Goal: Task Accomplishment & Management: Complete application form

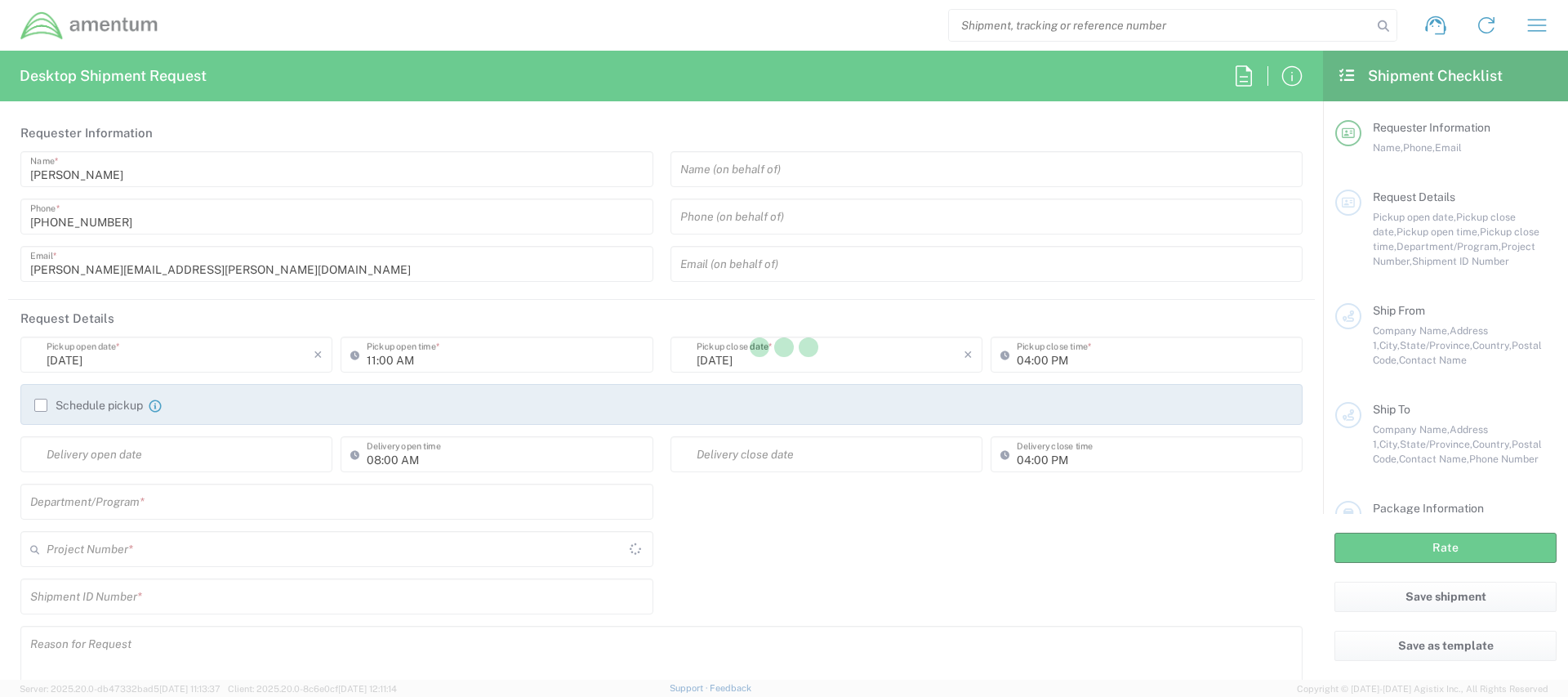
type input "[GEOGRAPHIC_DATA]"
type input "AUTEC"
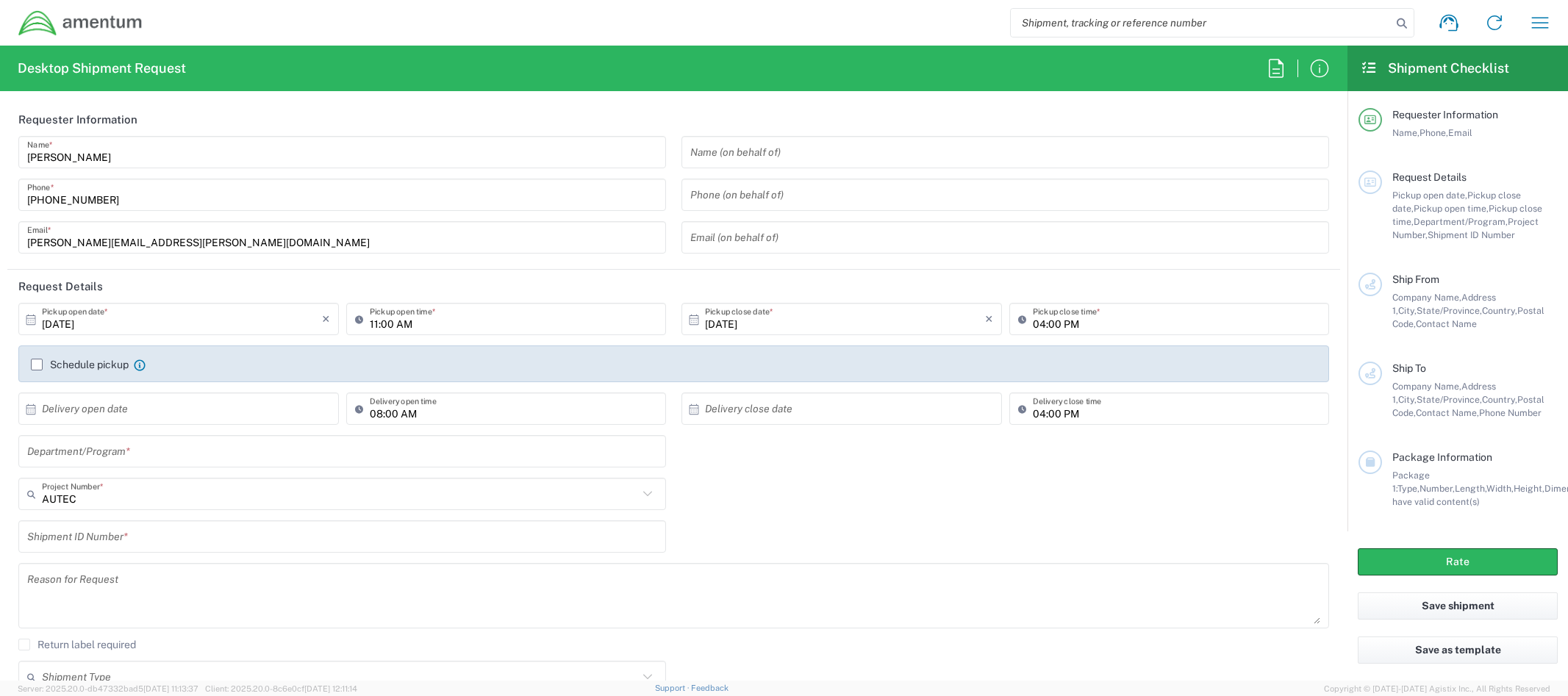
click at [189, 412] on input "text" at bounding box center [182, 409] width 281 height 26
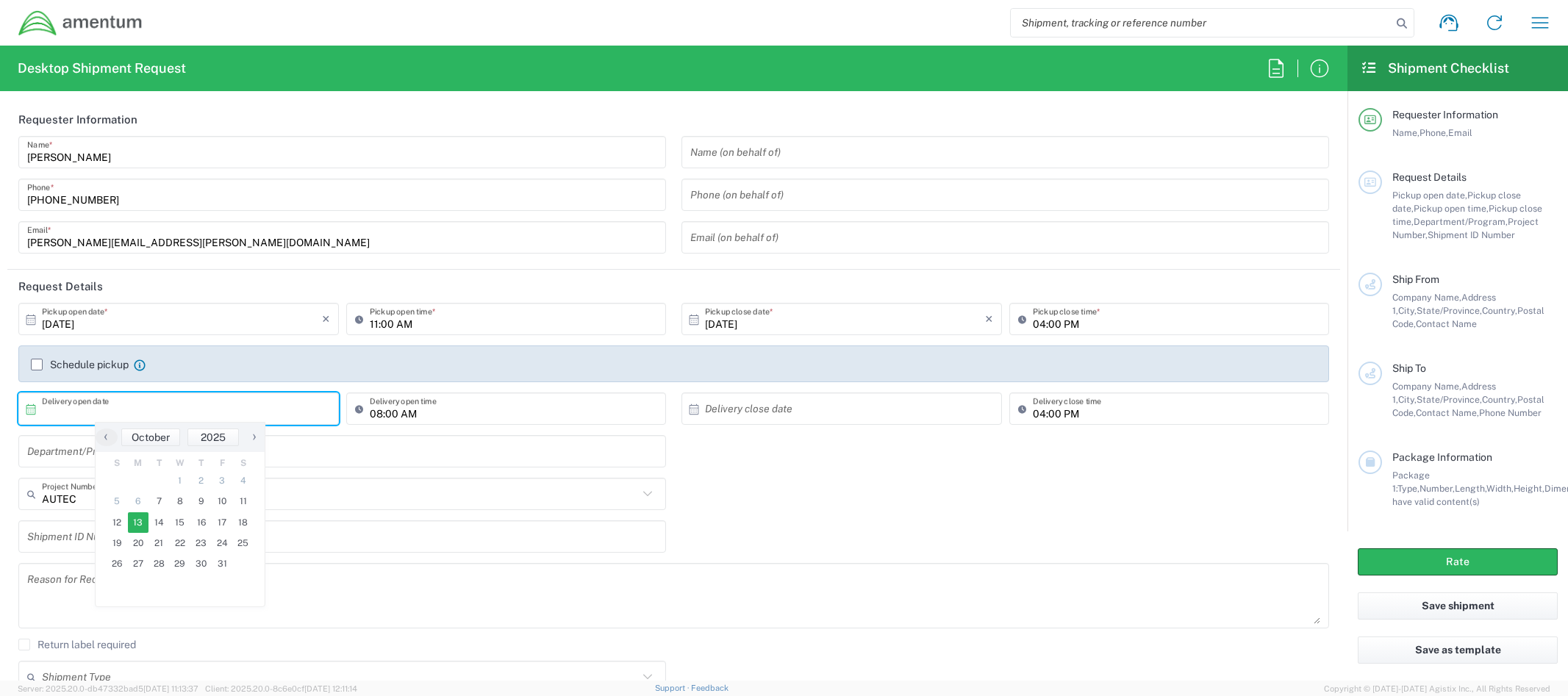
click at [142, 527] on span "13" at bounding box center [139, 522] width 22 height 21
type input "10/13/2025"
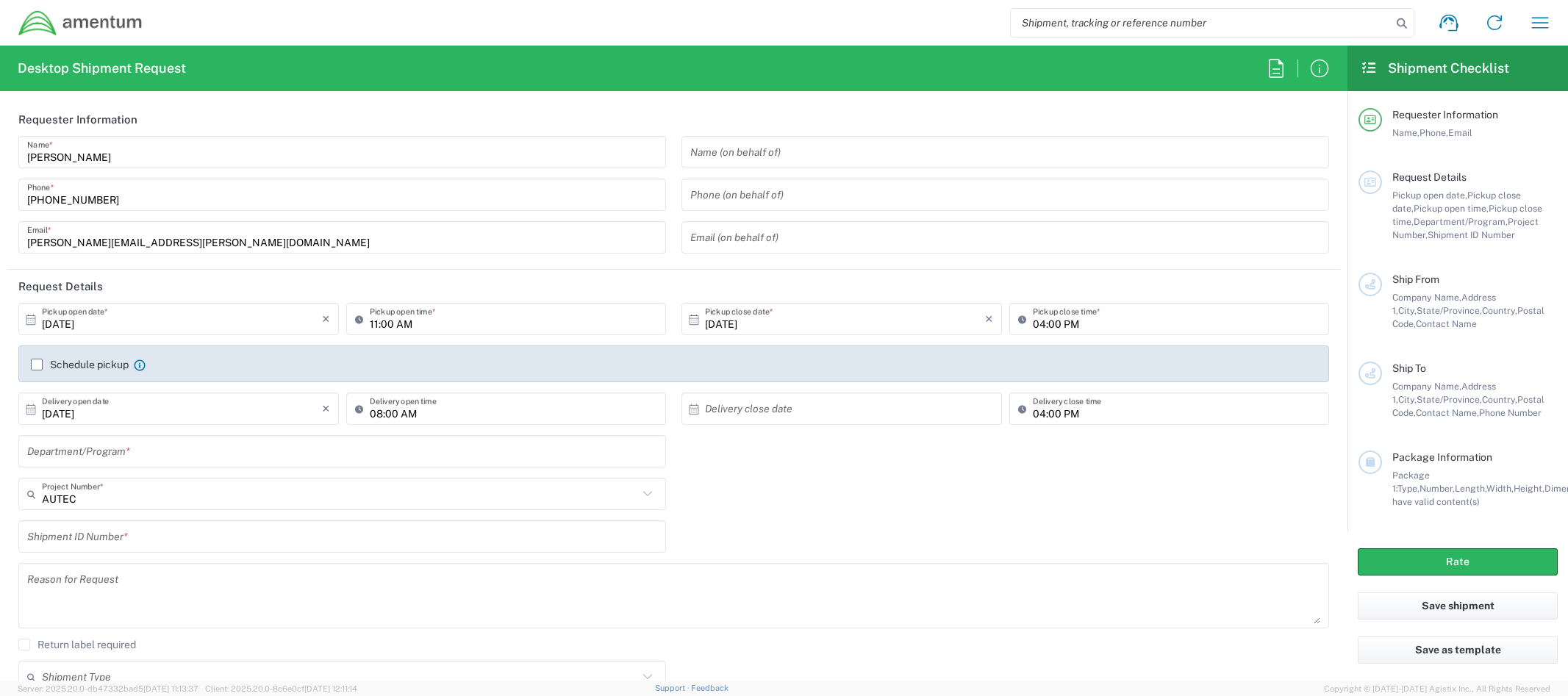
click at [718, 413] on input "text" at bounding box center [845, 409] width 281 height 26
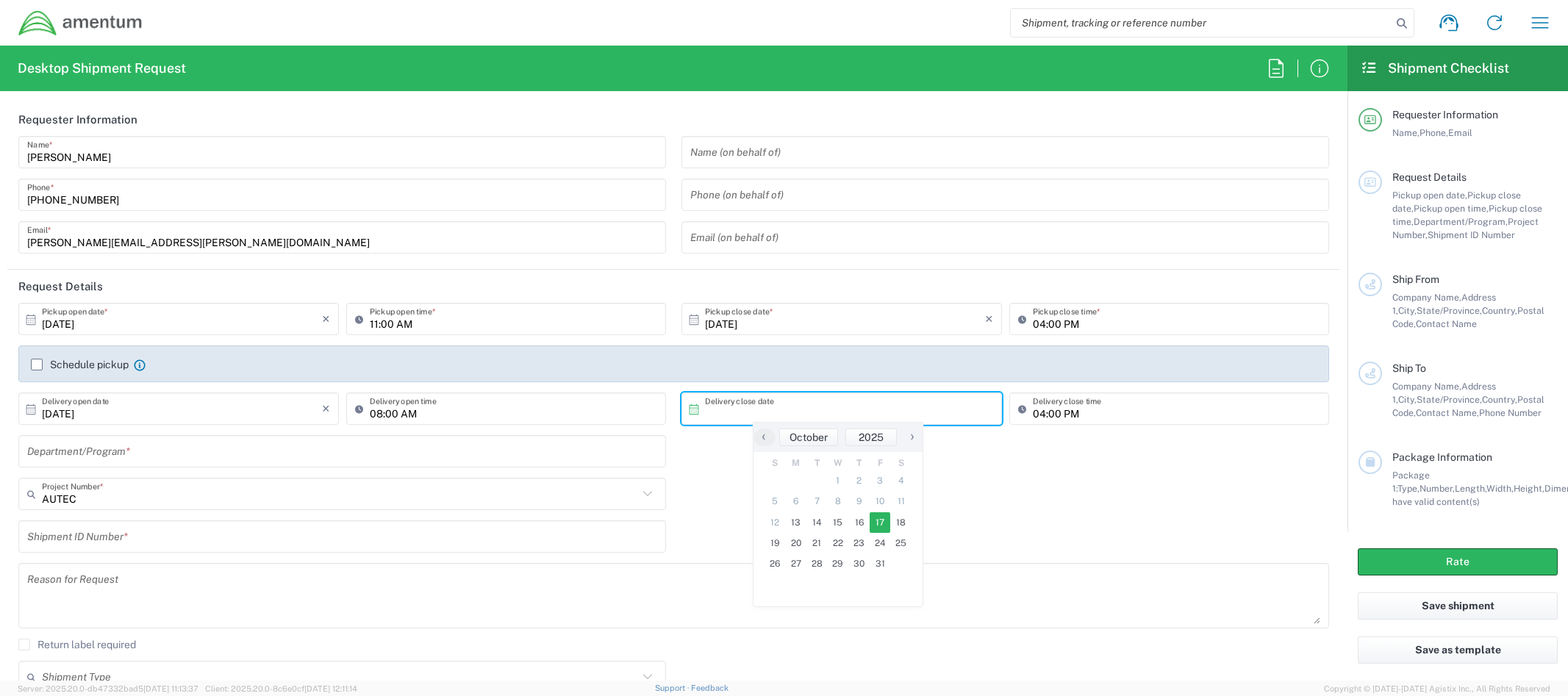
click at [877, 524] on span "17" at bounding box center [880, 522] width 22 height 21
type input "10/17/2025"
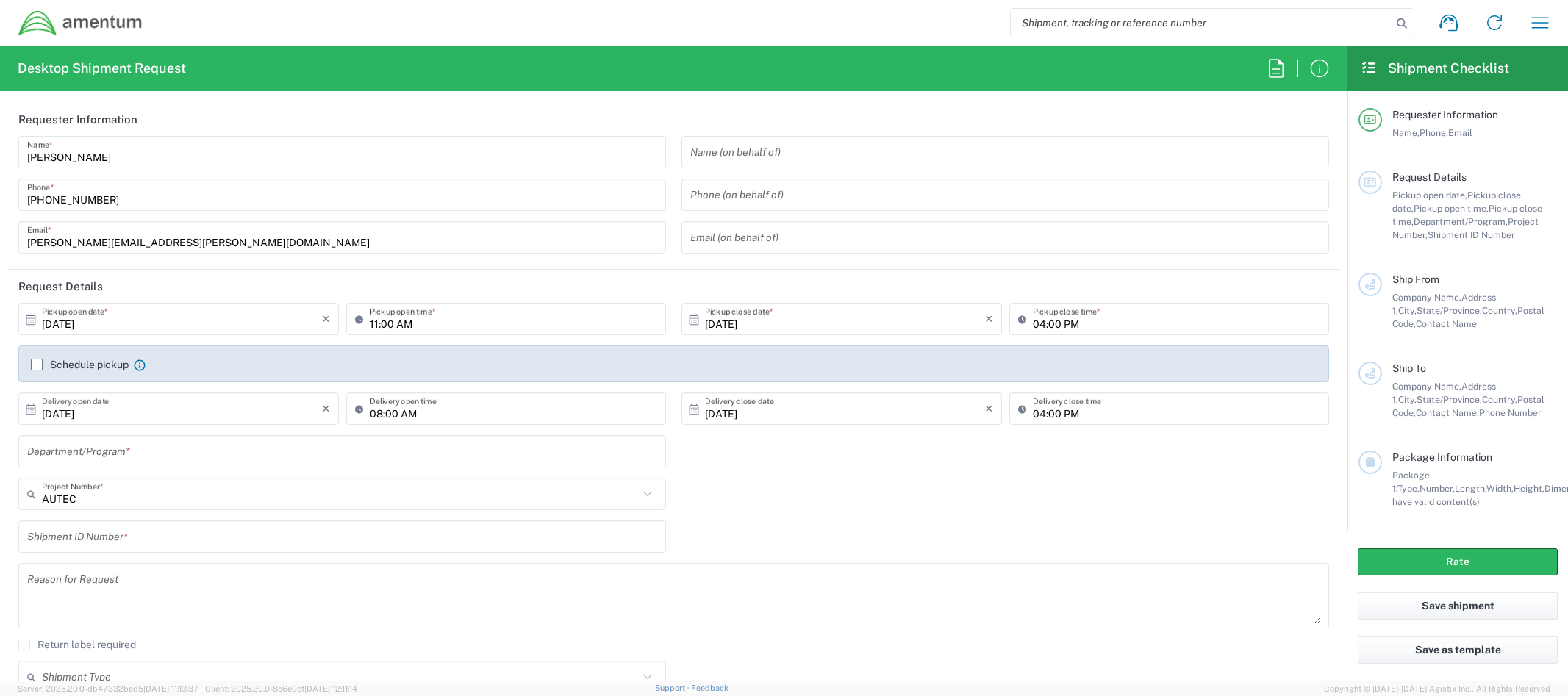
click at [198, 456] on input "text" at bounding box center [343, 452] width 630 height 26
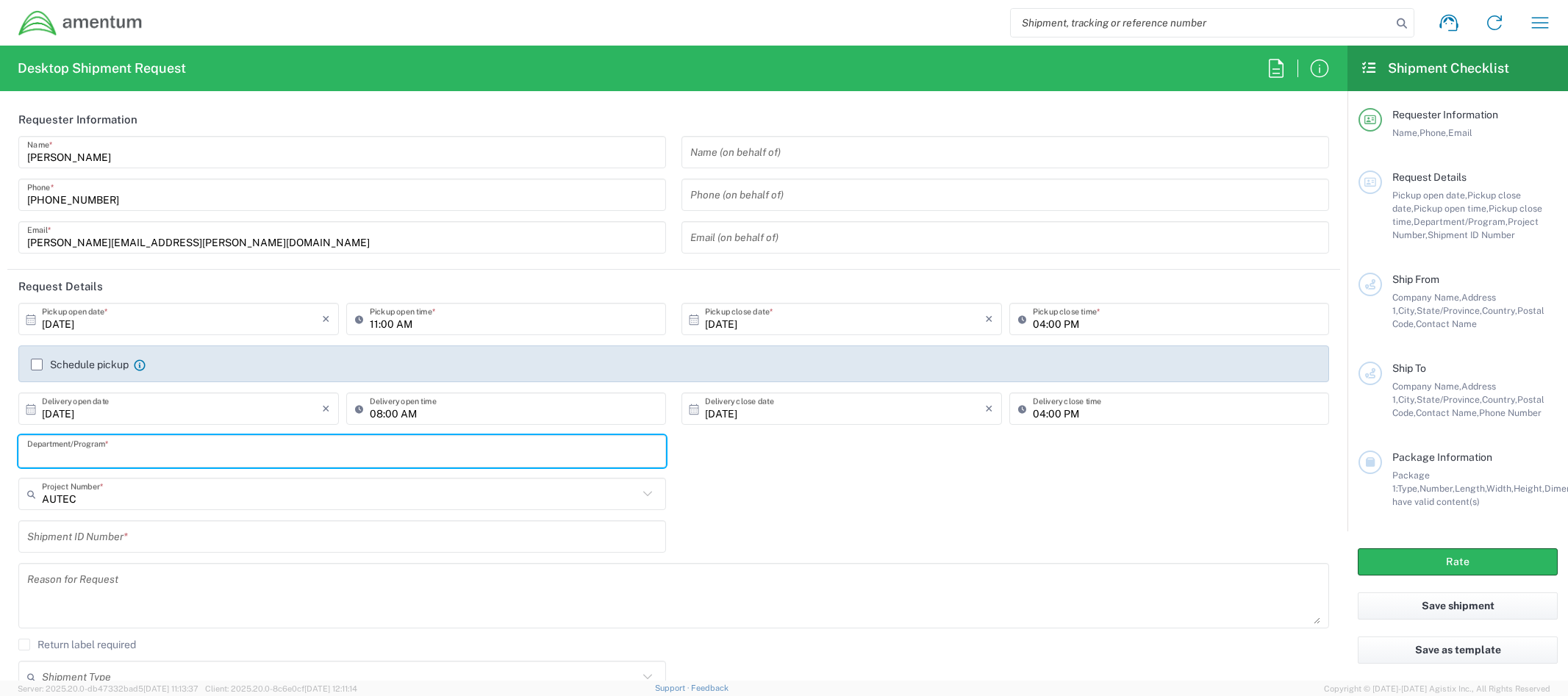
click at [173, 459] on input "text" at bounding box center [343, 452] width 630 height 26
drag, startPoint x: 230, startPoint y: 459, endPoint x: -8, endPoint y: 445, distance: 238.4
click at [0, 445] on html "Shipment request Shipment tracking Shipment estimator Desktop shipment request …" at bounding box center [784, 348] width 1568 height 696
type input "AUTEC"
click at [73, 495] on input "AUTEC" at bounding box center [340, 495] width 596 height 26
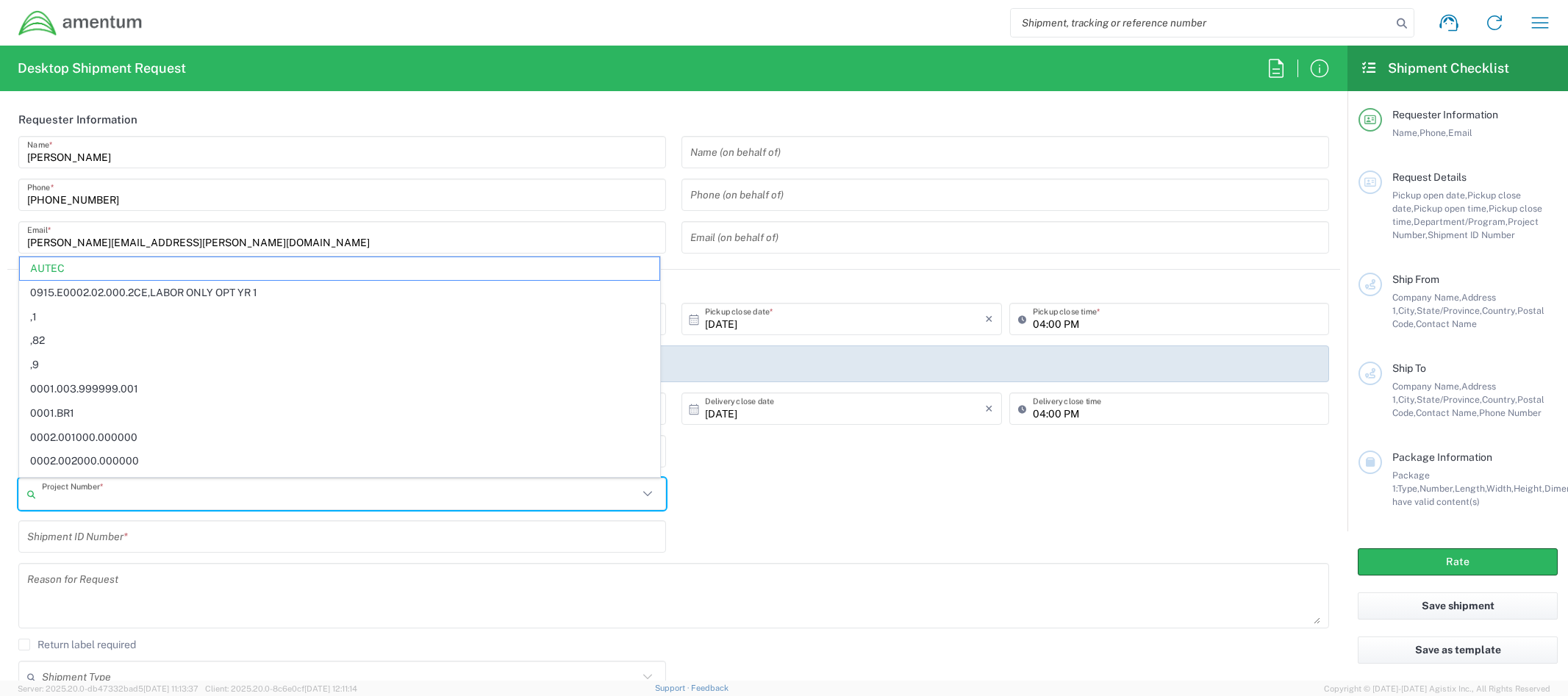
click at [73, 495] on input "text" at bounding box center [340, 495] width 596 height 26
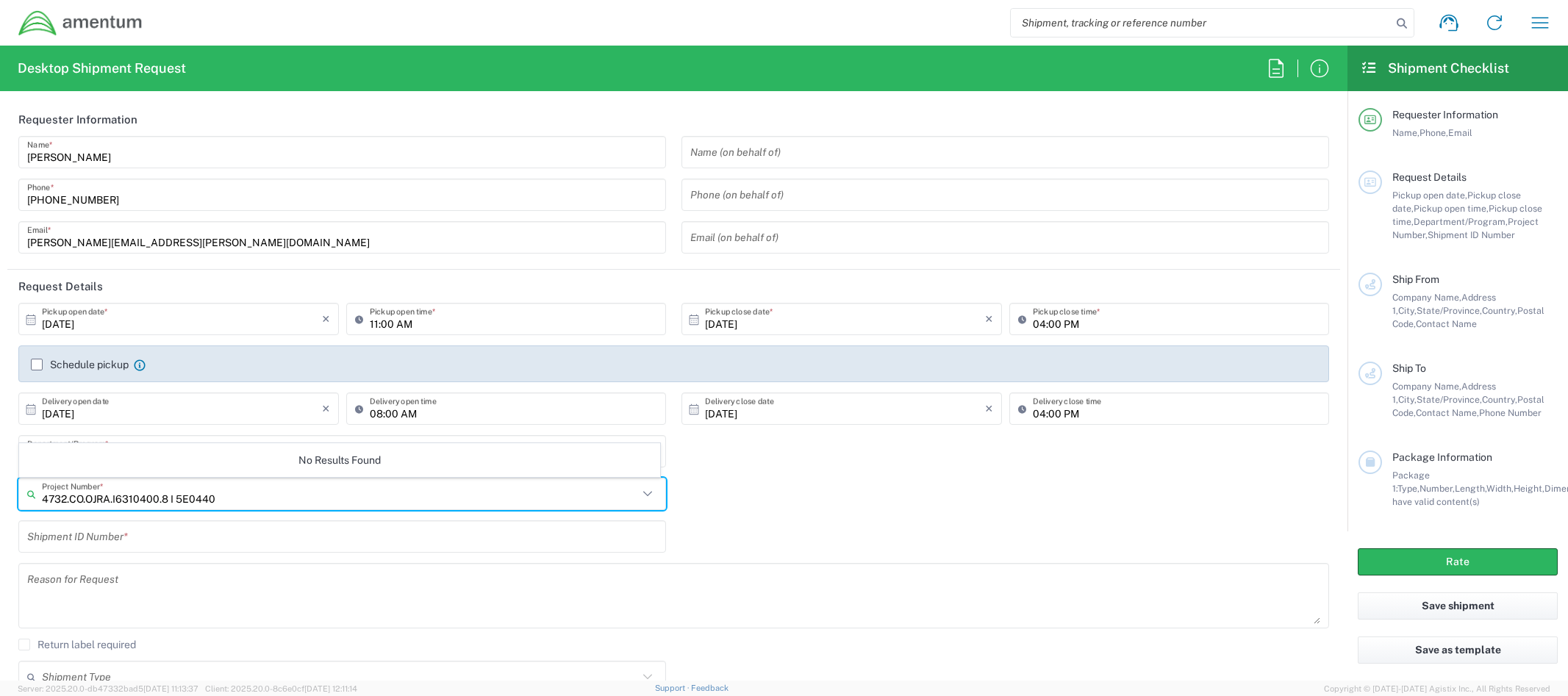
click at [170, 497] on input "4732.CO.OJRA.I6310400.8 I 5E0440" at bounding box center [340, 495] width 596 height 26
click at [139, 494] on input "4732.CO.OJRA.I6310400.815E0440" at bounding box center [340, 495] width 596 height 26
click at [114, 496] on input "4732.CO.OJRA.I6310400.815E0440" at bounding box center [340, 495] width 596 height 26
click at [215, 494] on input "4732.CO.OJRA.16310400.815E0440" at bounding box center [340, 495] width 596 height 26
click at [91, 496] on input "4732.CO.OJRA.16310400.815E0440" at bounding box center [340, 495] width 596 height 26
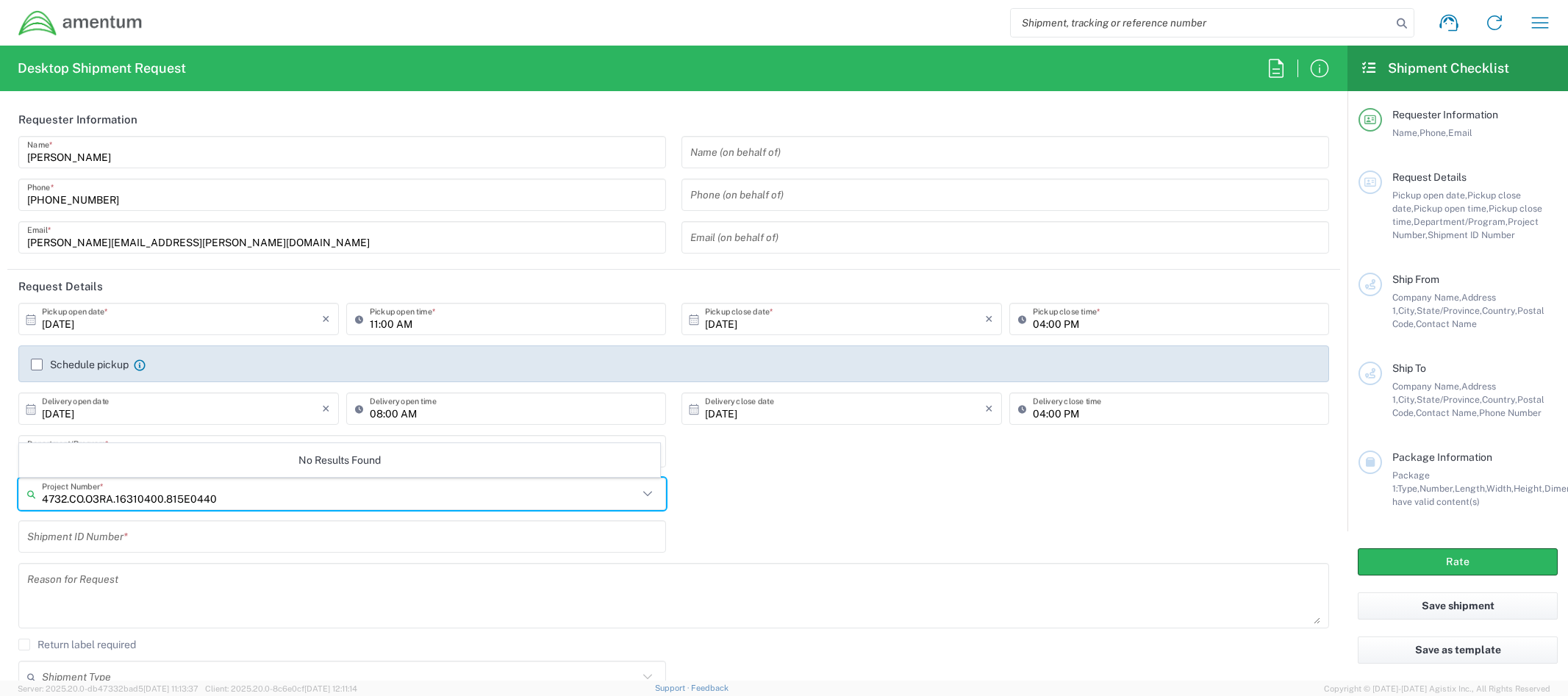
click at [260, 496] on input "4732.CO.O3RA.16310400.815E0440" at bounding box center [340, 495] width 596 height 26
click at [150, 497] on input "4732.CO.O3RA.16310400.815E0440" at bounding box center [340, 495] width 596 height 26
click at [161, 495] on input "4732.CO.O3RA.16310400.815E0440" at bounding box center [340, 495] width 596 height 26
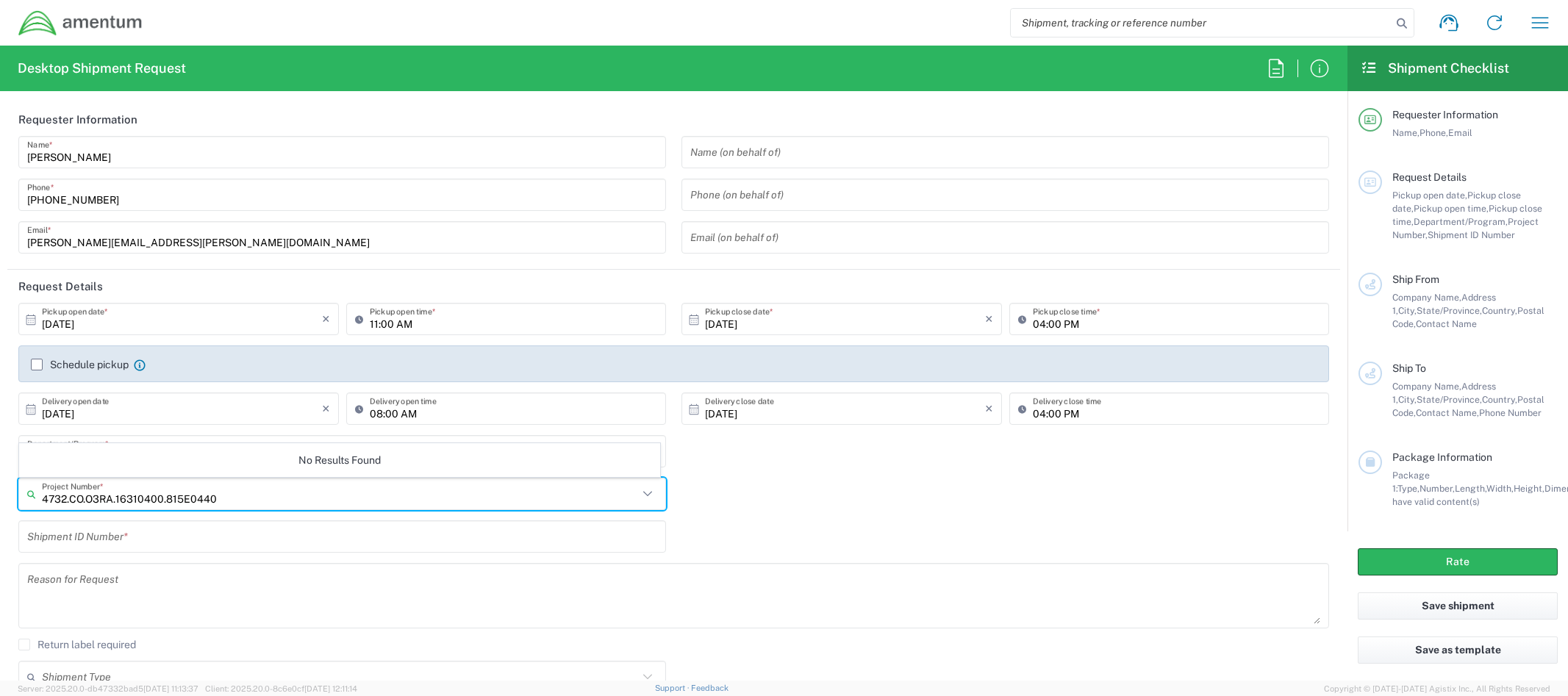
click at [161, 495] on input "4732.CO.O3RA.16310400.815E0440" at bounding box center [340, 495] width 596 height 26
type input "4732.C0.03RA.16310400.815E0440"
drag, startPoint x: 214, startPoint y: 496, endPoint x: -29, endPoint y: 476, distance: 243.8
click at [0, 476] on html "Shipment request Shipment tracking Shipment estimator Desktop shipment request …" at bounding box center [784, 348] width 1568 height 696
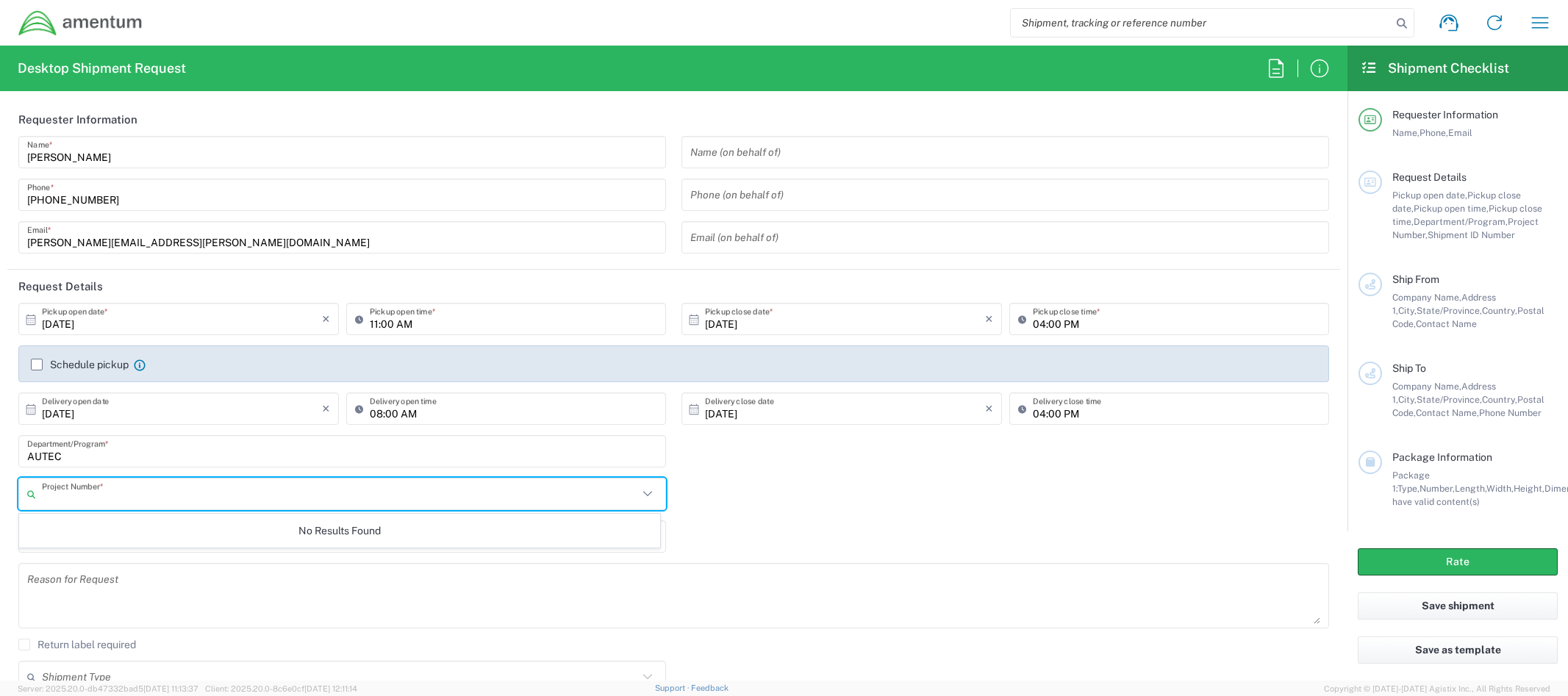
click at [208, 496] on input "text" at bounding box center [340, 495] width 596 height 26
paste input "4732.C0.03RA.16310400.815E0440"
type input "4732.C0.03RA.16310400.815E0440"
click at [169, 497] on input "4732.C0.03RA.16310400.815E0440" at bounding box center [340, 495] width 596 height 26
drag, startPoint x: 164, startPoint y: 497, endPoint x: -61, endPoint y: 494, distance: 225.0
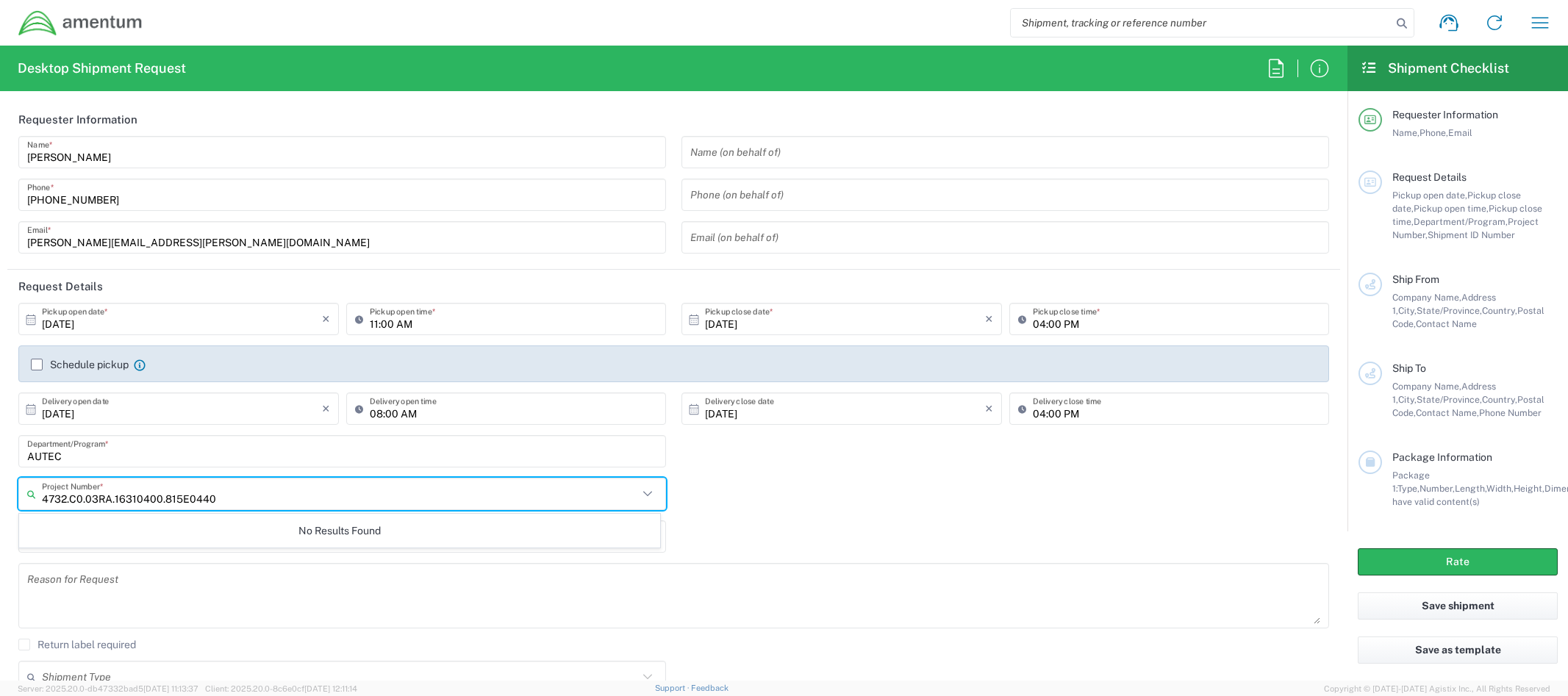
click at [0, 494] on html "Shipment request Shipment tracking Shipment estimator Desktop shipment request …" at bounding box center [784, 348] width 1568 height 696
click at [68, 489] on input "text" at bounding box center [340, 495] width 596 height 26
paste input "815E0440"
type input "815E0440"
click at [108, 449] on input "AUTEC" at bounding box center [343, 452] width 630 height 26
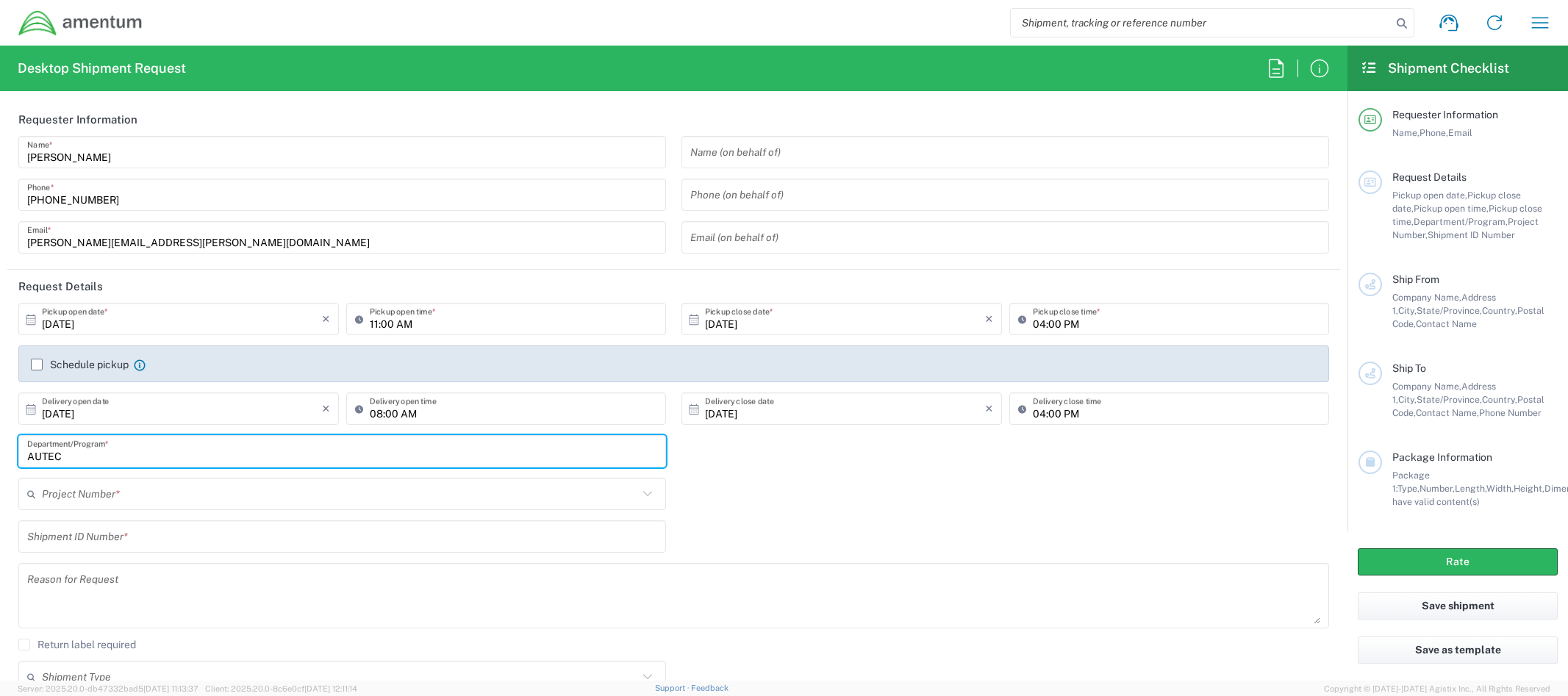
click at [139, 497] on input "text" at bounding box center [340, 495] width 596 height 26
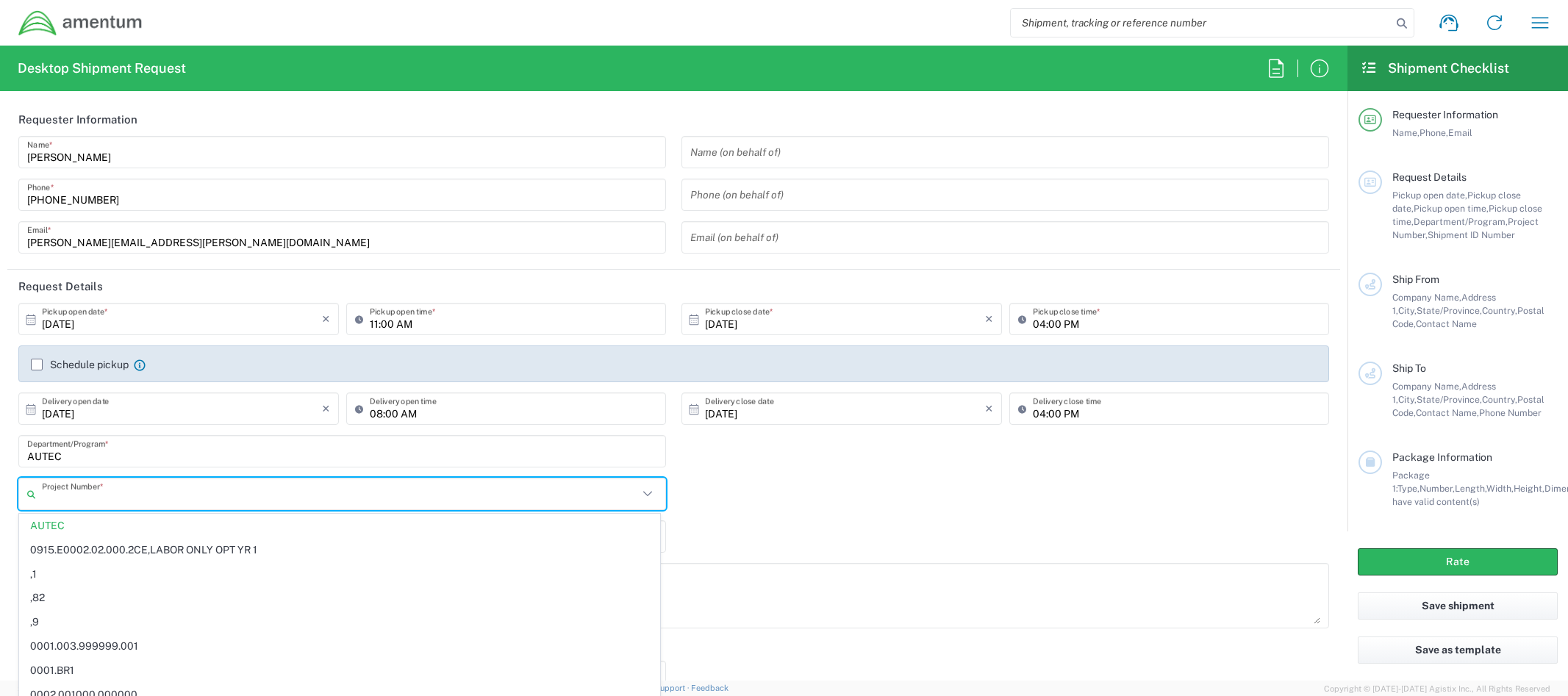
click at [75, 453] on input "AUTEC" at bounding box center [343, 452] width 630 height 26
type input "AUTEC"
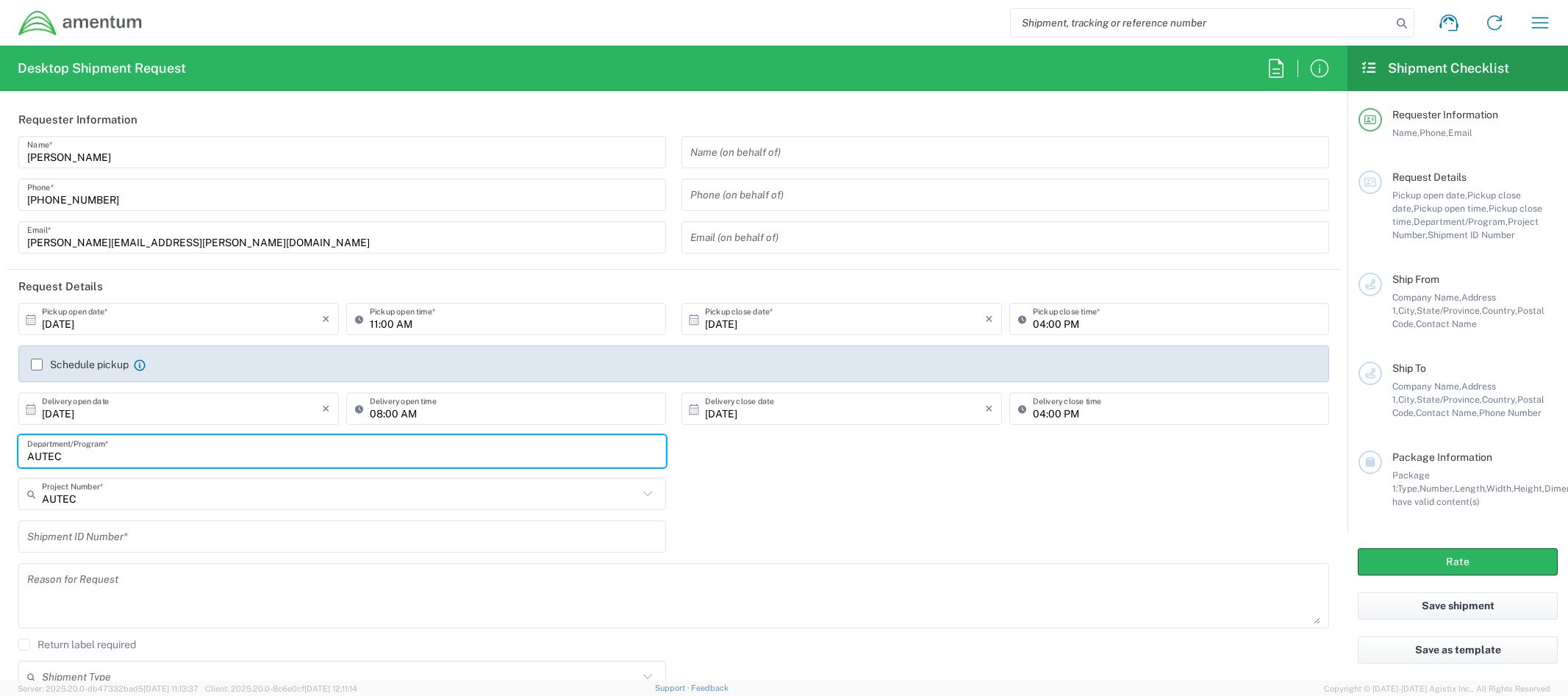
click at [110, 488] on input "AUTEC" at bounding box center [340, 495] width 596 height 26
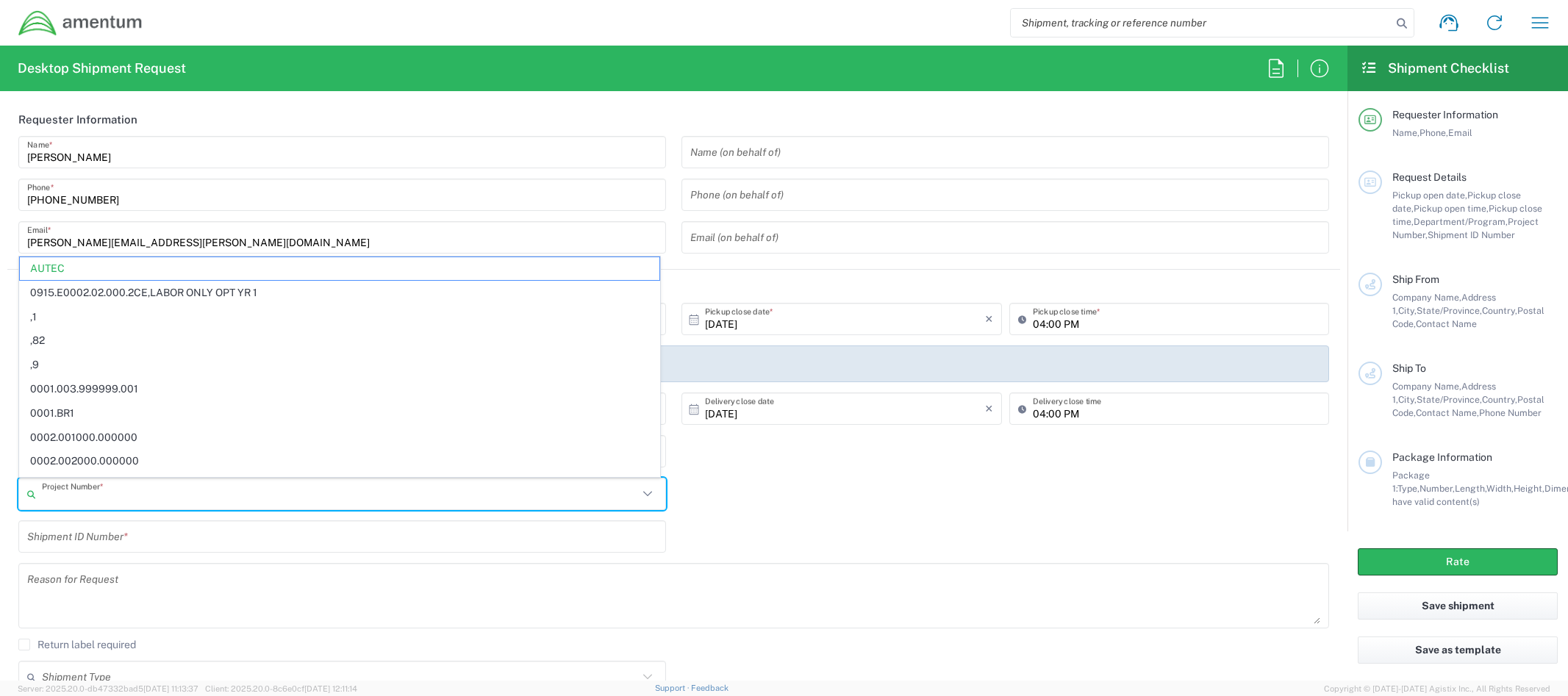
drag, startPoint x: 109, startPoint y: 494, endPoint x: 10, endPoint y: 496, distance: 99.0
click at [11, 496] on div "Project Number * AUTEC 0915.E0002.02.000.2CE,LABOR ONLY OPT YR 1 ,1 ,82 ,9 0001…" at bounding box center [343, 499] width 664 height 43
click at [113, 497] on input "AUTEC" at bounding box center [340, 495] width 596 height 26
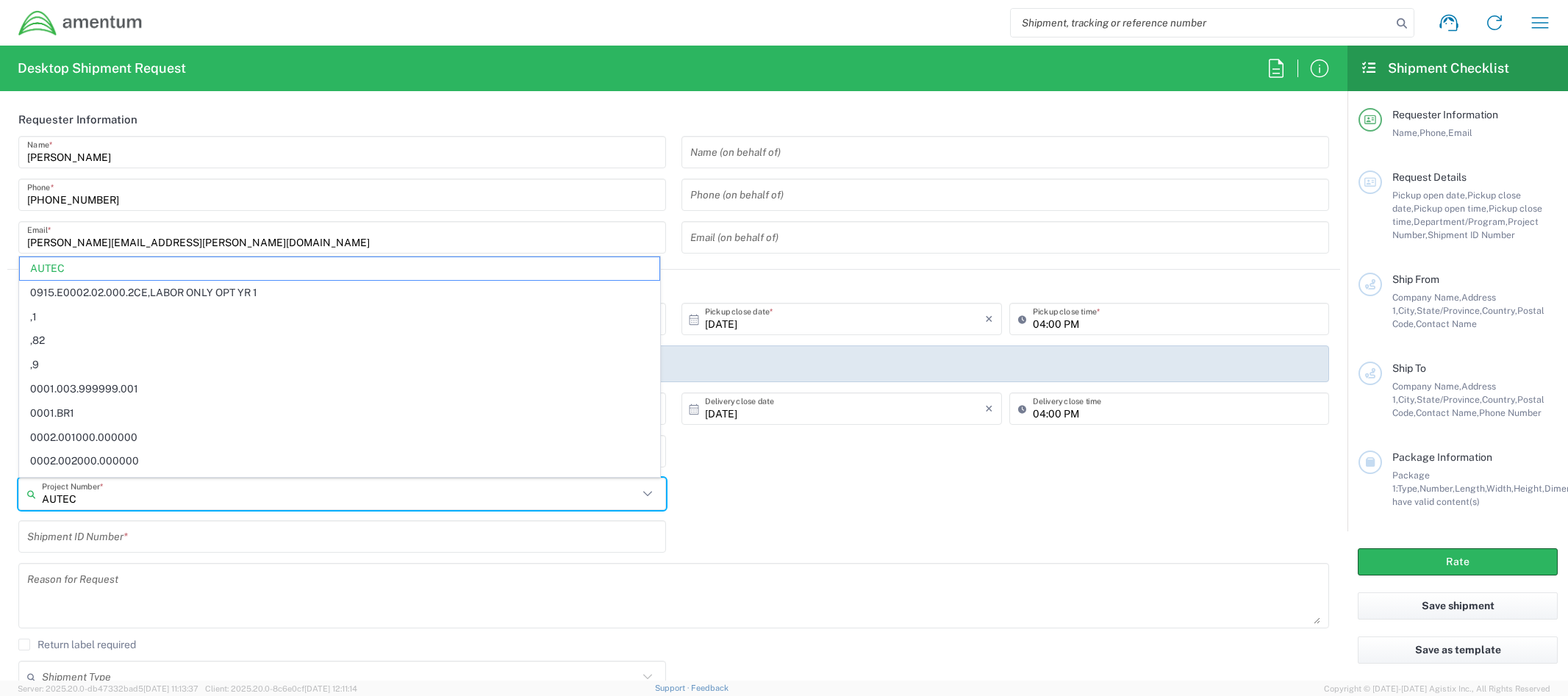
paste input "815E0440"
click at [748, 540] on div "Shipment ID Number *" at bounding box center [674, 542] width 1326 height 43
type input "AUTEC"
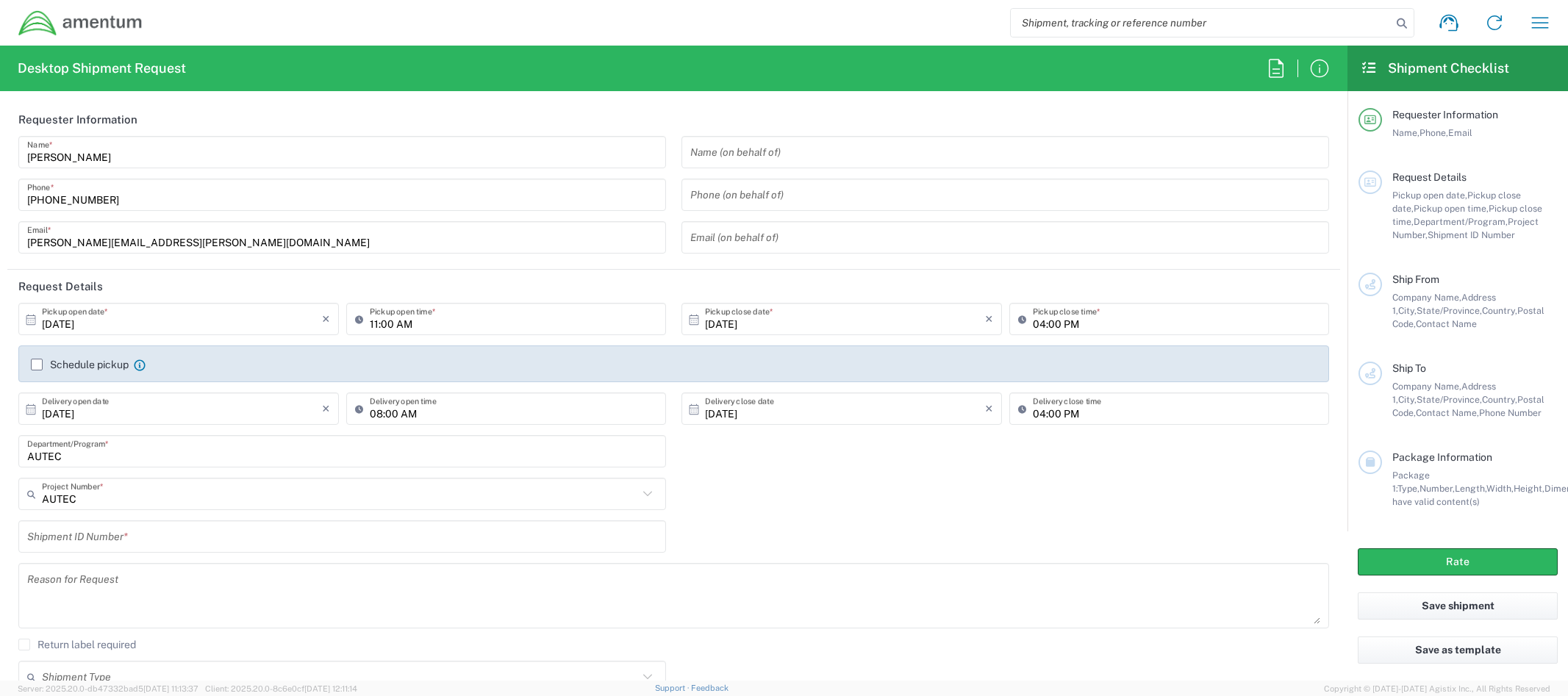
drag, startPoint x: 141, startPoint y: 502, endPoint x: 133, endPoint y: 501, distance: 8.1
click at [133, 501] on input "AUTEC" at bounding box center [340, 495] width 596 height 26
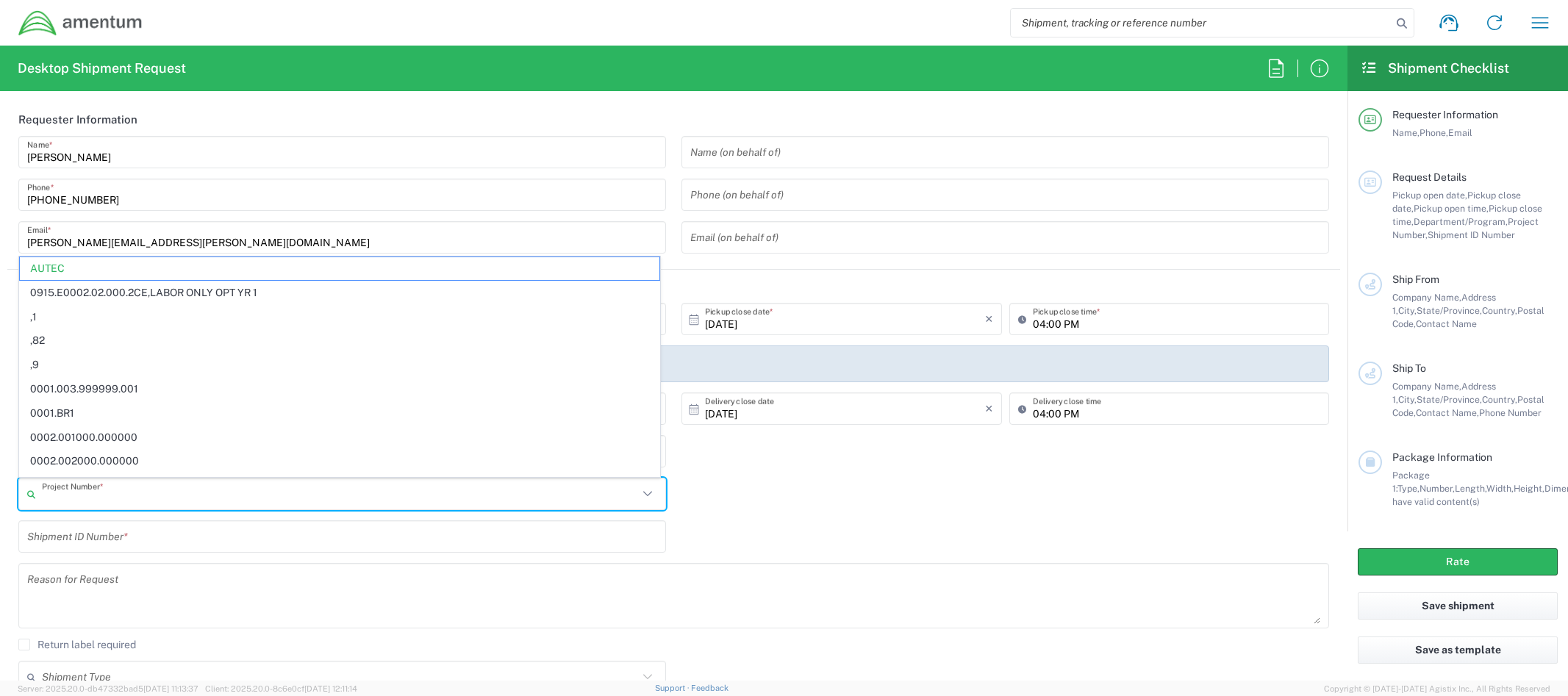
click at [133, 501] on input "text" at bounding box center [340, 495] width 596 height 26
click at [100, 528] on input "text" at bounding box center [343, 537] width 630 height 26
type input "AUTEC"
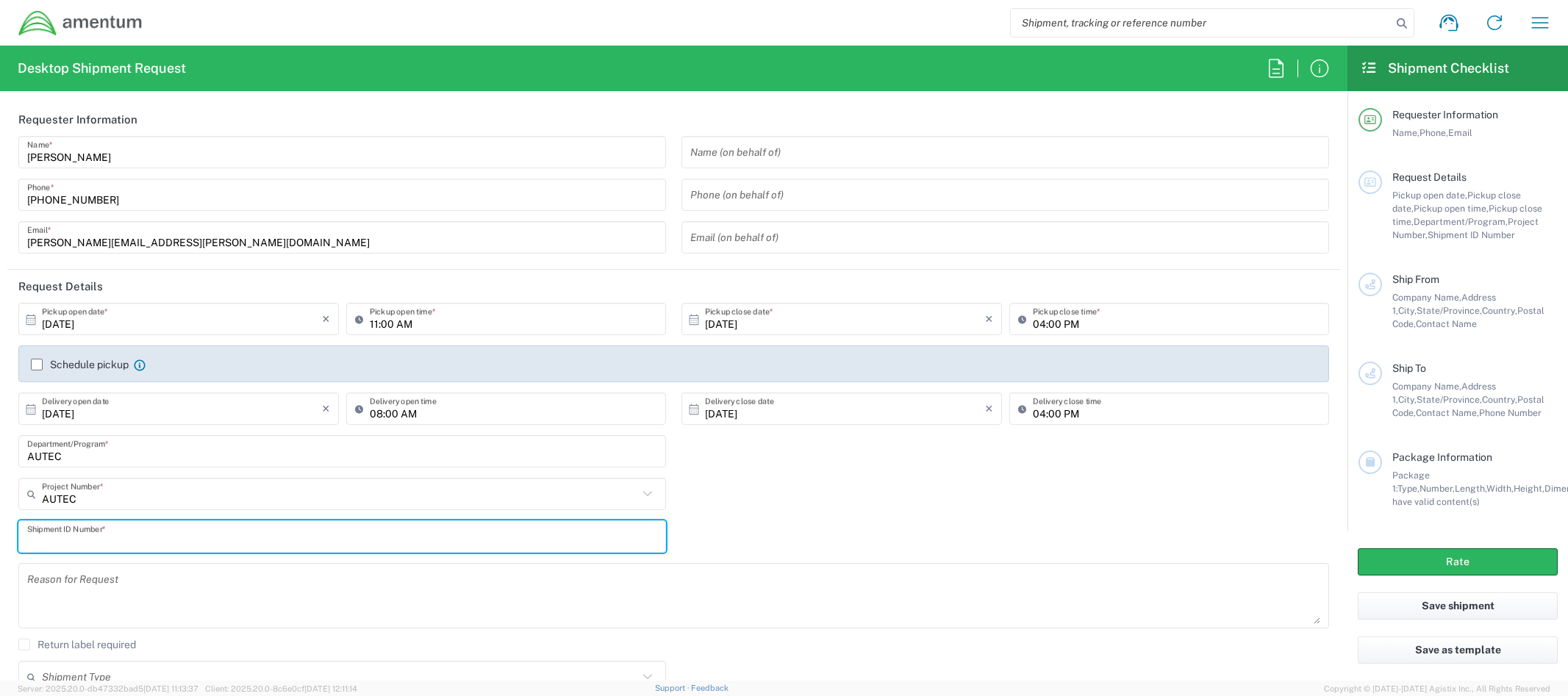
click at [38, 457] on input "AUTEC" at bounding box center [343, 452] width 630 height 26
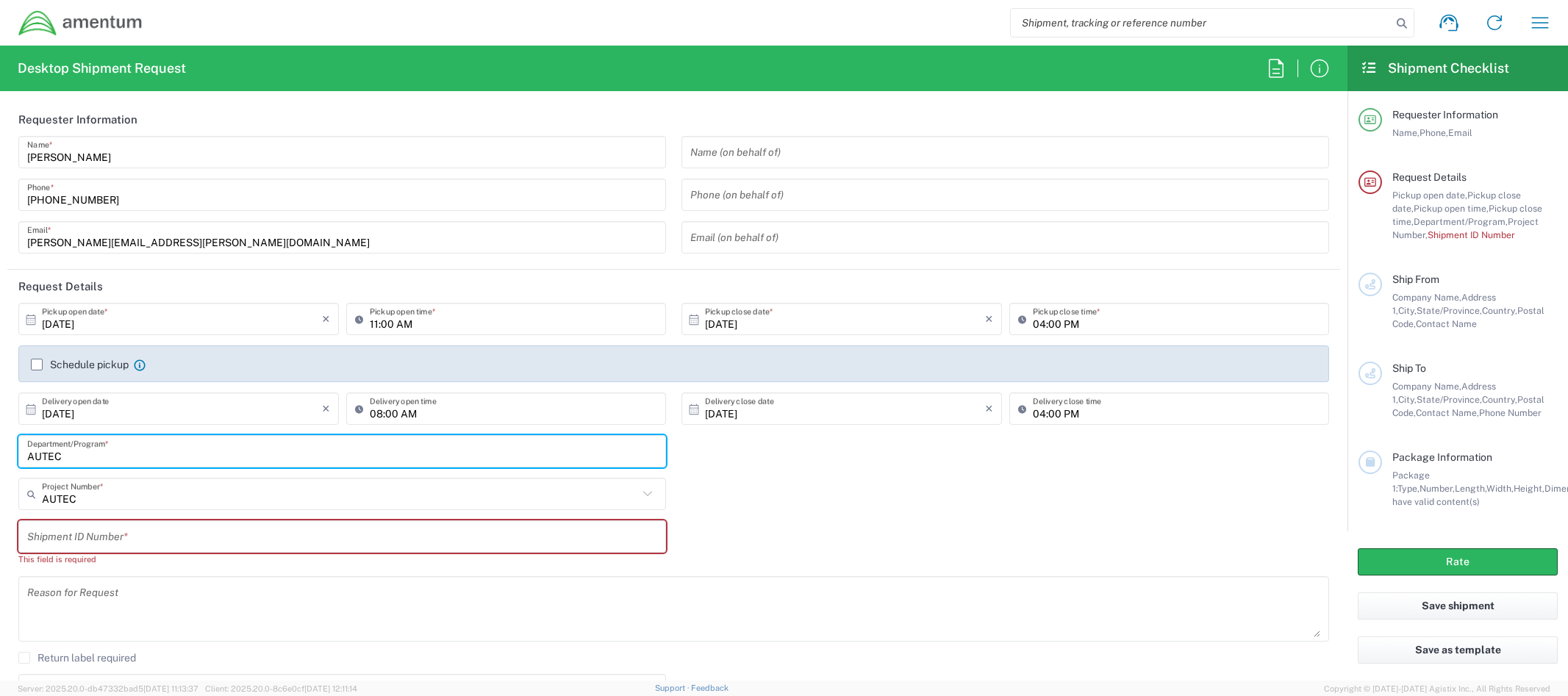
click at [38, 457] on input "AUTEC" at bounding box center [343, 452] width 630 height 26
type input "AUTEC"
click at [250, 502] on input "AUTEC" at bounding box center [340, 495] width 596 height 26
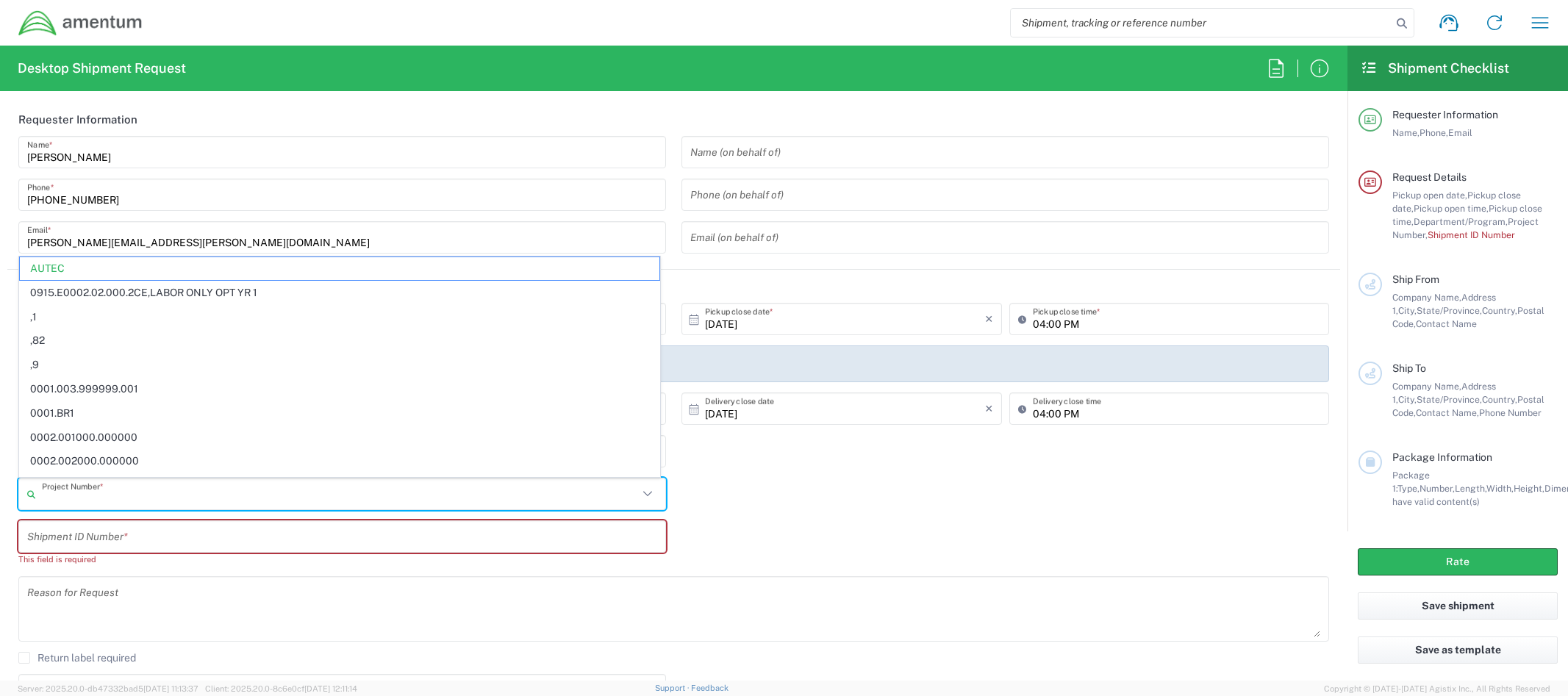
paste input "815E0440"
type input "815E0440"
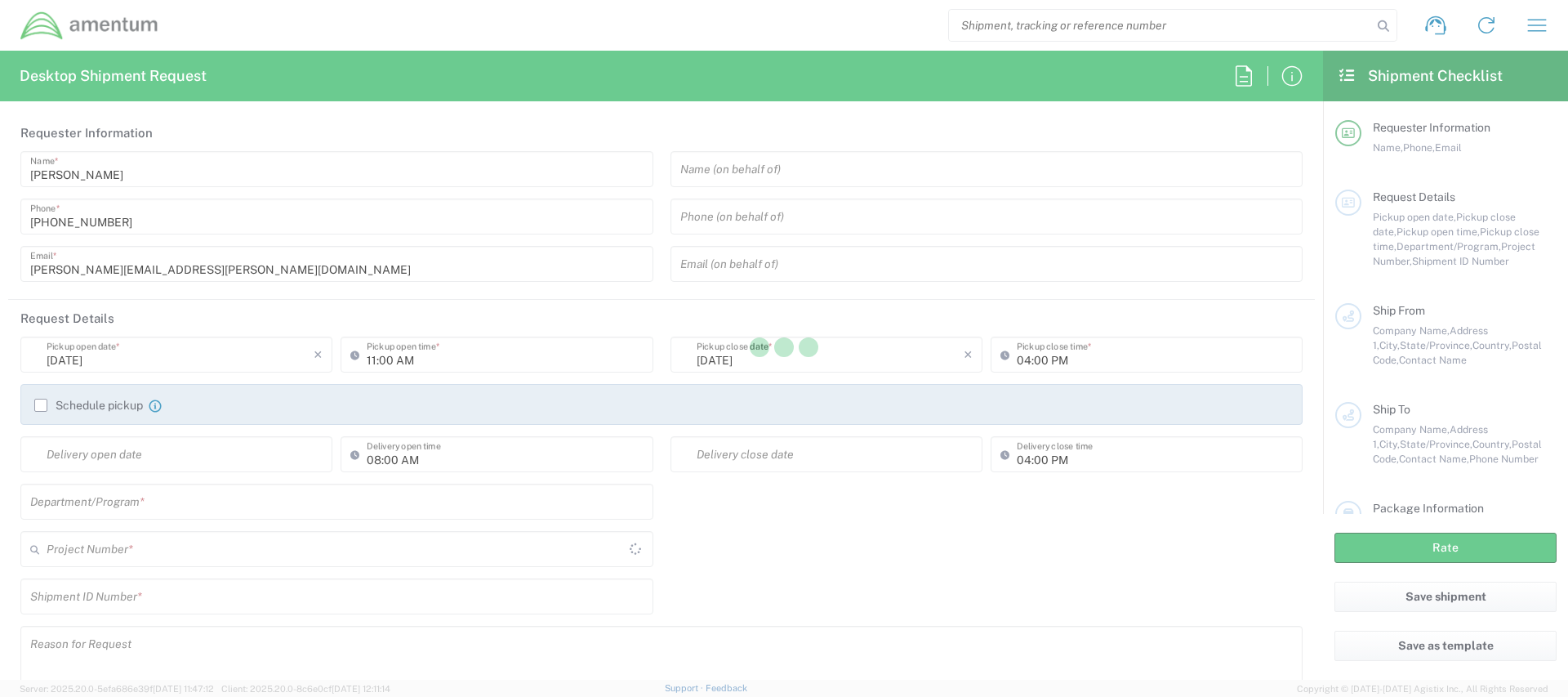
type input "[GEOGRAPHIC_DATA]"
type input "AUTEC"
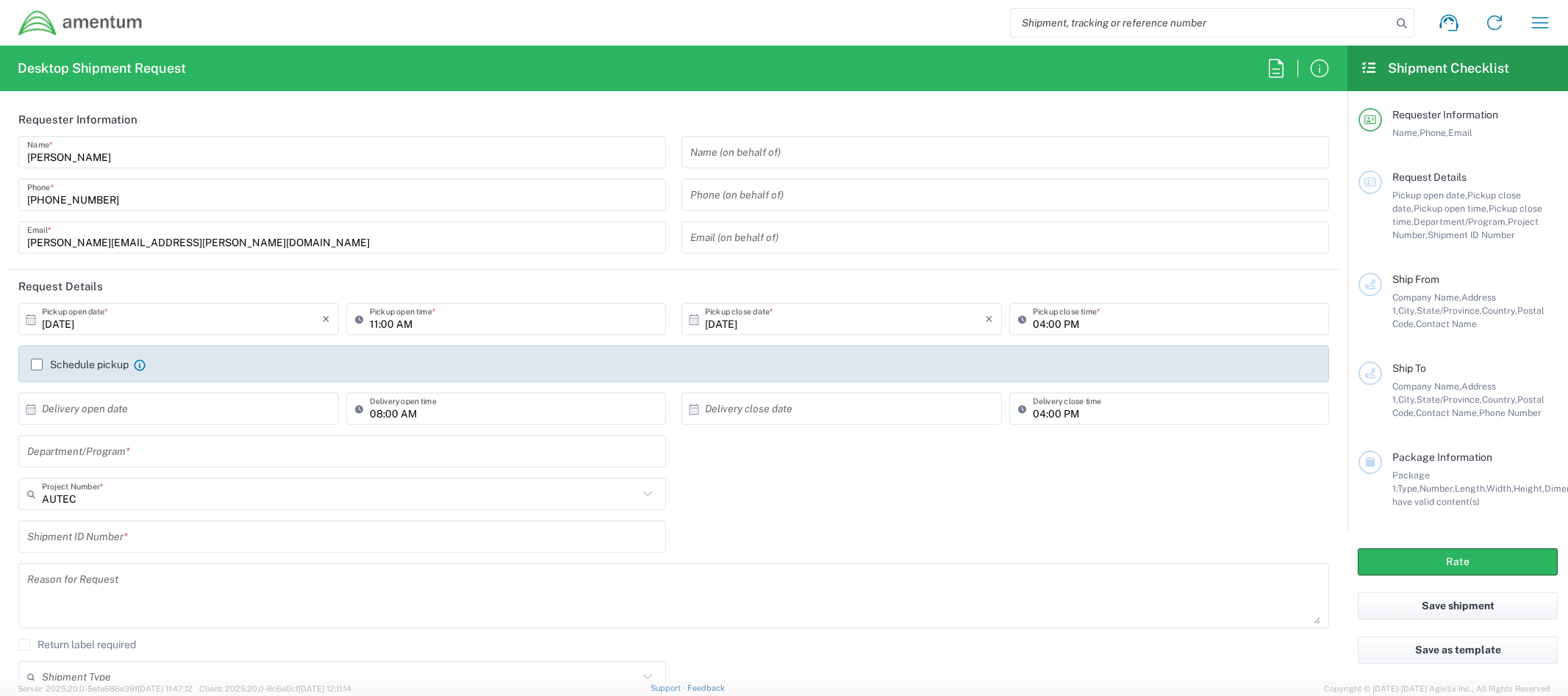
scroll to position [82, 0]
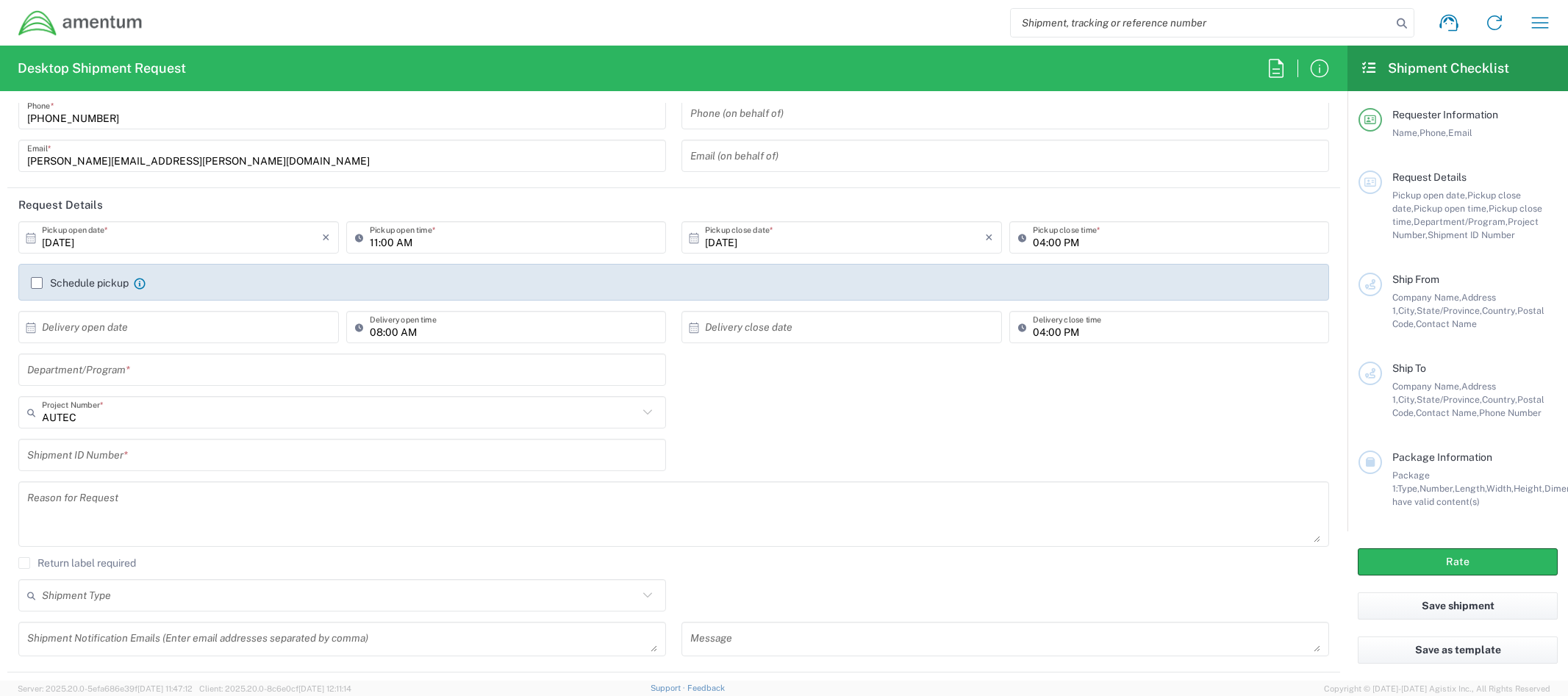
click at [213, 375] on input "text" at bounding box center [343, 370] width 630 height 26
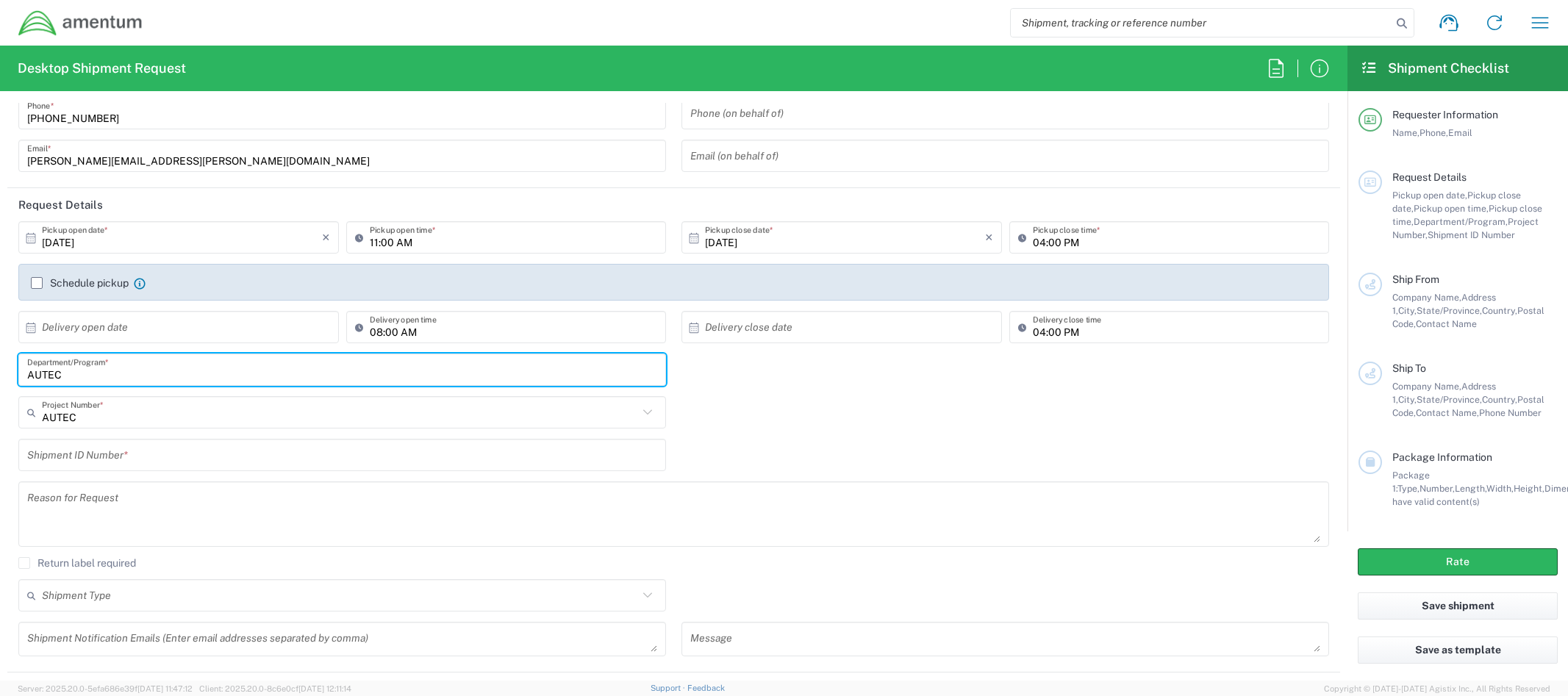
type input "AUTEC"
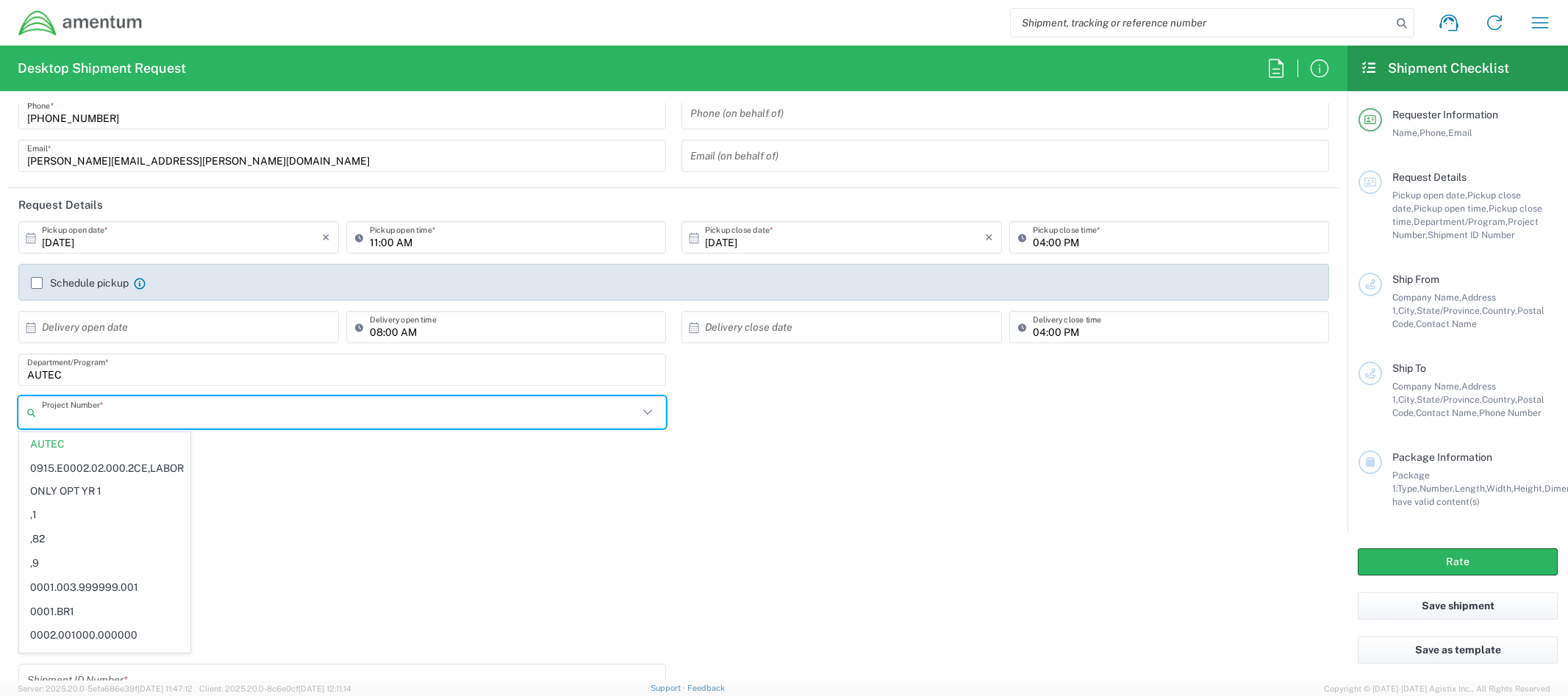
click at [190, 411] on input "text" at bounding box center [340, 413] width 596 height 26
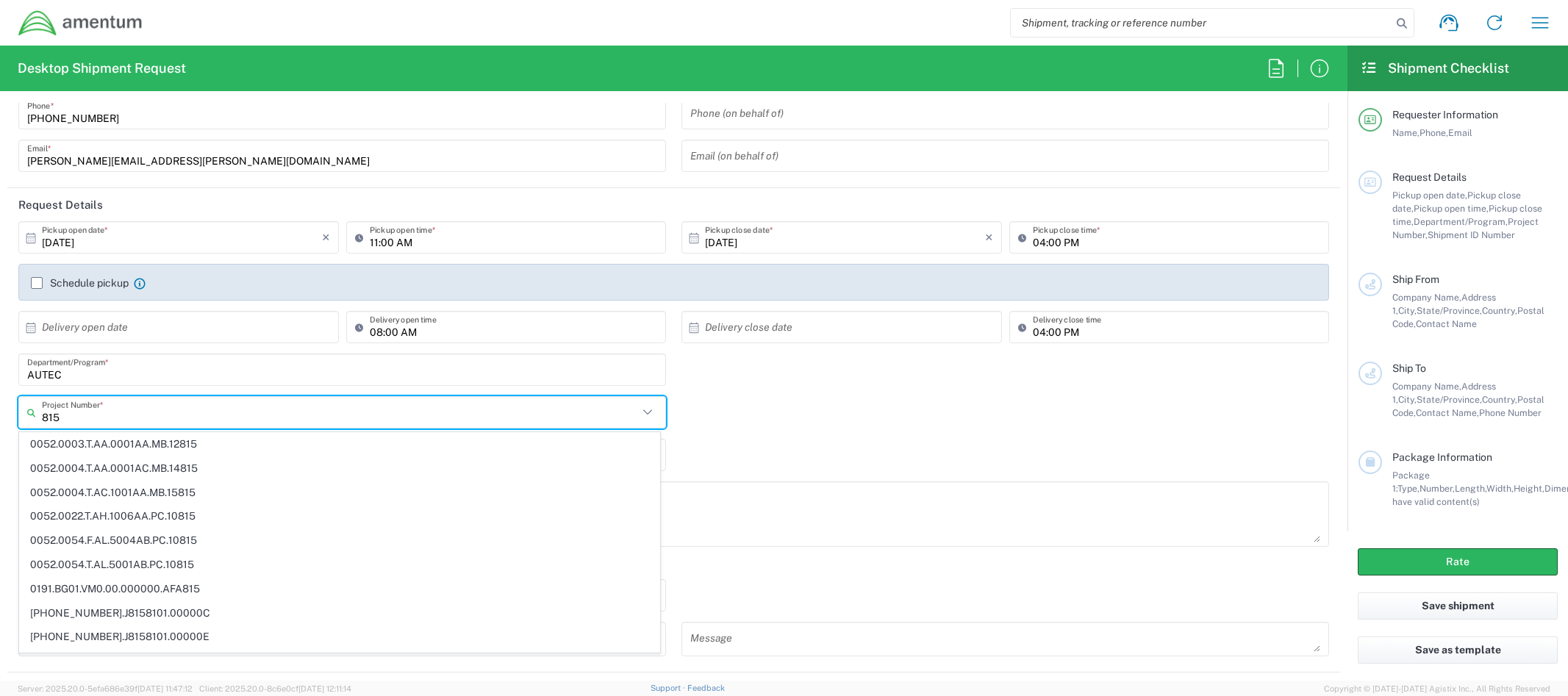
click at [433, 420] on input "815" at bounding box center [340, 413] width 596 height 26
click at [188, 416] on input "815" at bounding box center [340, 413] width 596 height 26
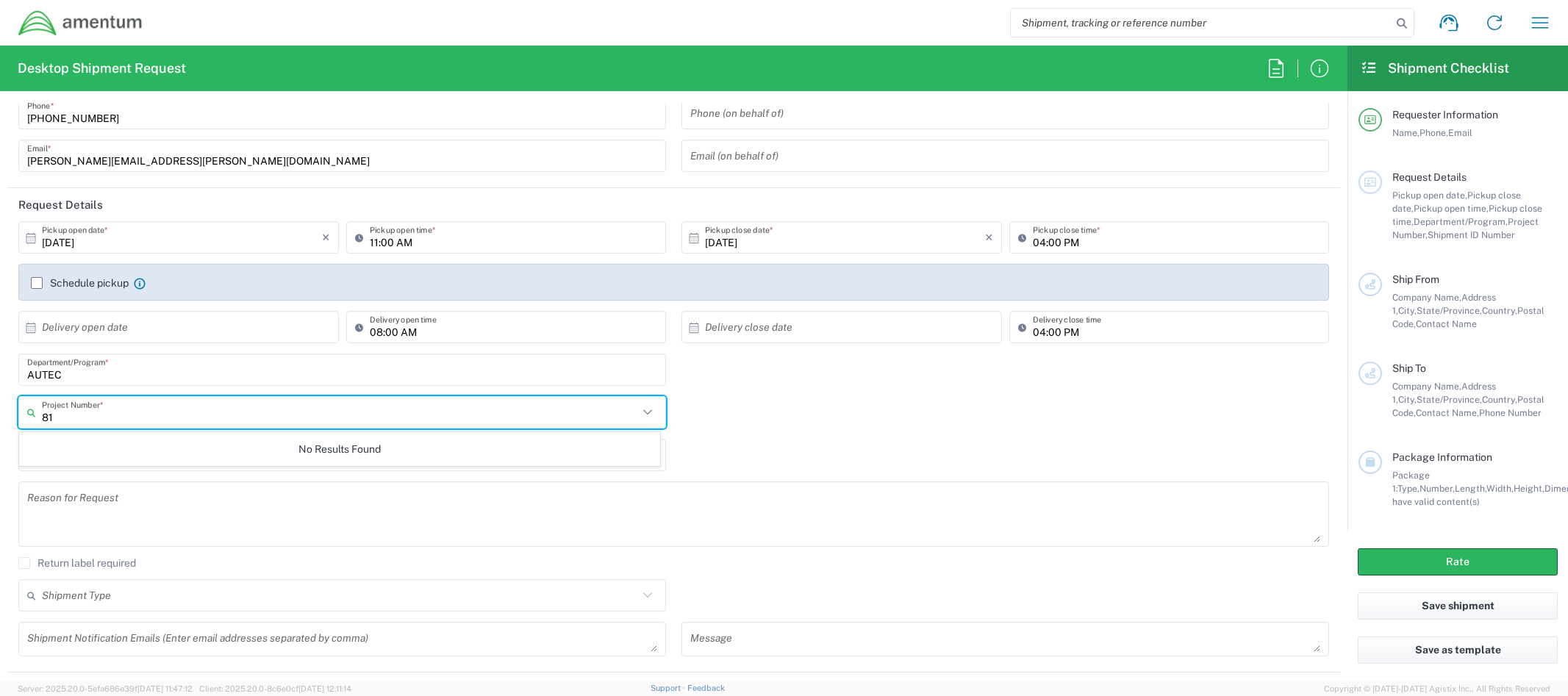
type input "8"
type input "4732."
click at [820, 422] on div "4732. Project Number * No Results Found" at bounding box center [674, 417] width 1326 height 43
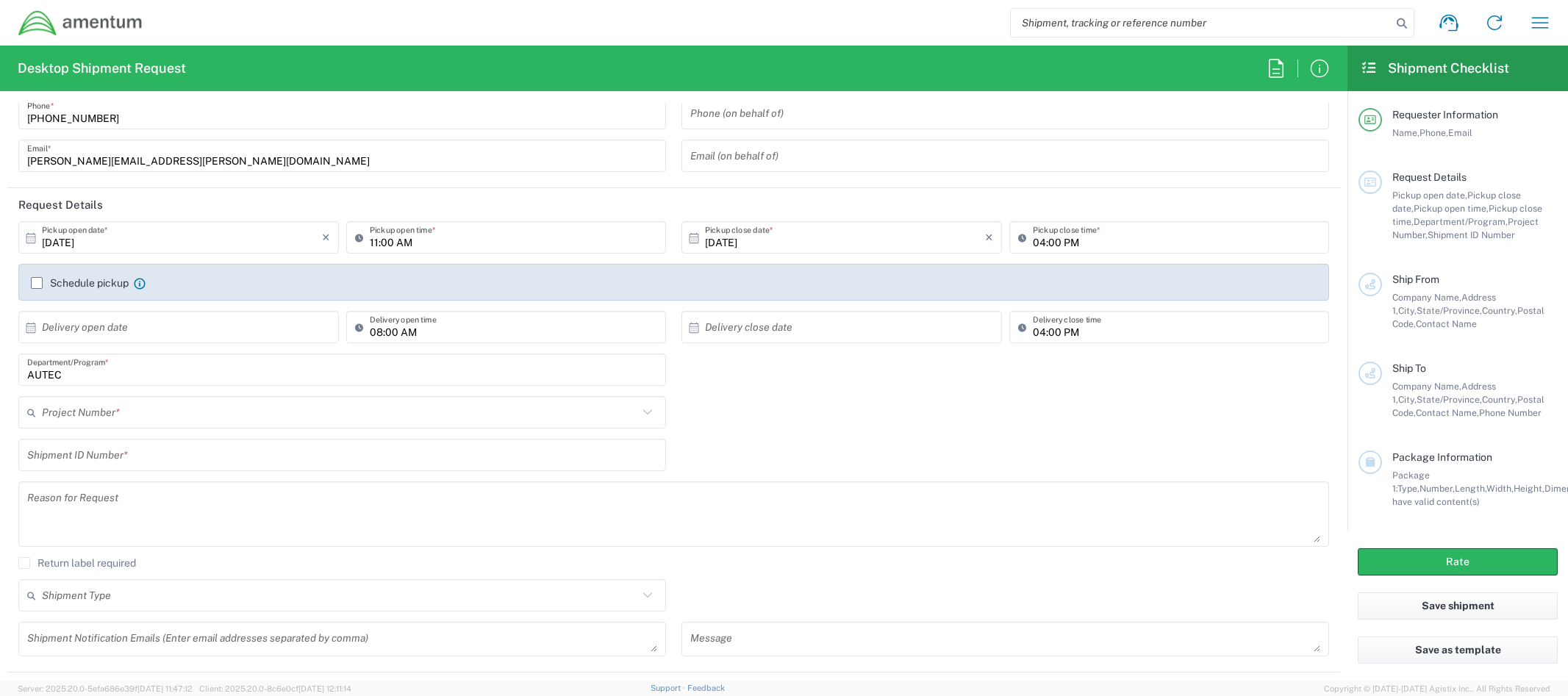
click at [172, 404] on input "text" at bounding box center [340, 413] width 596 height 26
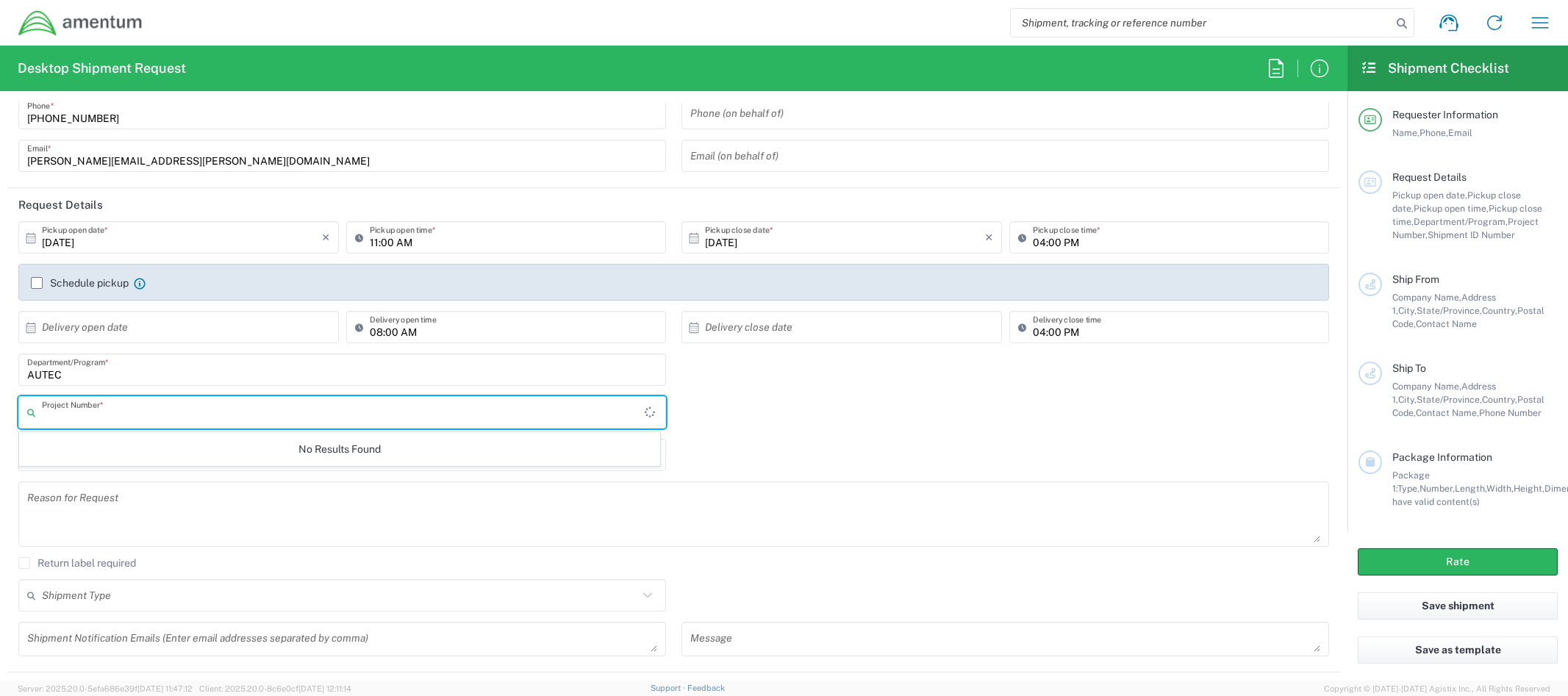
click at [161, 379] on input "AUTEC" at bounding box center [343, 370] width 630 height 26
type input "AUTEC"
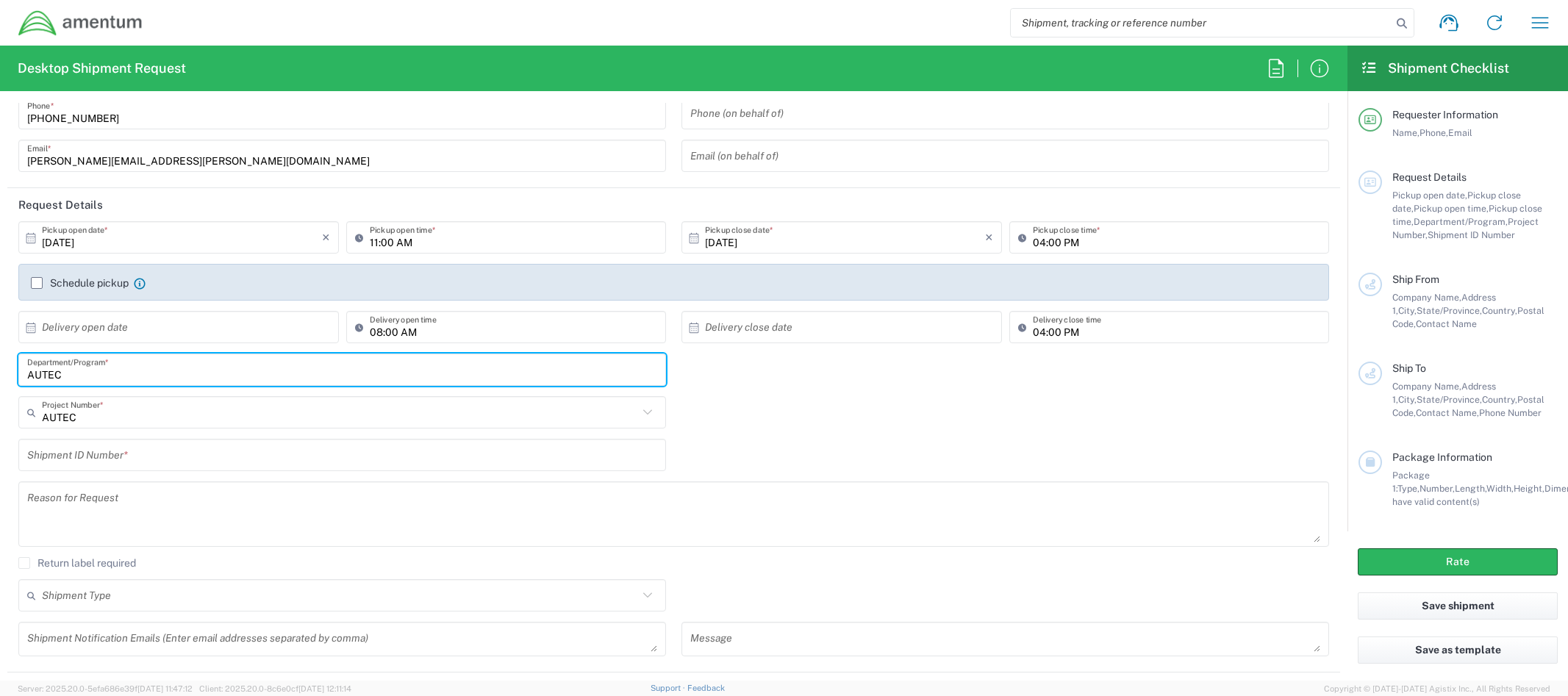
click at [155, 434] on div "AUTEC Project Number * AUTEC 0915.E0002.02.000.2CE,LABOR ONLY OPT YR 1 ,1 ,82 ,…" at bounding box center [343, 417] width 664 height 43
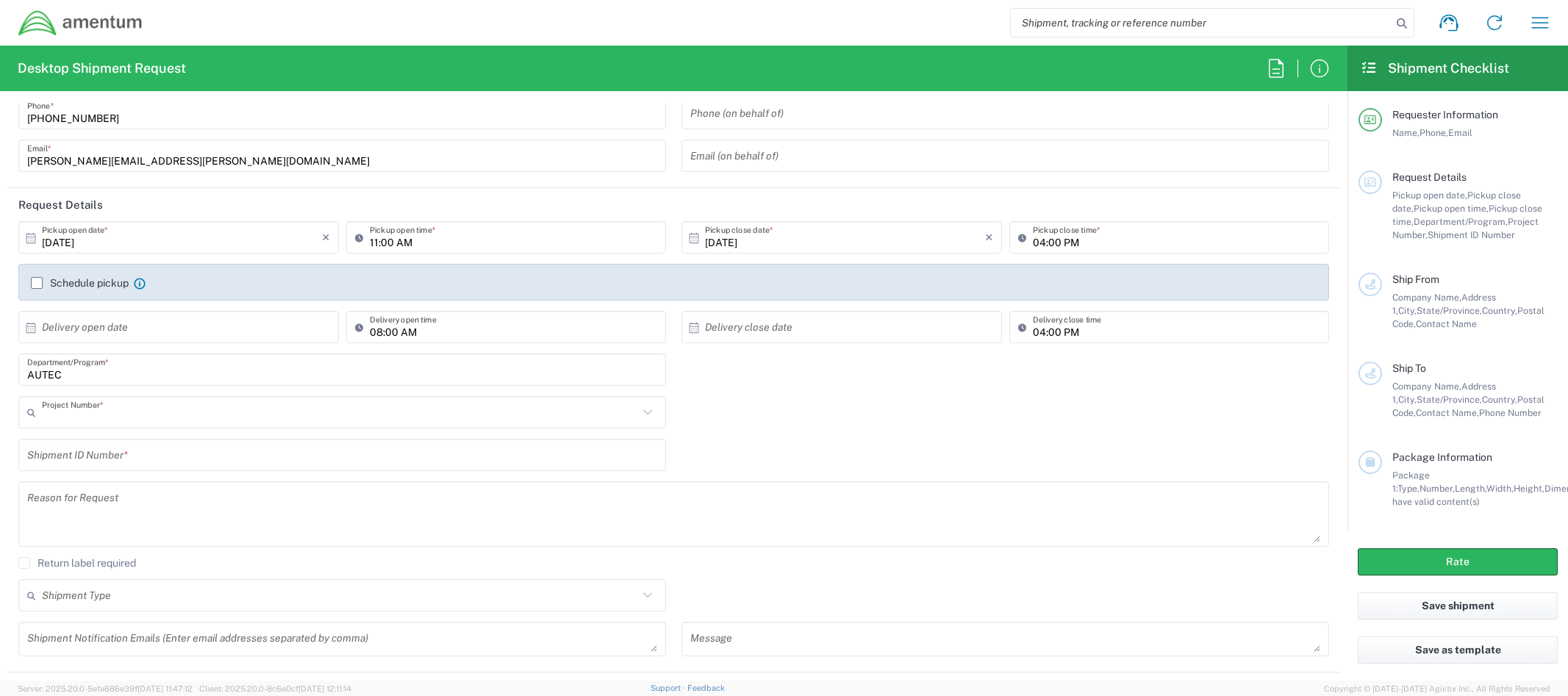
click at [132, 401] on input "text" at bounding box center [340, 413] width 596 height 26
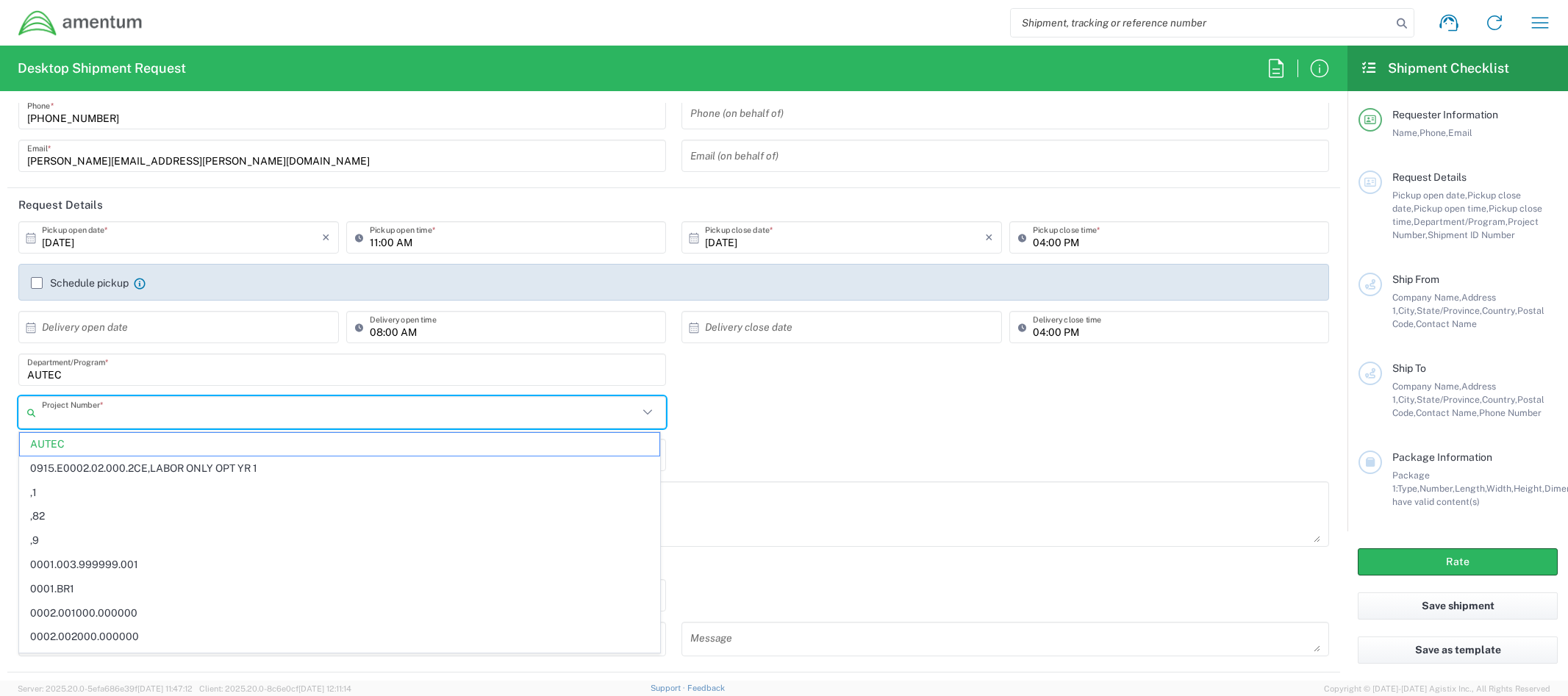
click at [213, 384] on div "AUTEC Department/Program *" at bounding box center [342, 370] width 648 height 33
type input "AUTEC"
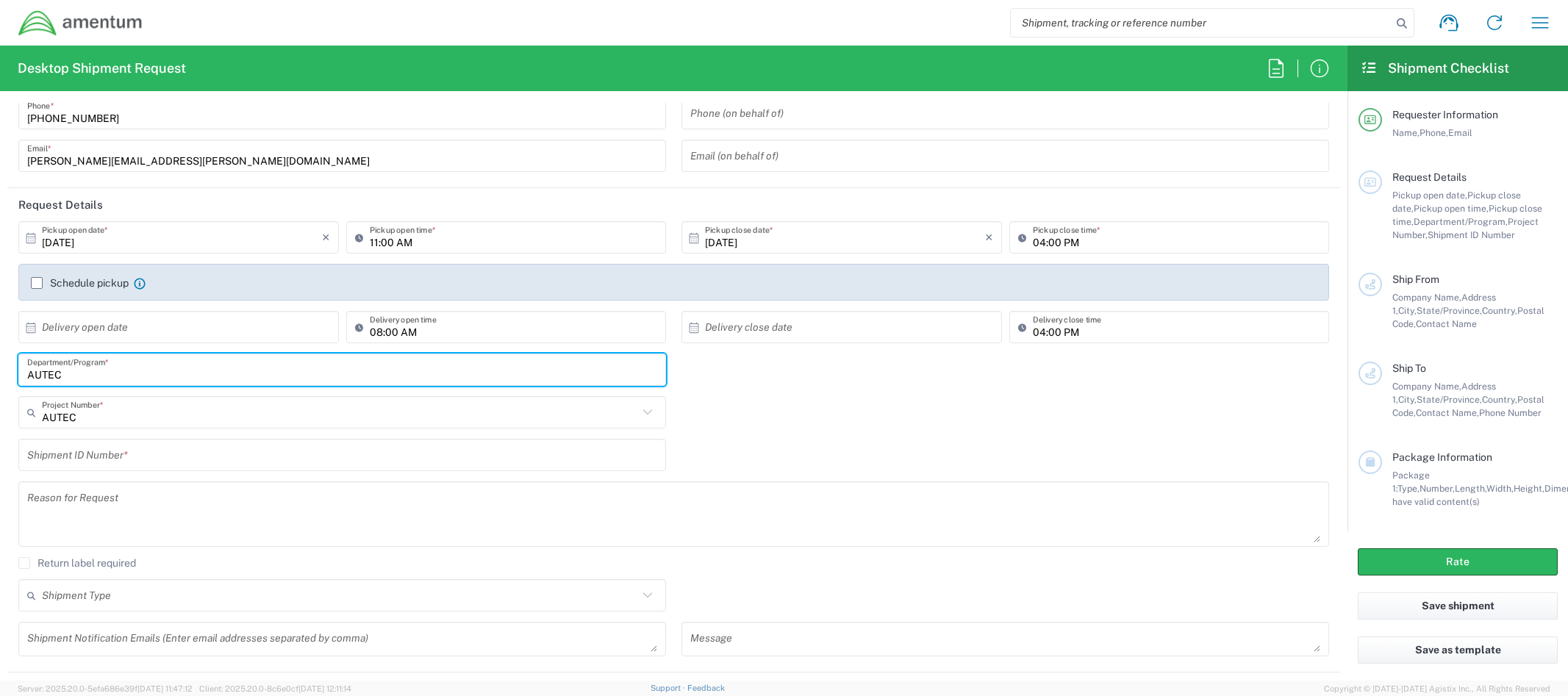
click at [154, 375] on input "AUTEC" at bounding box center [343, 370] width 630 height 26
click at [149, 413] on input "AUTEC" at bounding box center [340, 413] width 596 height 26
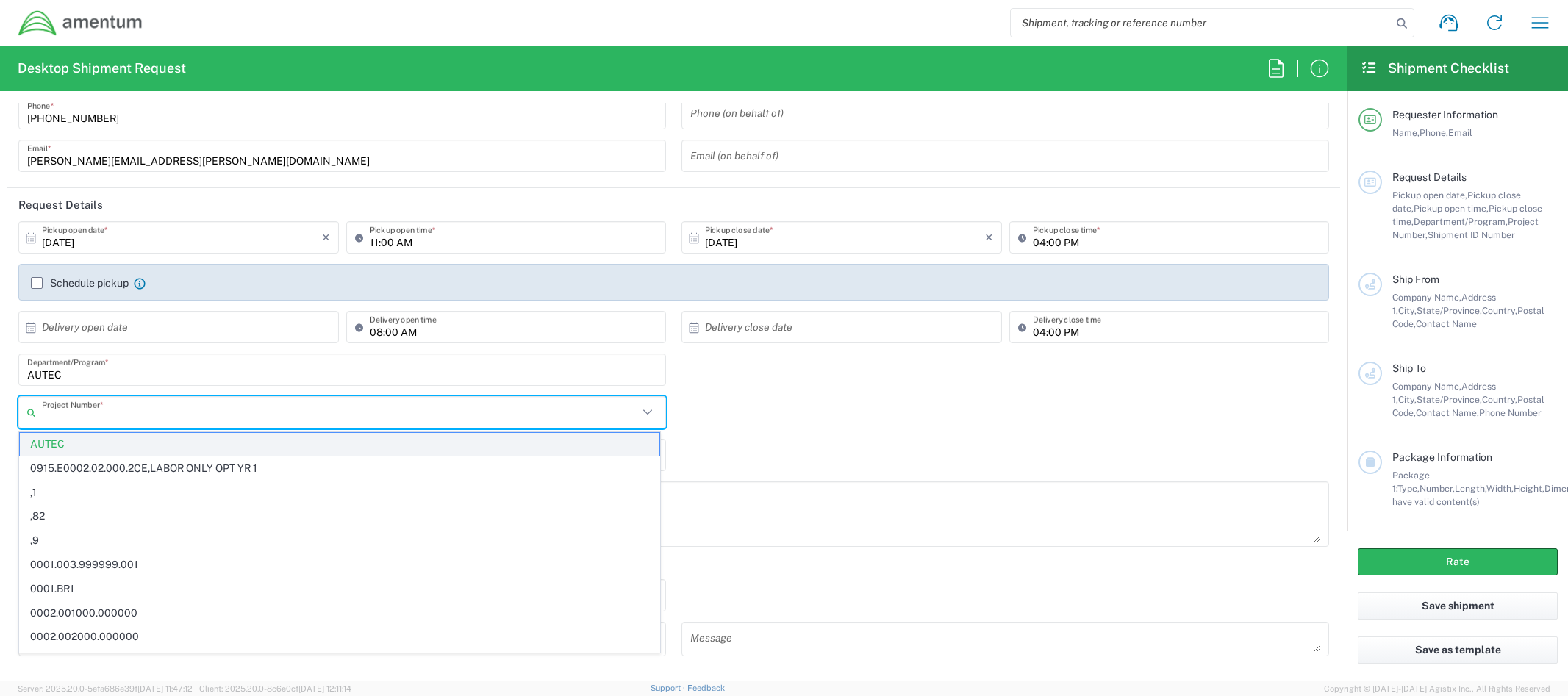
click at [149, 441] on span "AUTEC" at bounding box center [339, 444] width 639 height 22
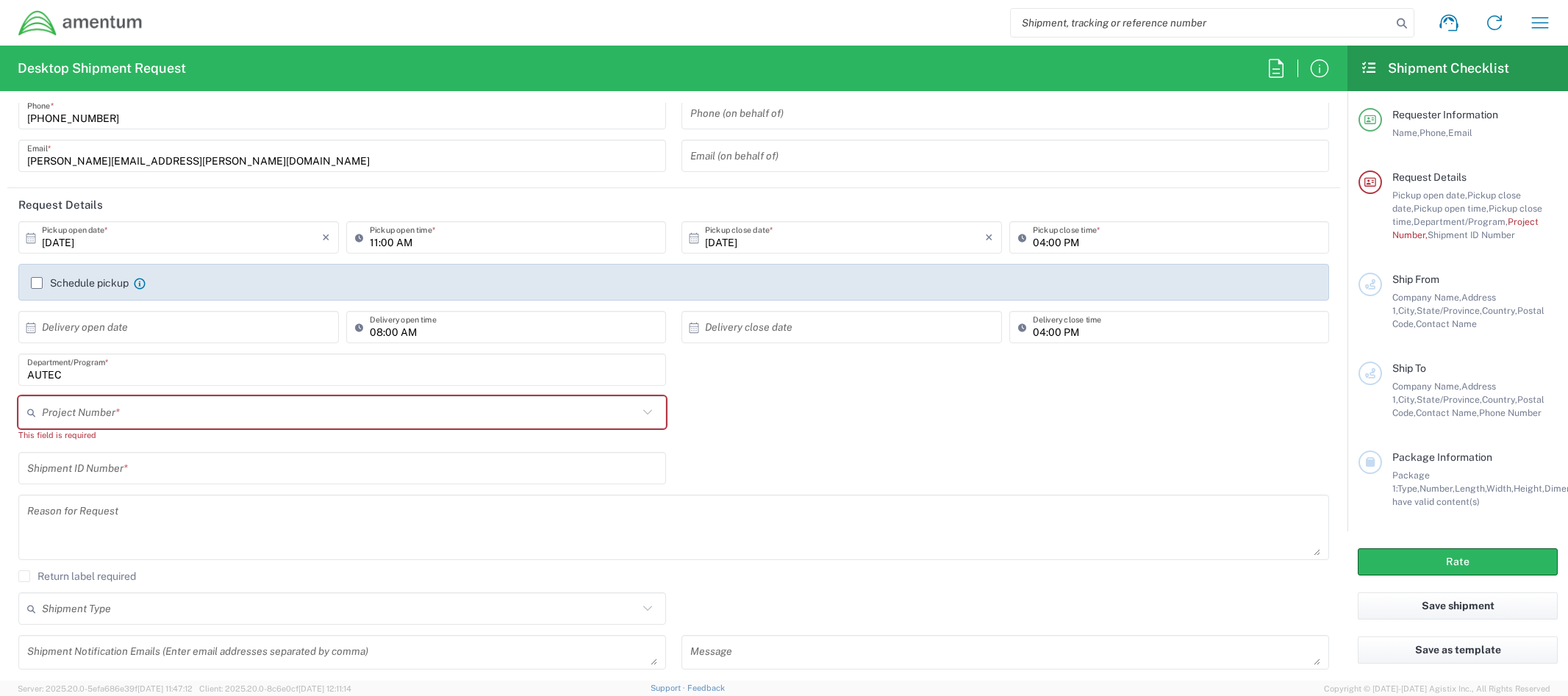
click at [139, 416] on input "text" at bounding box center [340, 413] width 596 height 26
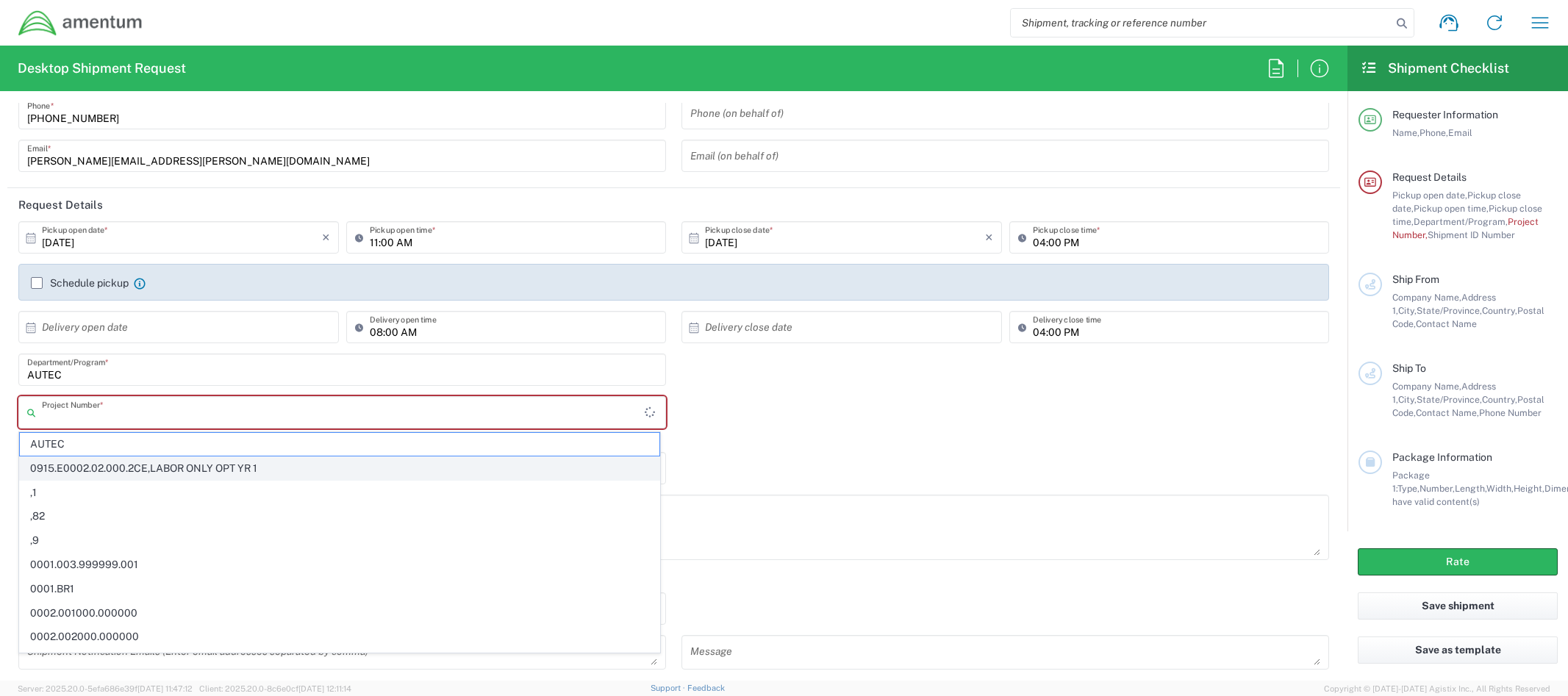
click at [136, 457] on span "0915.E0002.02.000.2CE,LABOR ONLY OPT YR 1" at bounding box center [339, 468] width 639 height 22
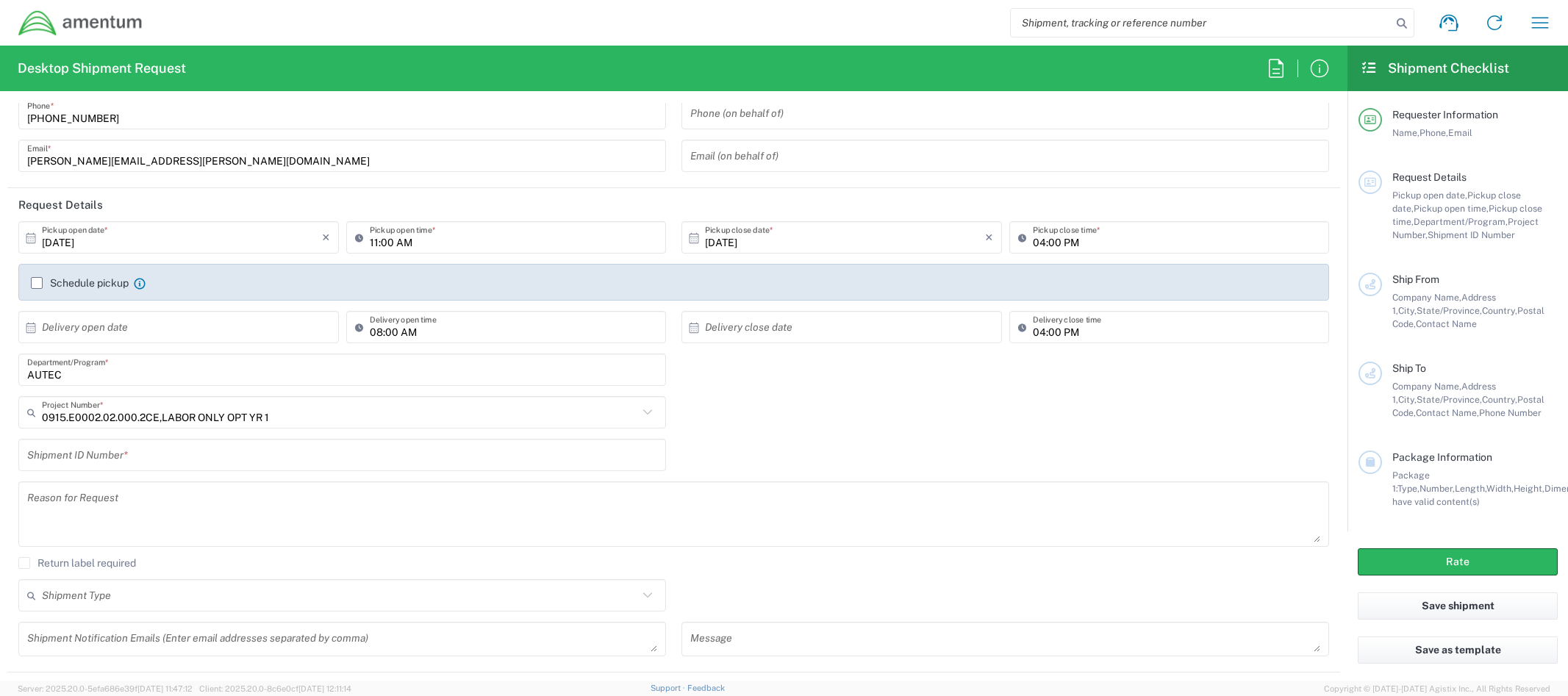
click at [195, 407] on input "0915.E0002.02.000.2CE,LABOR ONLY OPT YR 1" at bounding box center [340, 413] width 596 height 26
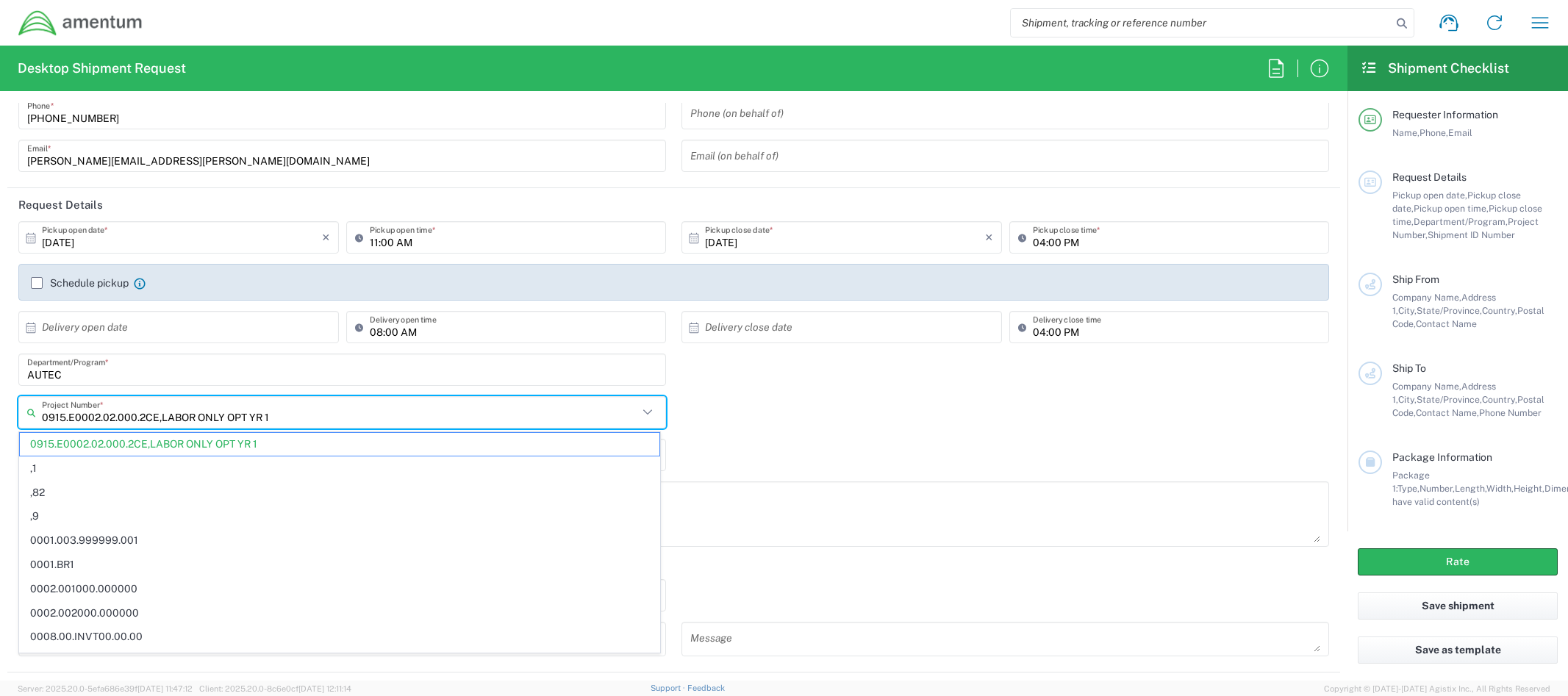
click at [170, 407] on input "0915.E0002.02.000.2CE,LABOR ONLY OPT YR 1" at bounding box center [340, 413] width 596 height 26
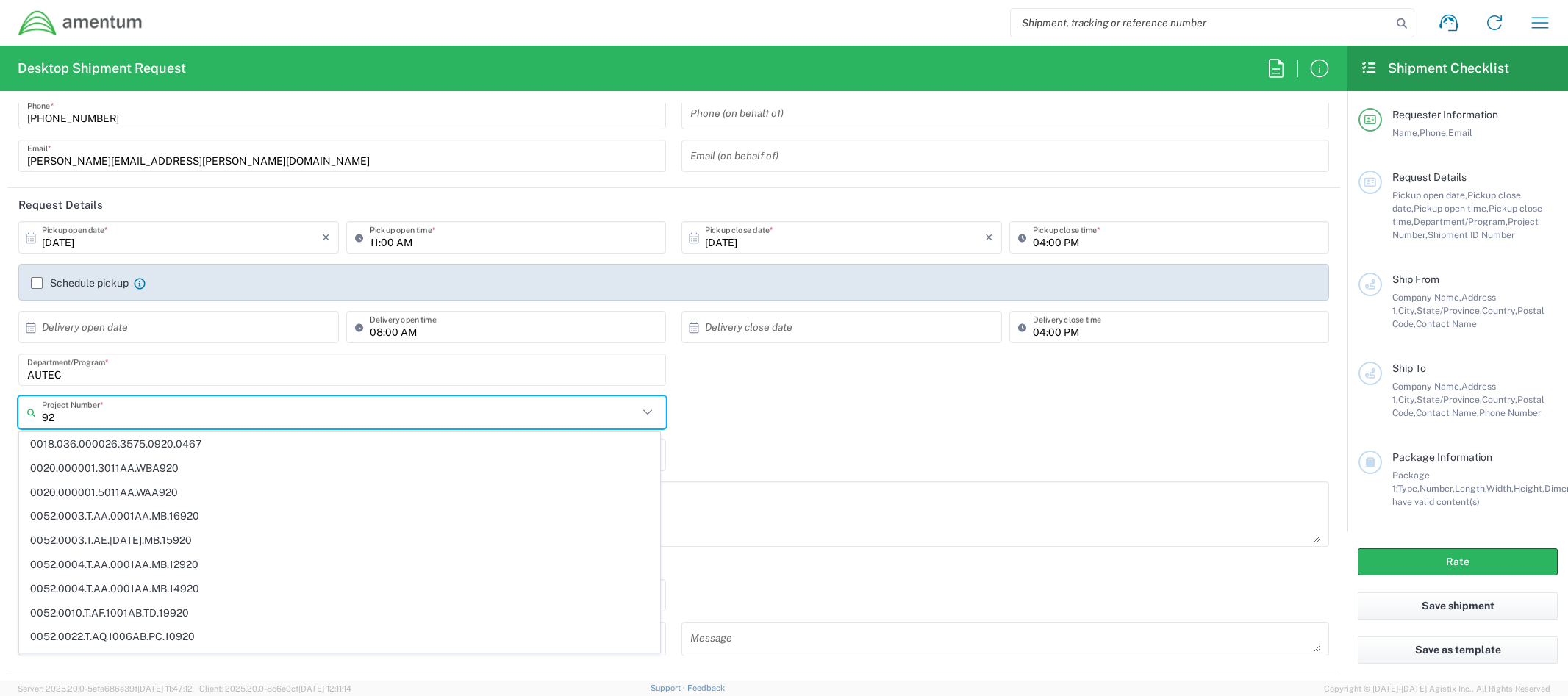
type input "9"
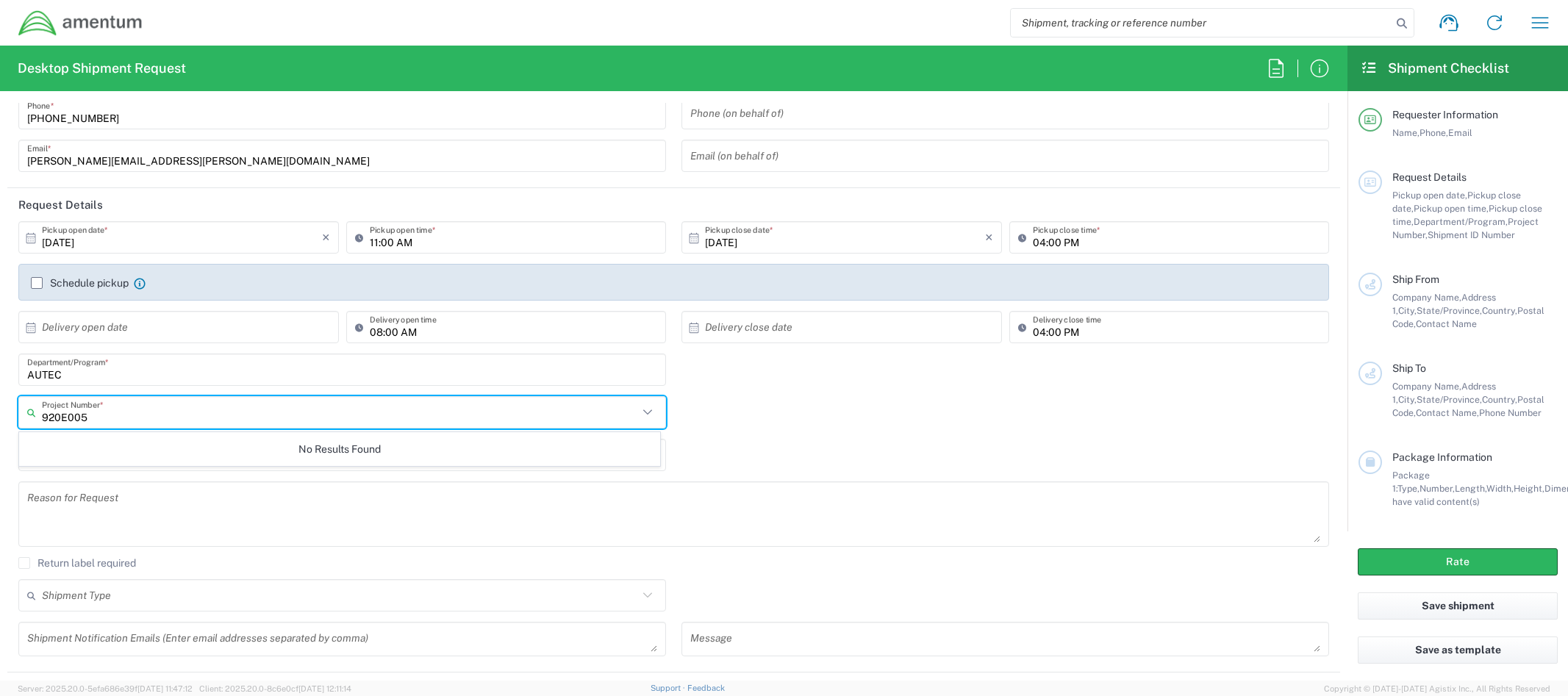
type input "920E005"
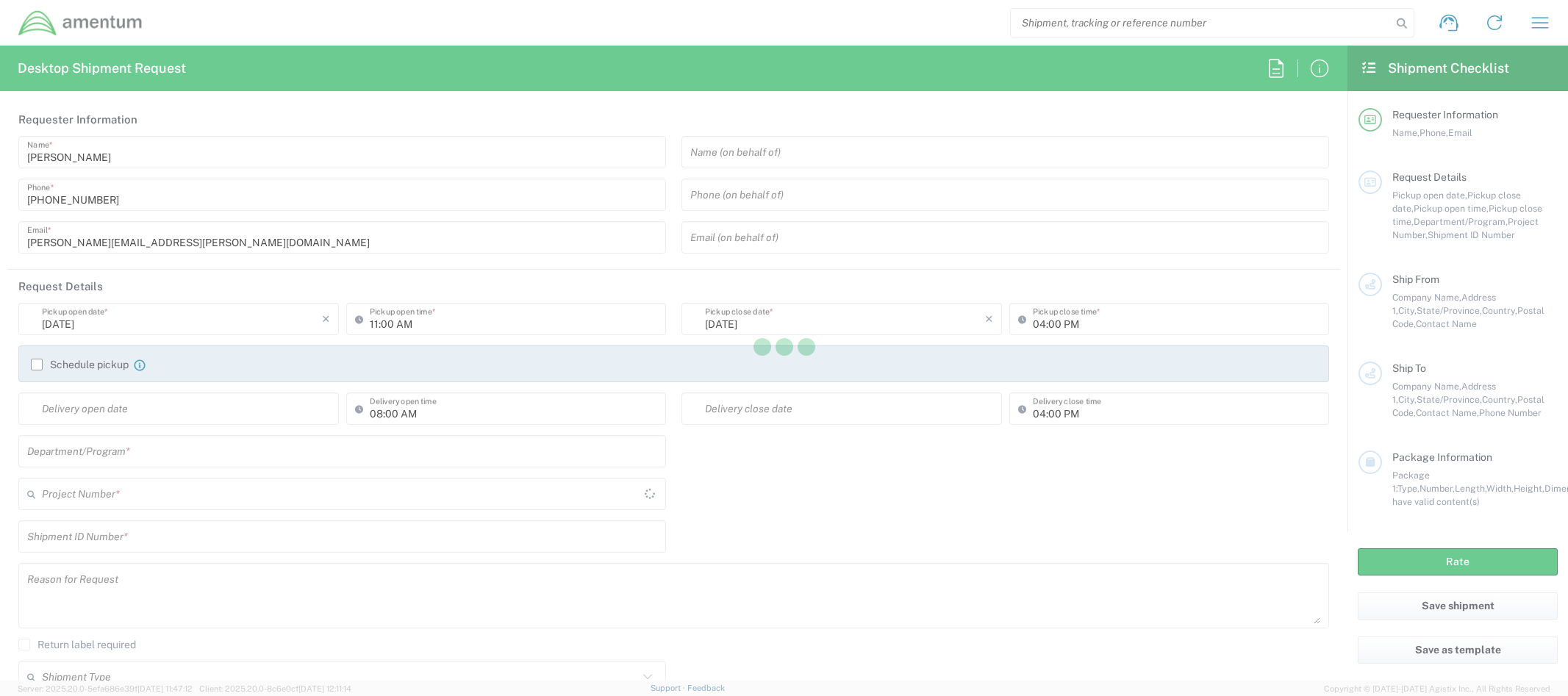
type input "United States"
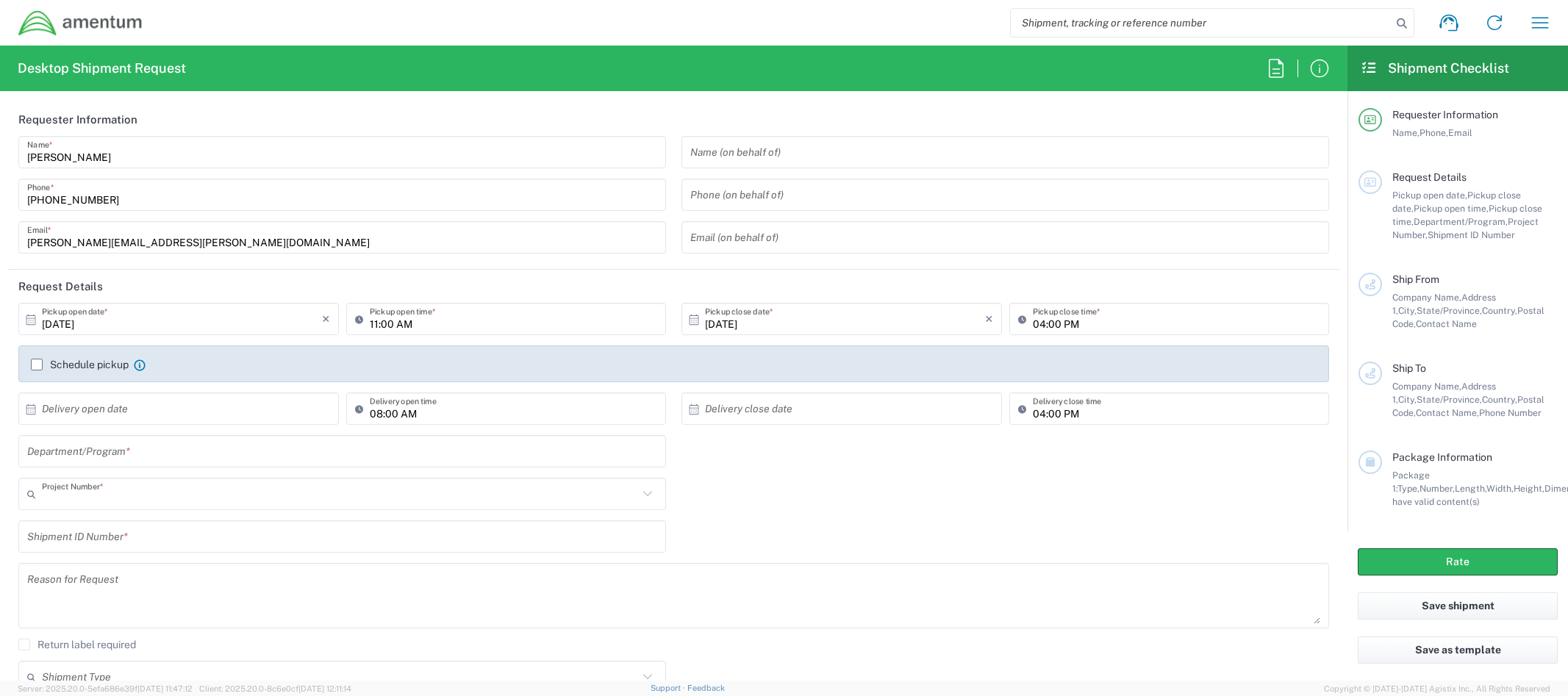
type input "AUTEC"
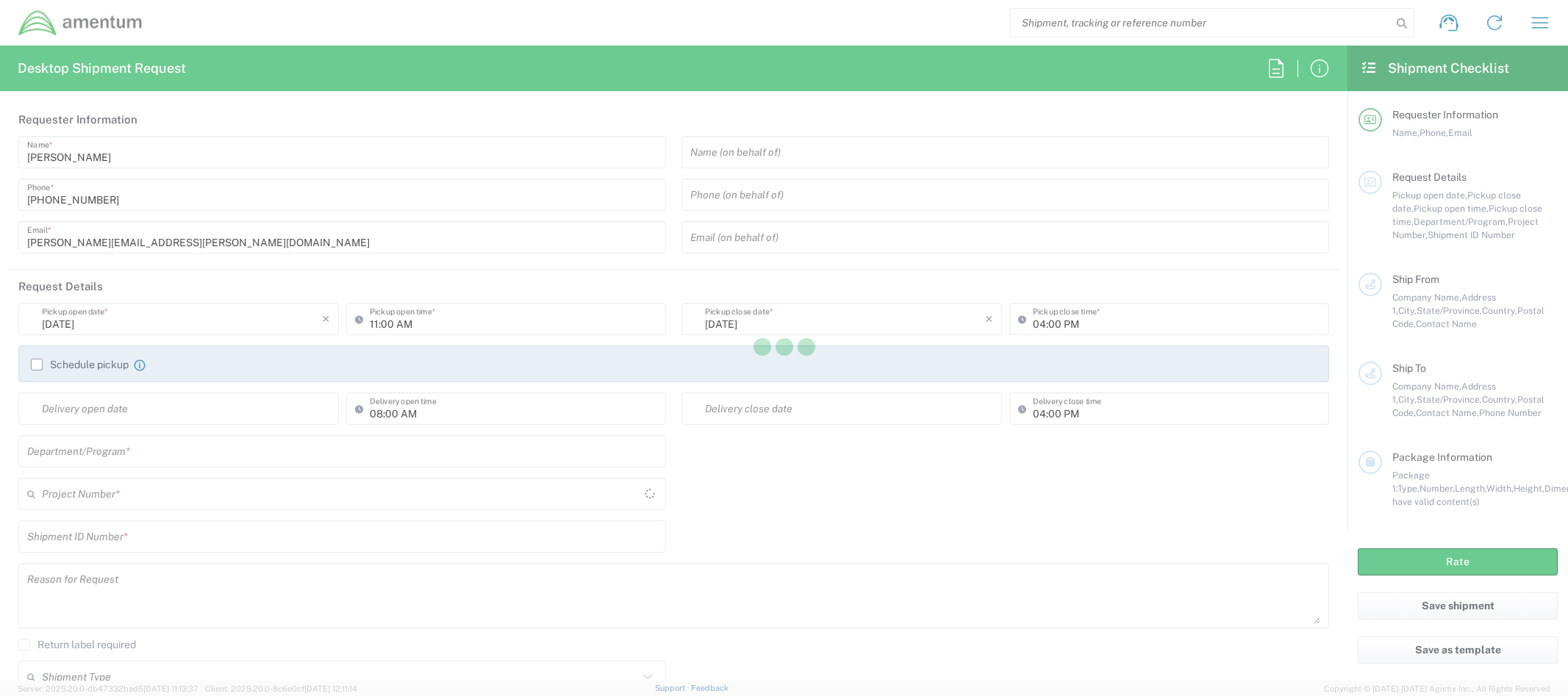
type input "[GEOGRAPHIC_DATA]"
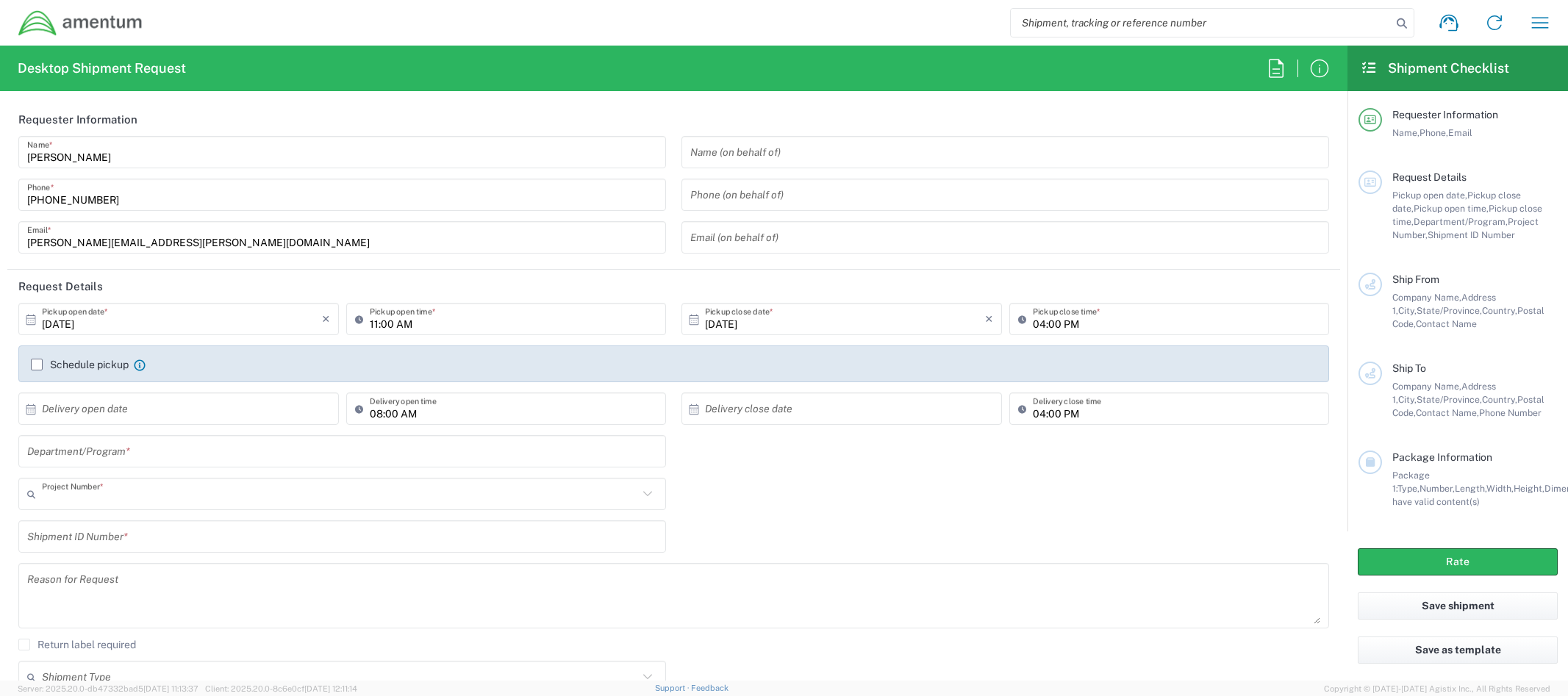
type input "AUTEC"
click at [1537, 22] on icon "button" at bounding box center [1540, 22] width 17 height 11
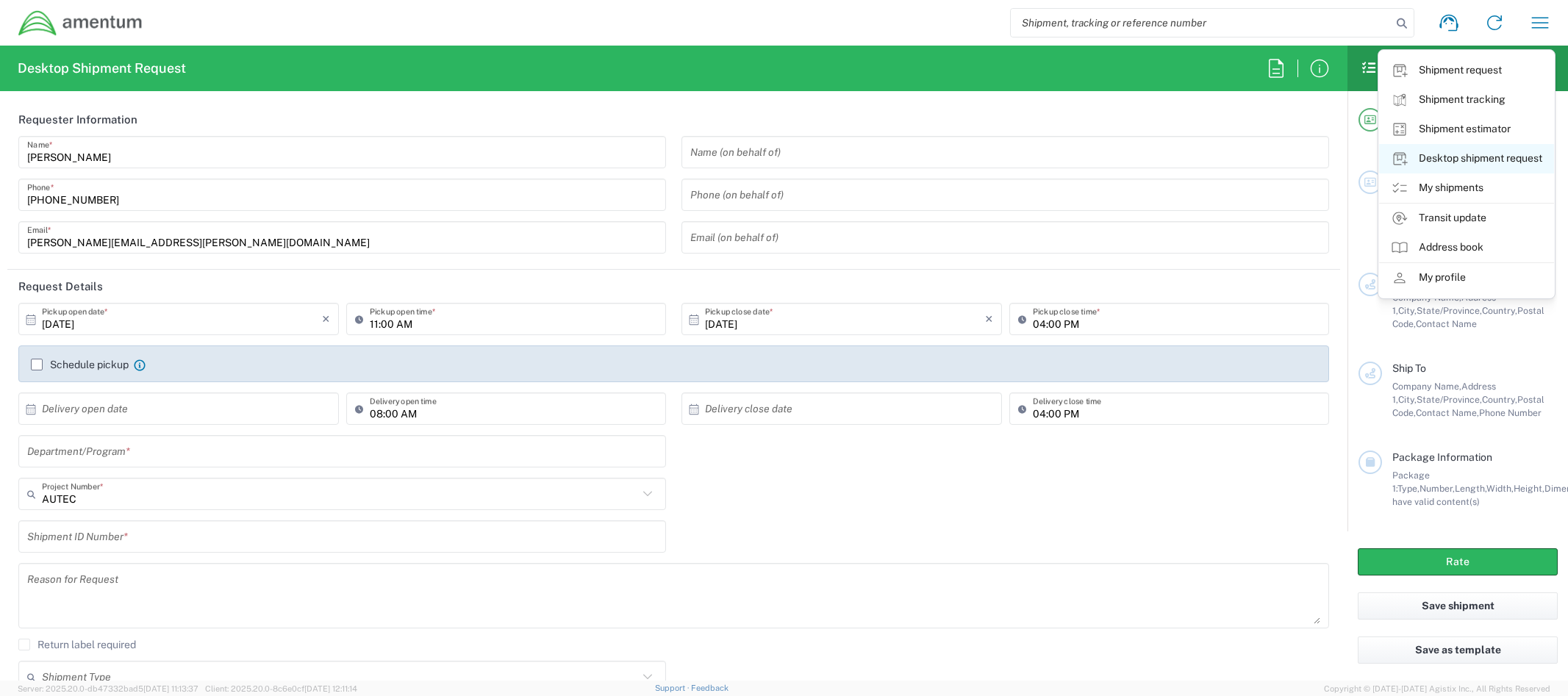
click at [1496, 158] on link "Desktop shipment request" at bounding box center [1466, 158] width 175 height 29
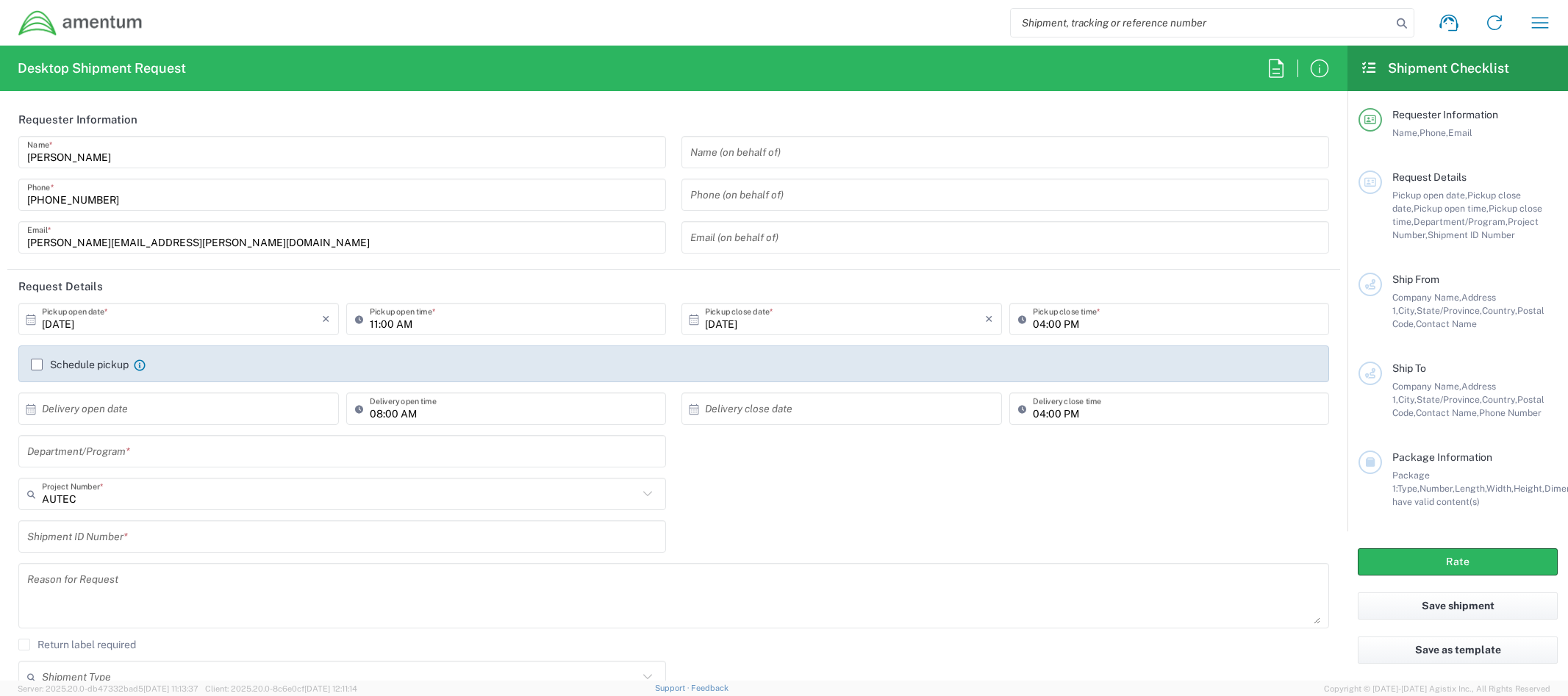
click at [104, 455] on input "text" at bounding box center [343, 452] width 630 height 26
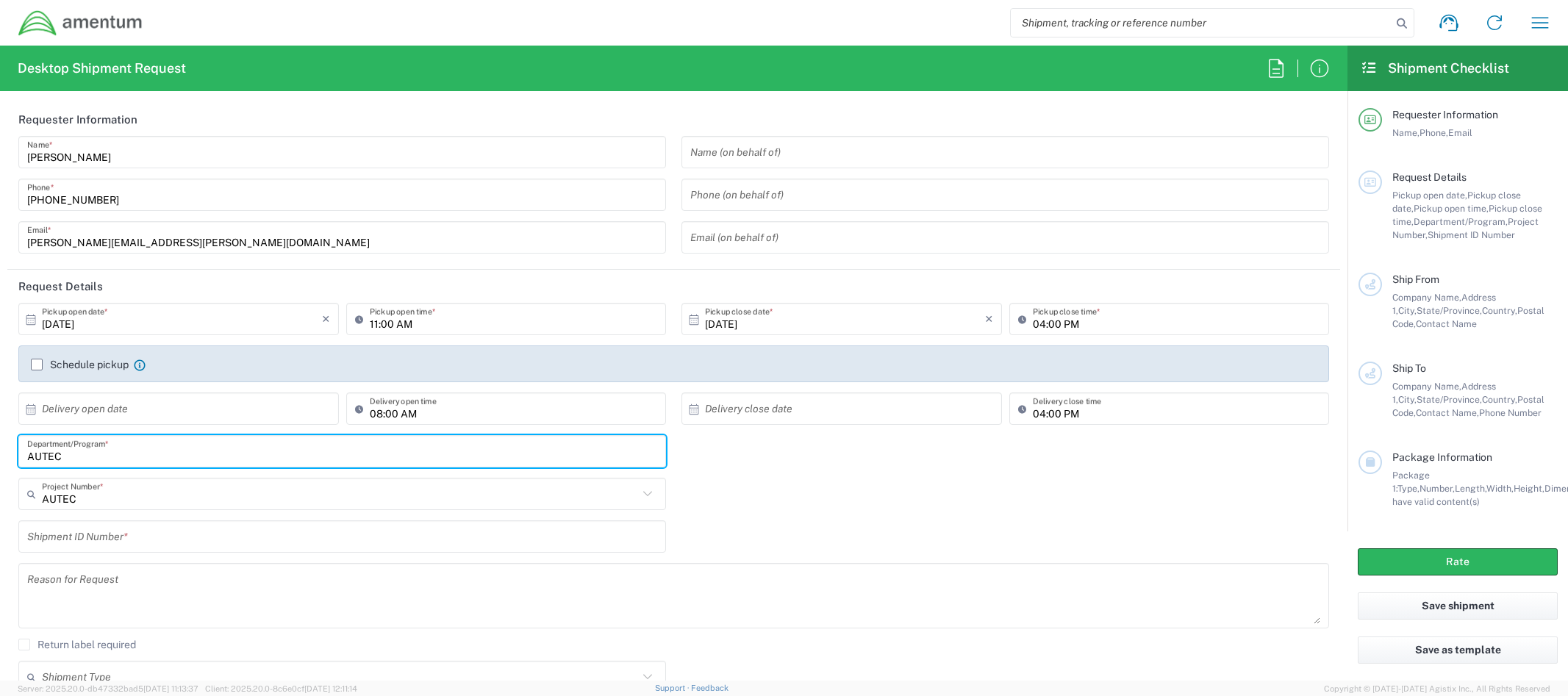
type input "AUTEC"
click at [152, 496] on input "text" at bounding box center [340, 495] width 596 height 26
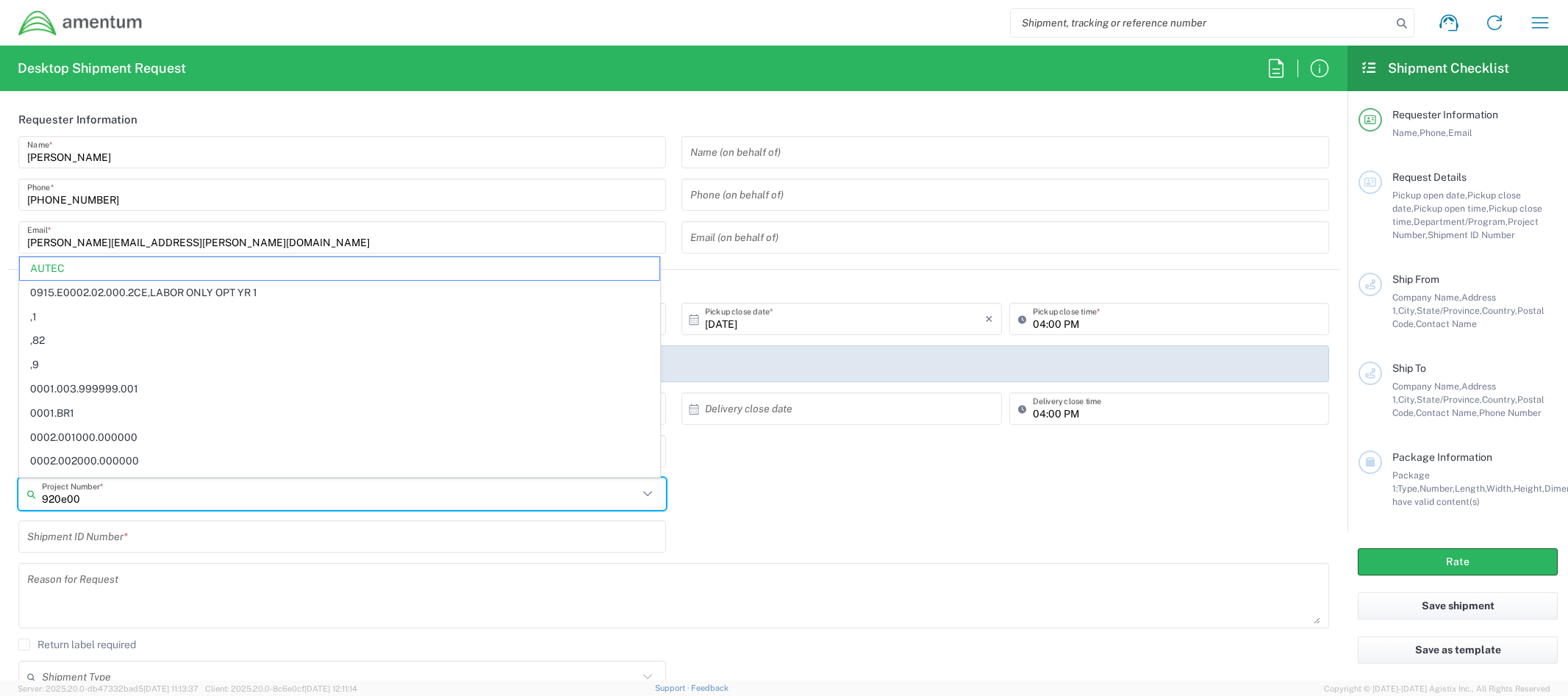
type input "920e001"
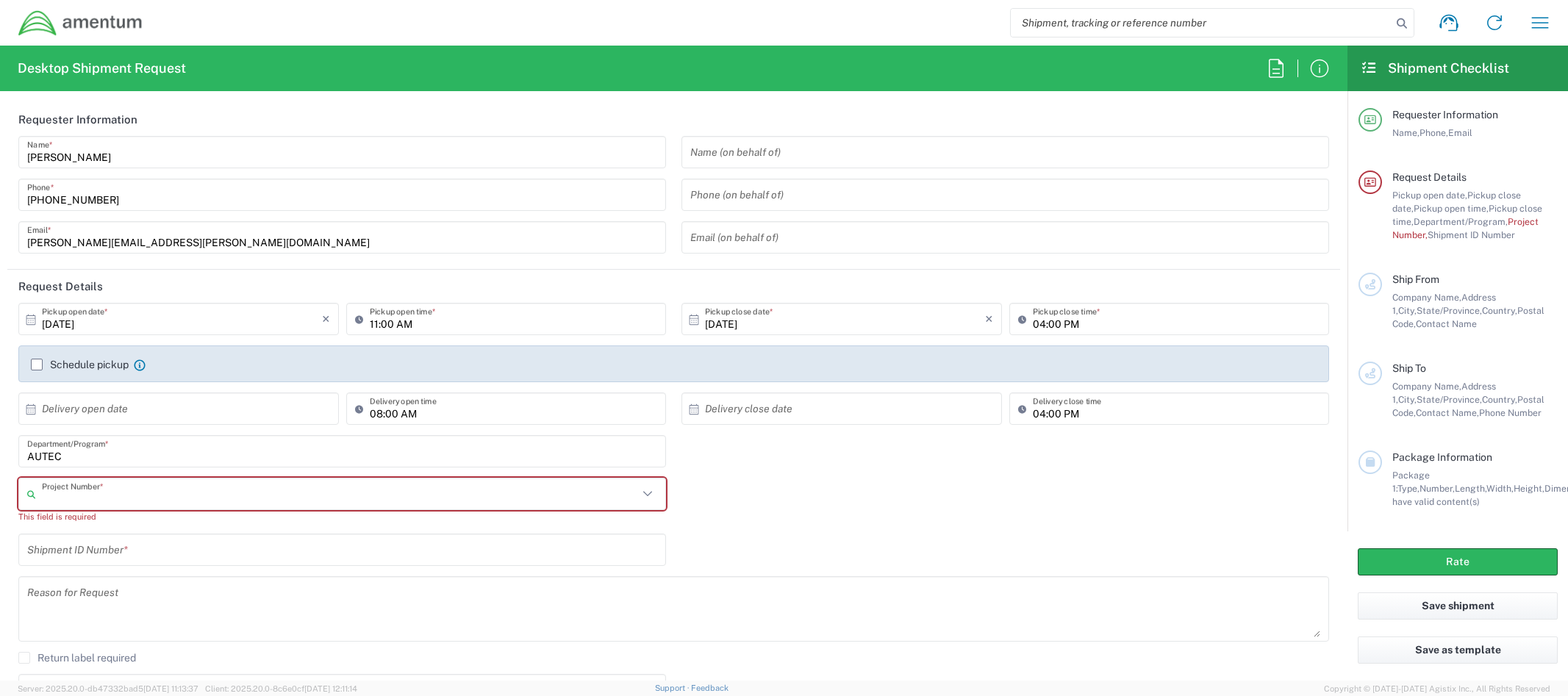
click at [167, 489] on input "text" at bounding box center [340, 495] width 596 height 26
click at [150, 495] on input "text" at bounding box center [340, 495] width 596 height 26
type input "4"
type input "4732.C0"
click at [105, 457] on input "AUTEC" at bounding box center [343, 452] width 630 height 26
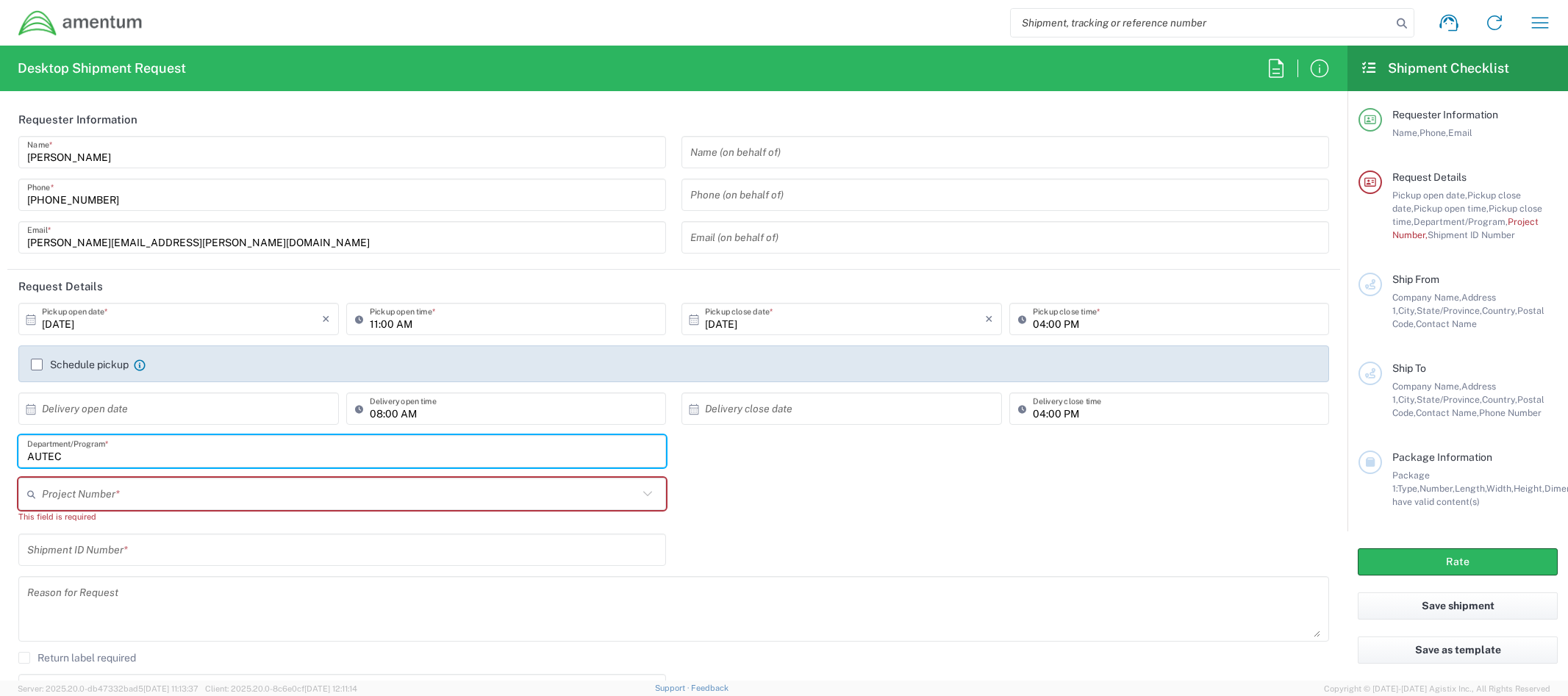
click at [103, 502] on input "text" at bounding box center [340, 495] width 596 height 26
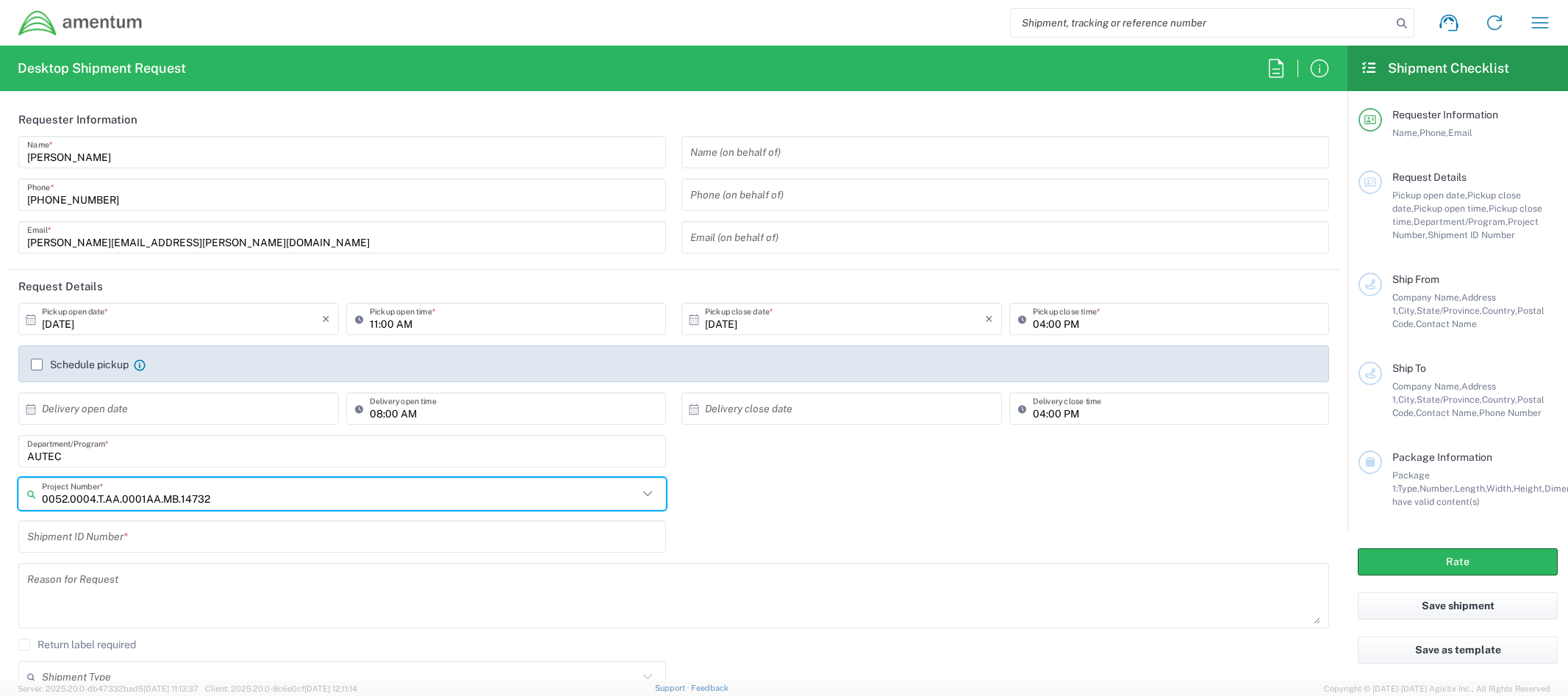
type input "0052.0004.T.AA.0001AA.MB.14732"
click at [238, 458] on input "AUTEC" at bounding box center [343, 452] width 630 height 26
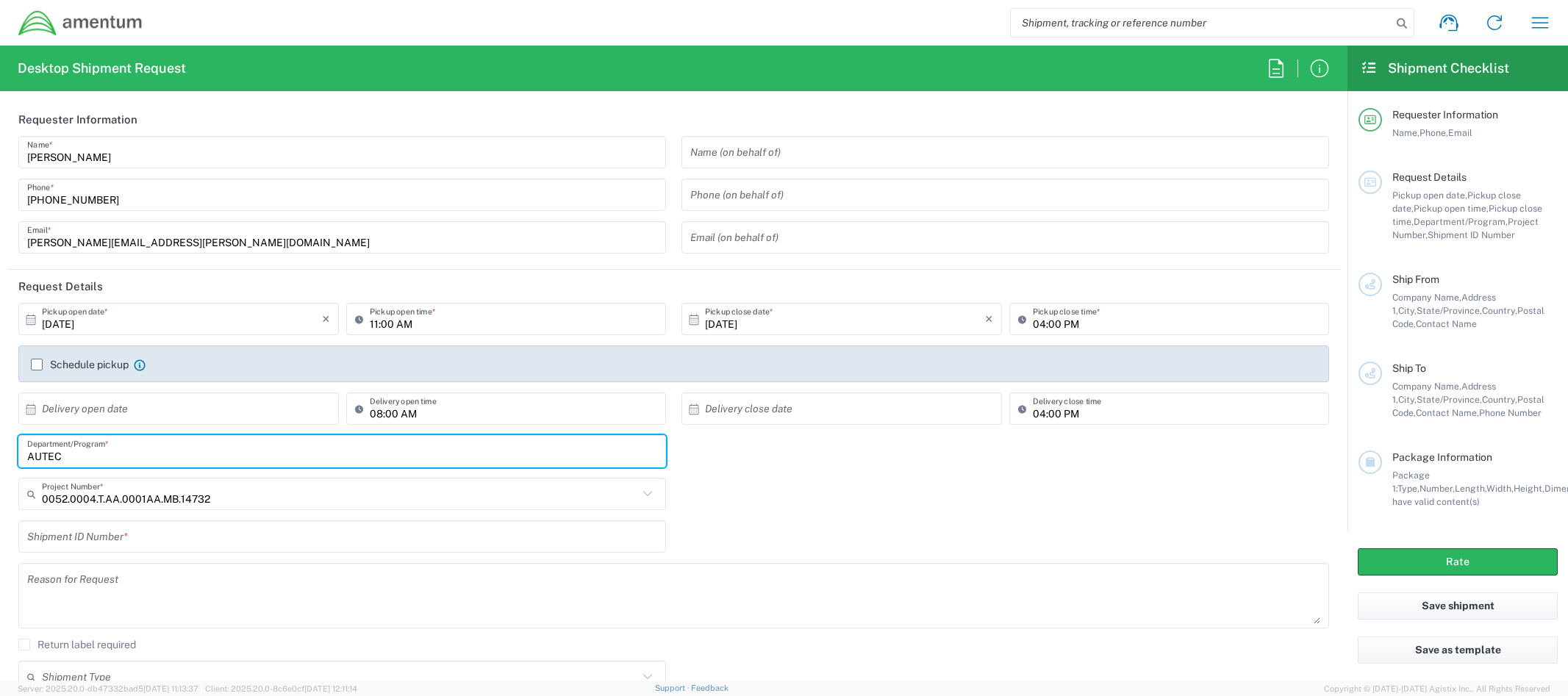
click at [238, 458] on input "AUTEC" at bounding box center [343, 452] width 630 height 26
click at [1553, 13] on button "button" at bounding box center [1540, 22] width 35 height 35
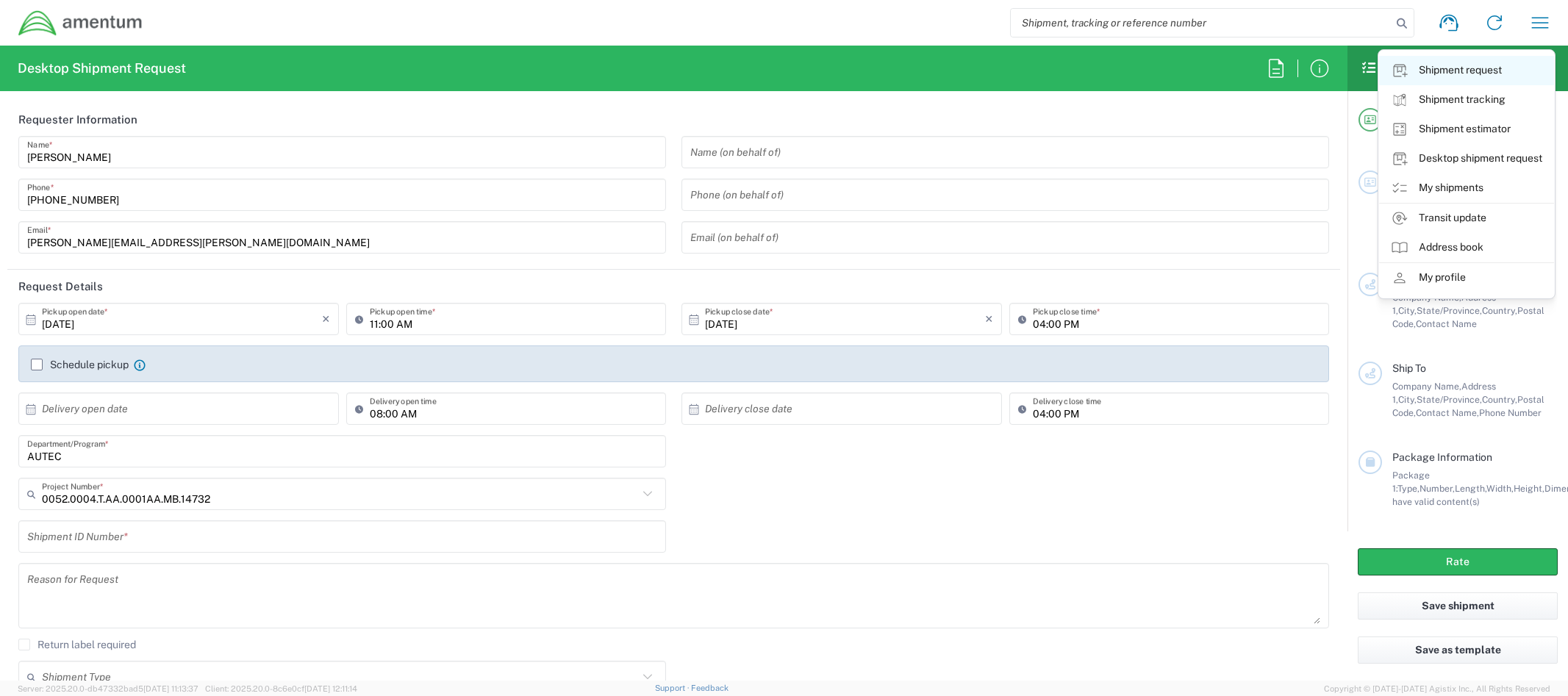
click at [1472, 68] on link "Shipment request" at bounding box center [1466, 71] width 175 height 29
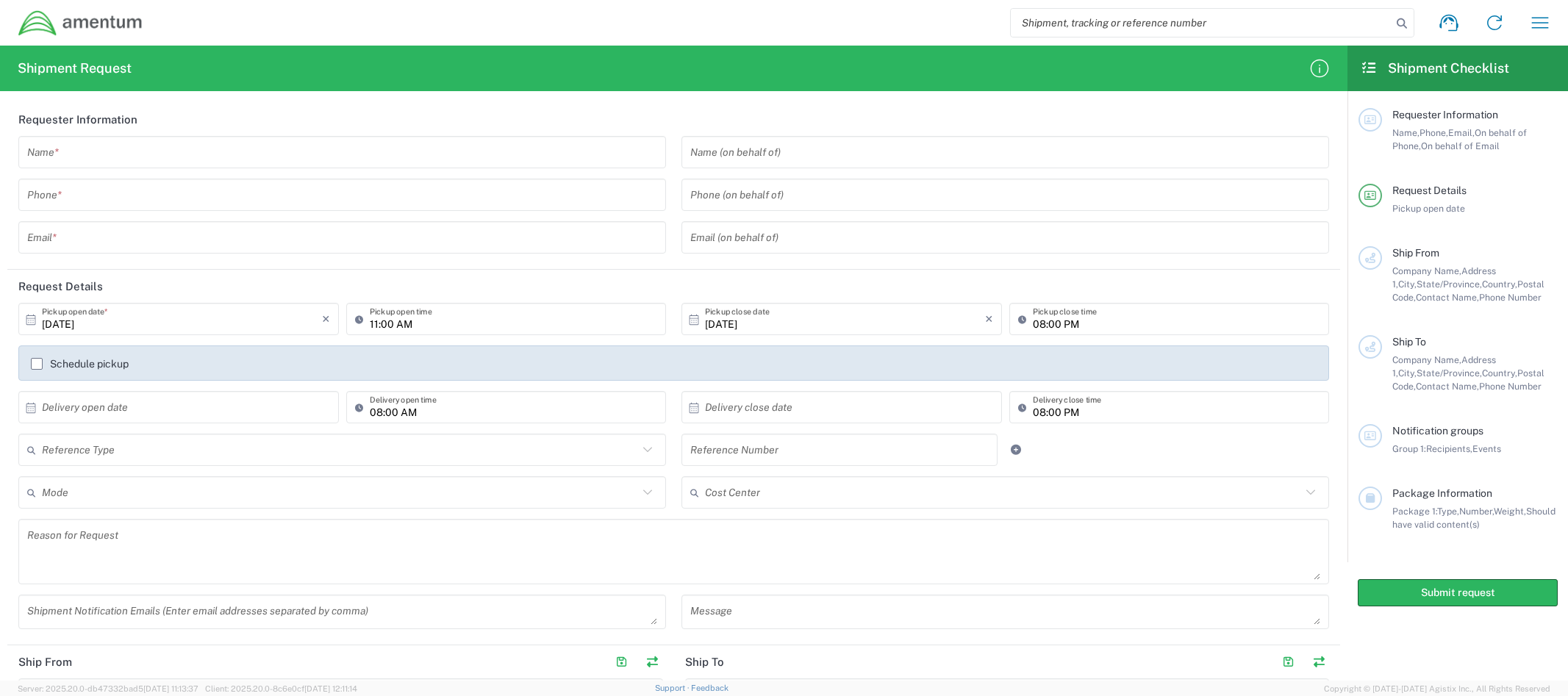
drag, startPoint x: 108, startPoint y: 158, endPoint x: 102, endPoint y: 152, distance: 8.5
click at [102, 151] on input "text" at bounding box center [343, 152] width 630 height 26
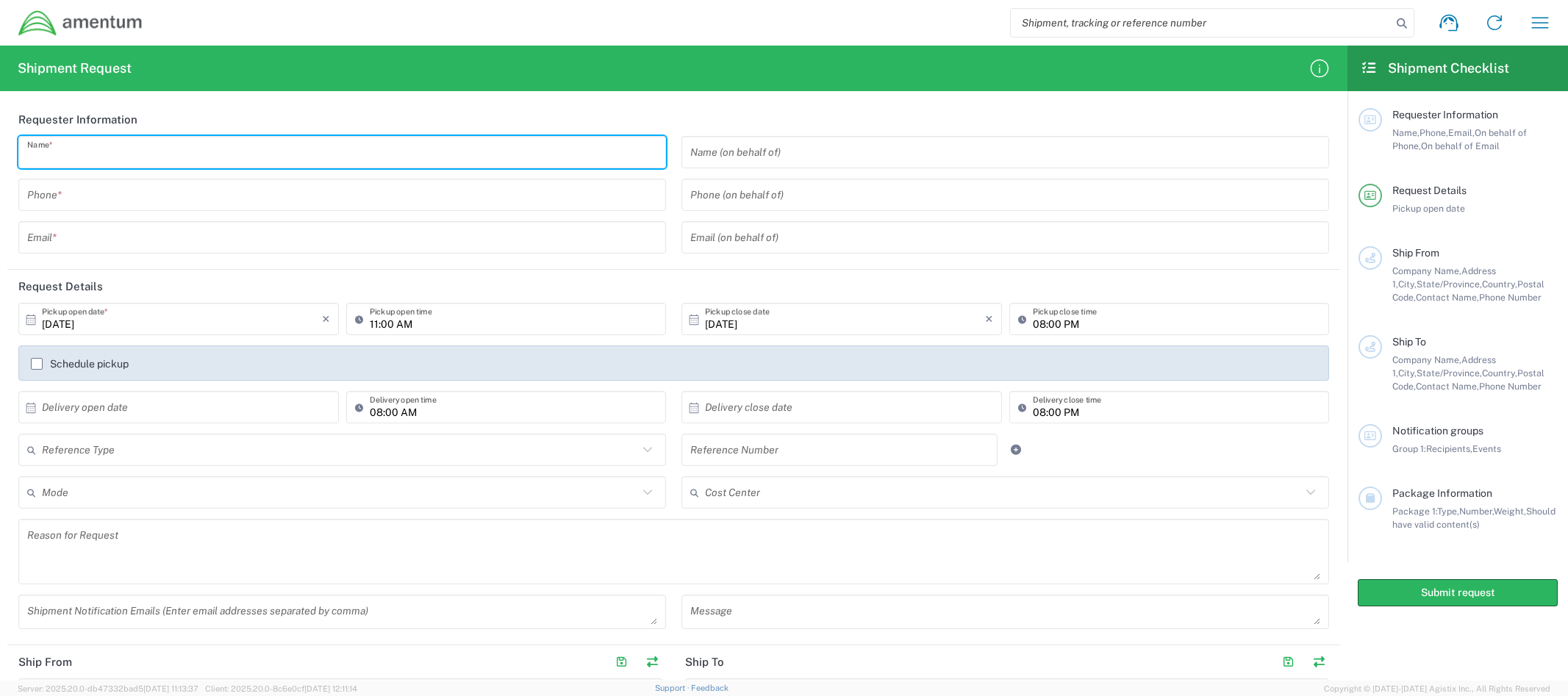
click at [422, 155] on input "text" at bounding box center [343, 152] width 630 height 26
type input "Patrick"
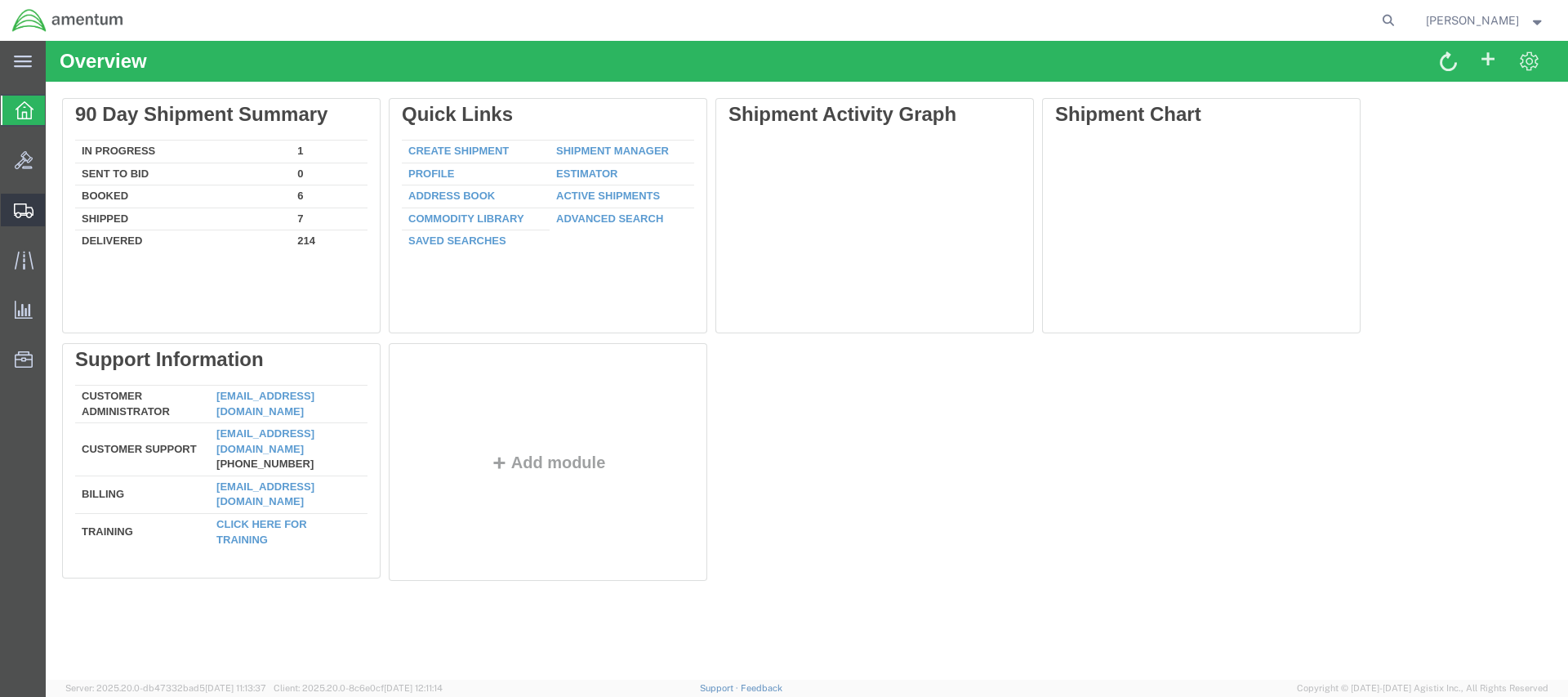
click at [0, 0] on span "Create Shipment" at bounding box center [0, 0] width 0 height 0
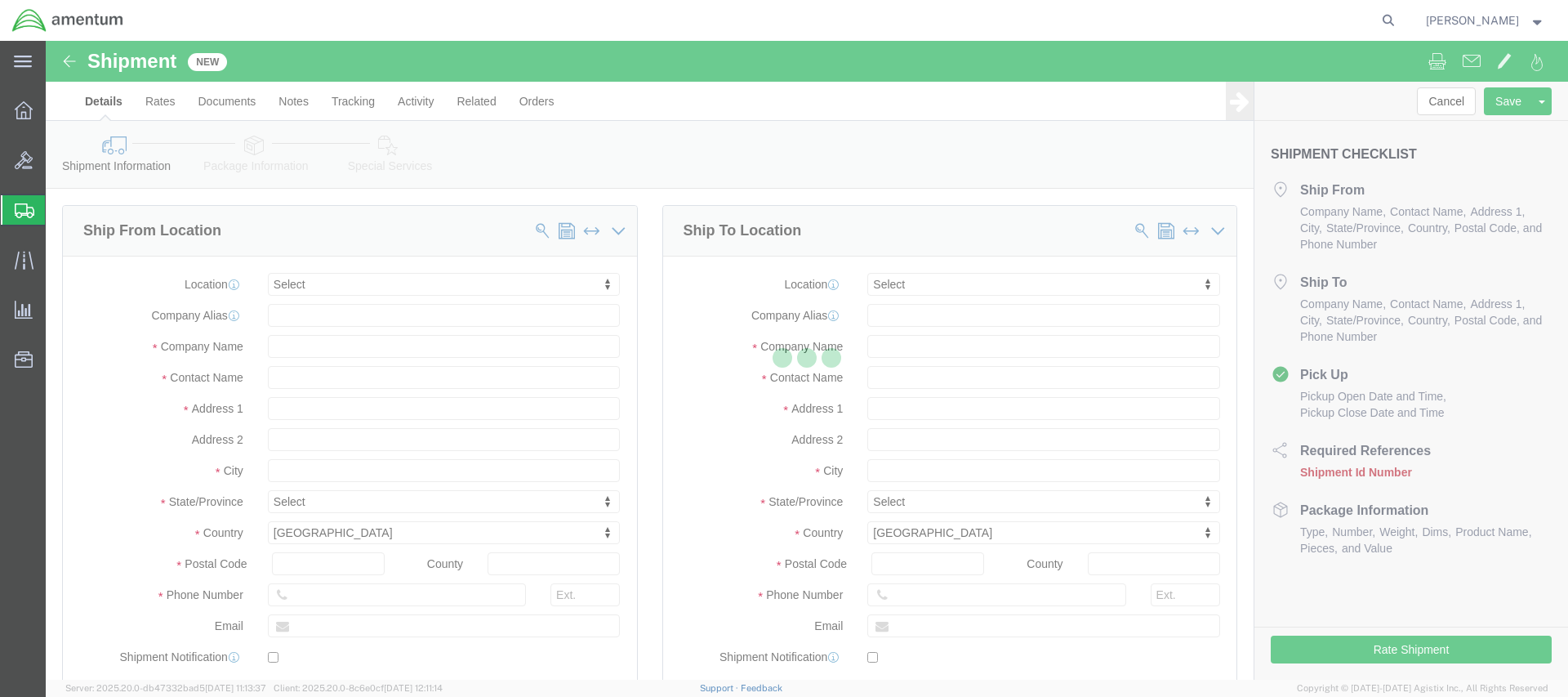
select select
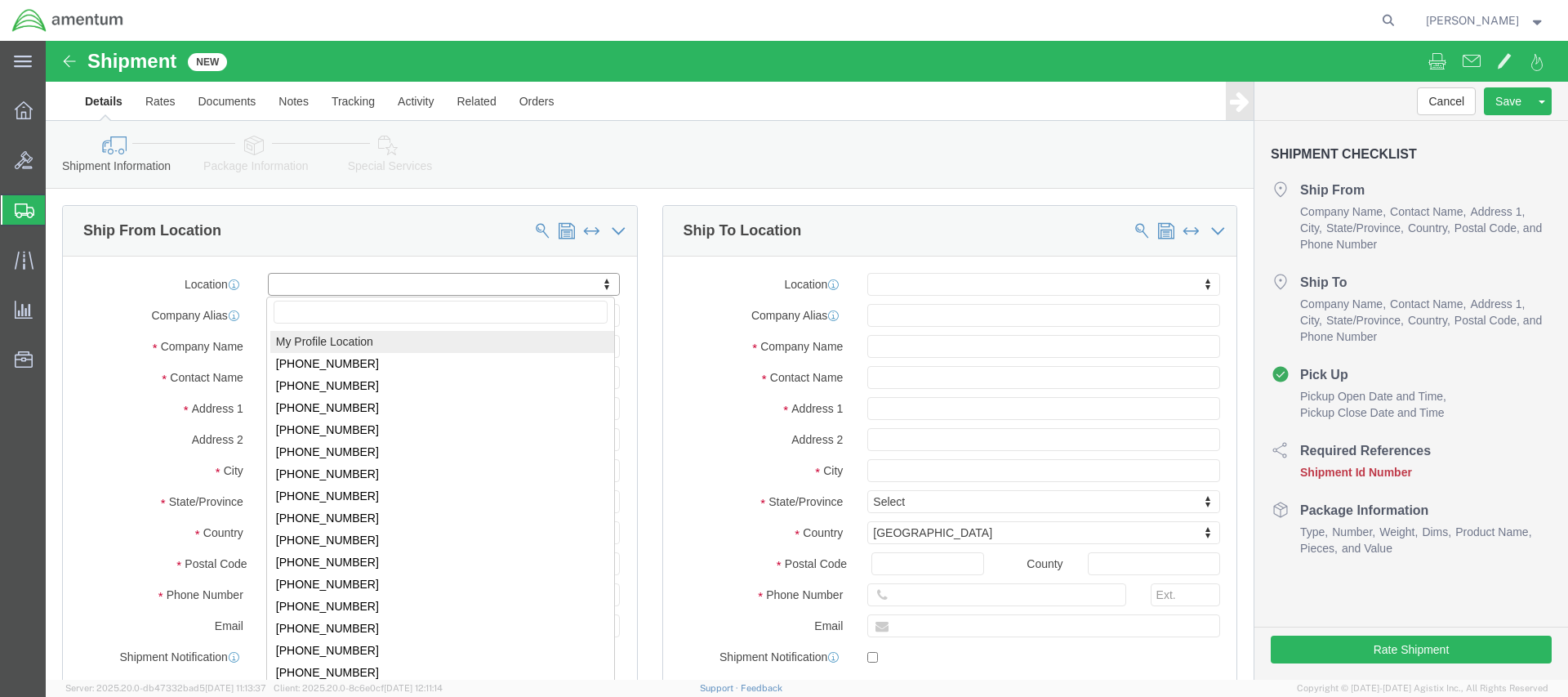
click body "Shipment New Details Rates Documents Notes Tracking Activity Related Orders Can…"
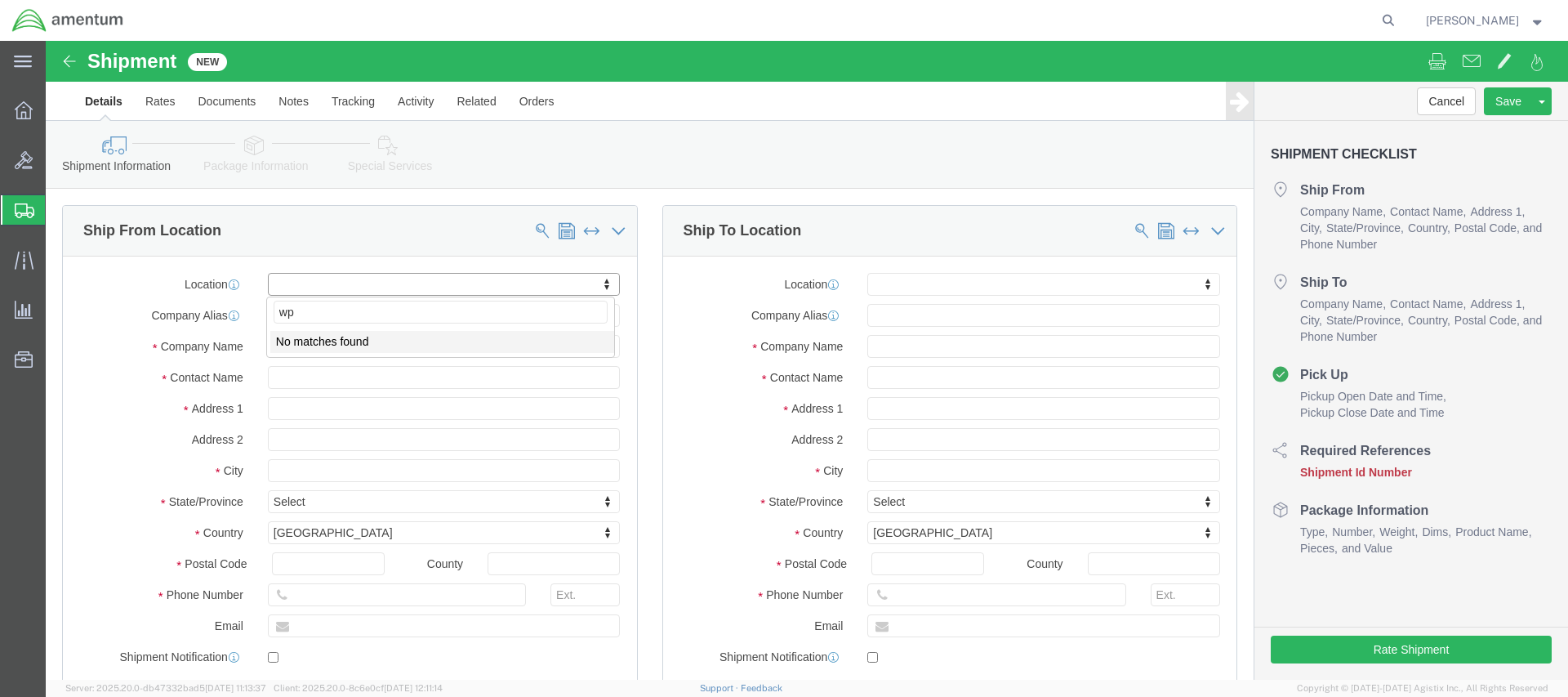
type input "w"
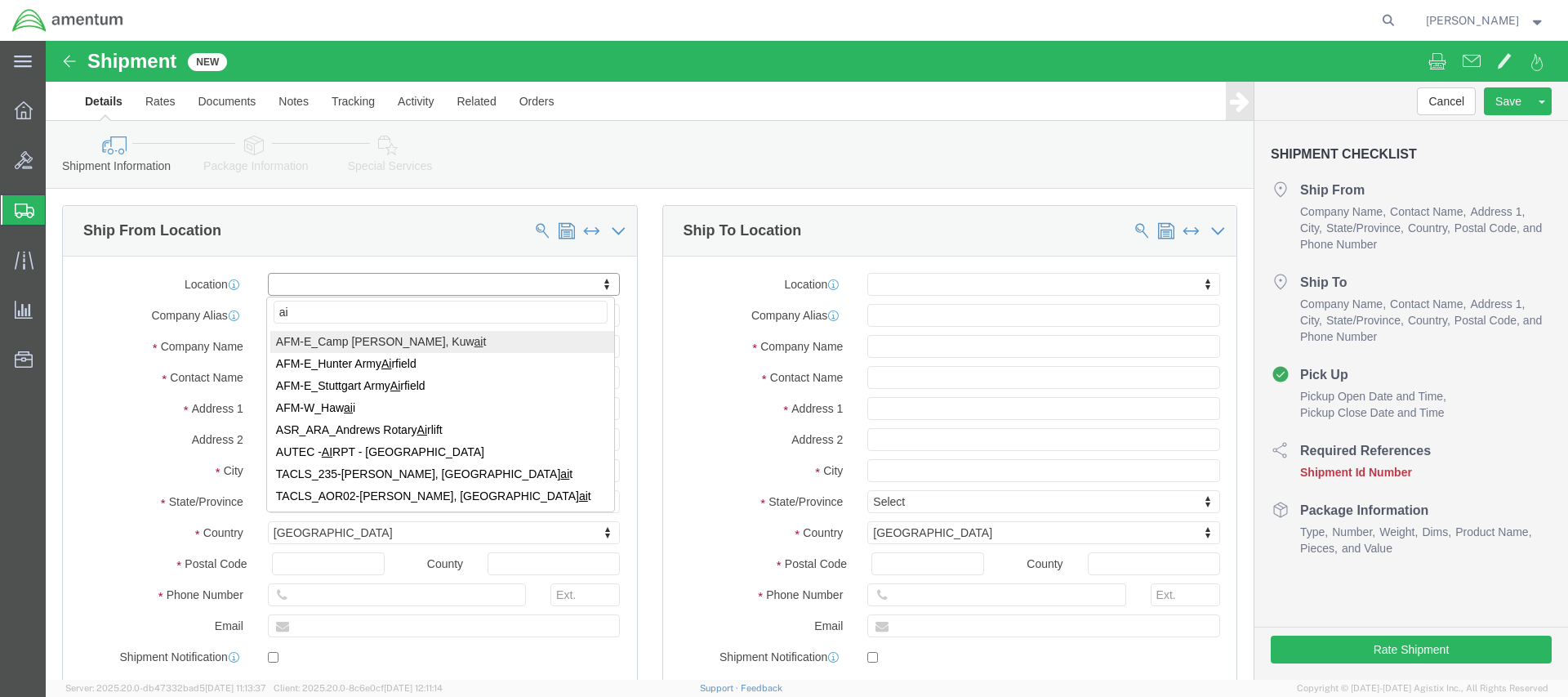
type input "air"
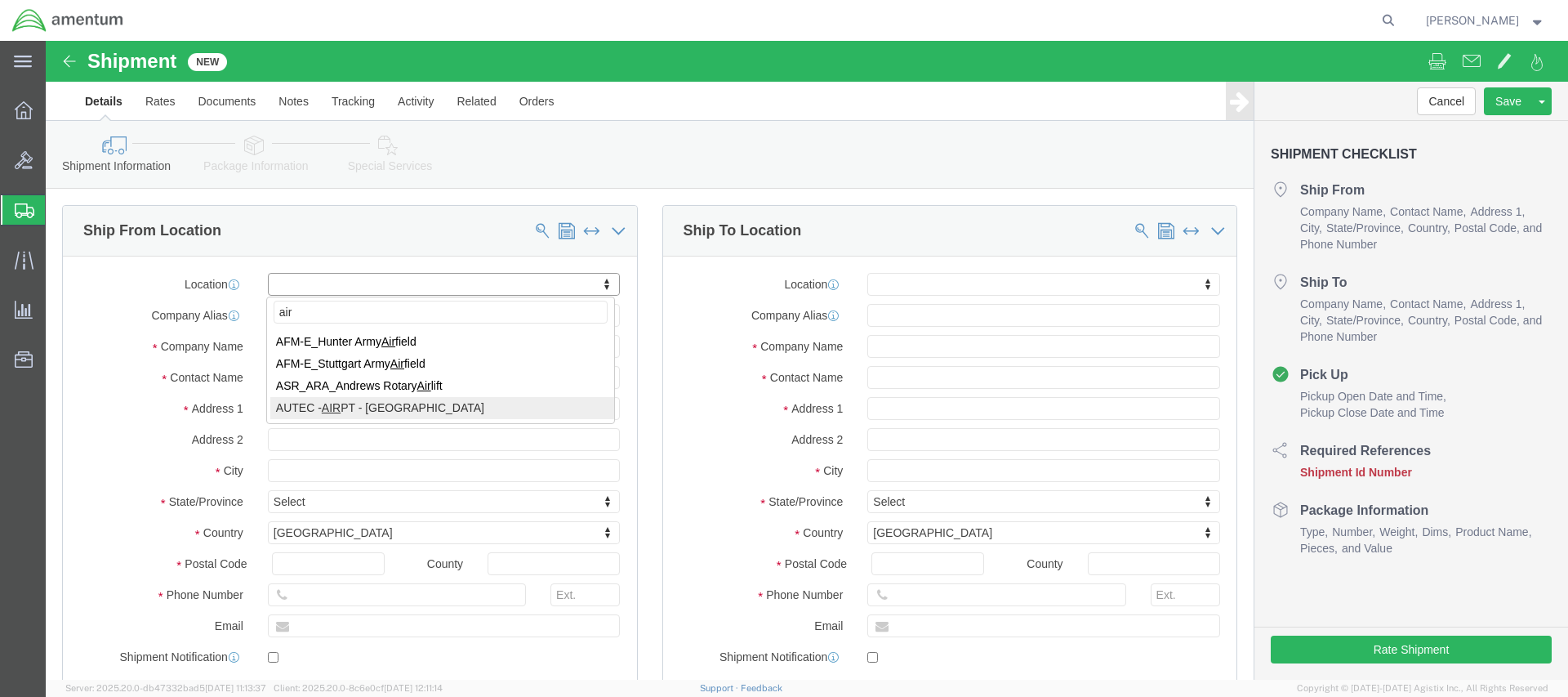
select select "53953"
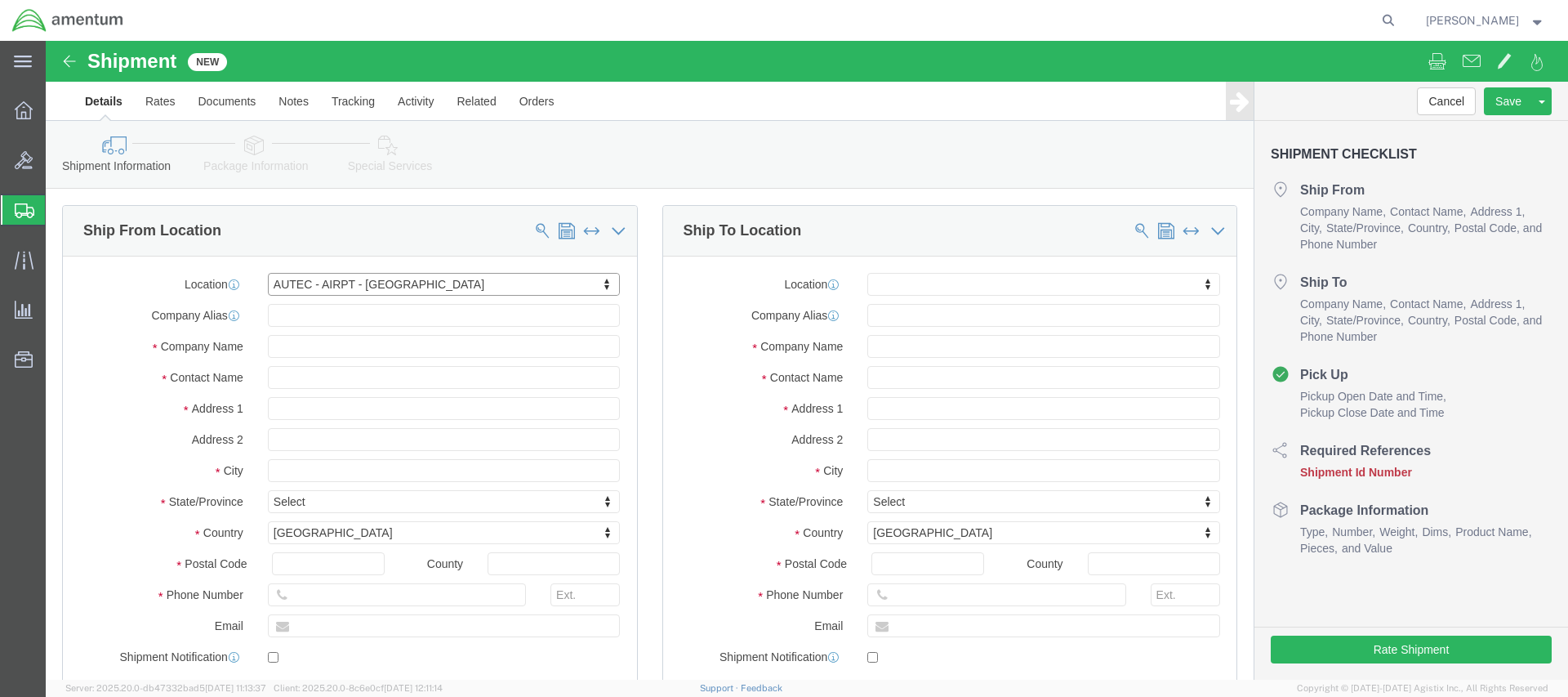
select select "FL"
click input "text"
type input "[PHONE_NUMBER]"
click input "text"
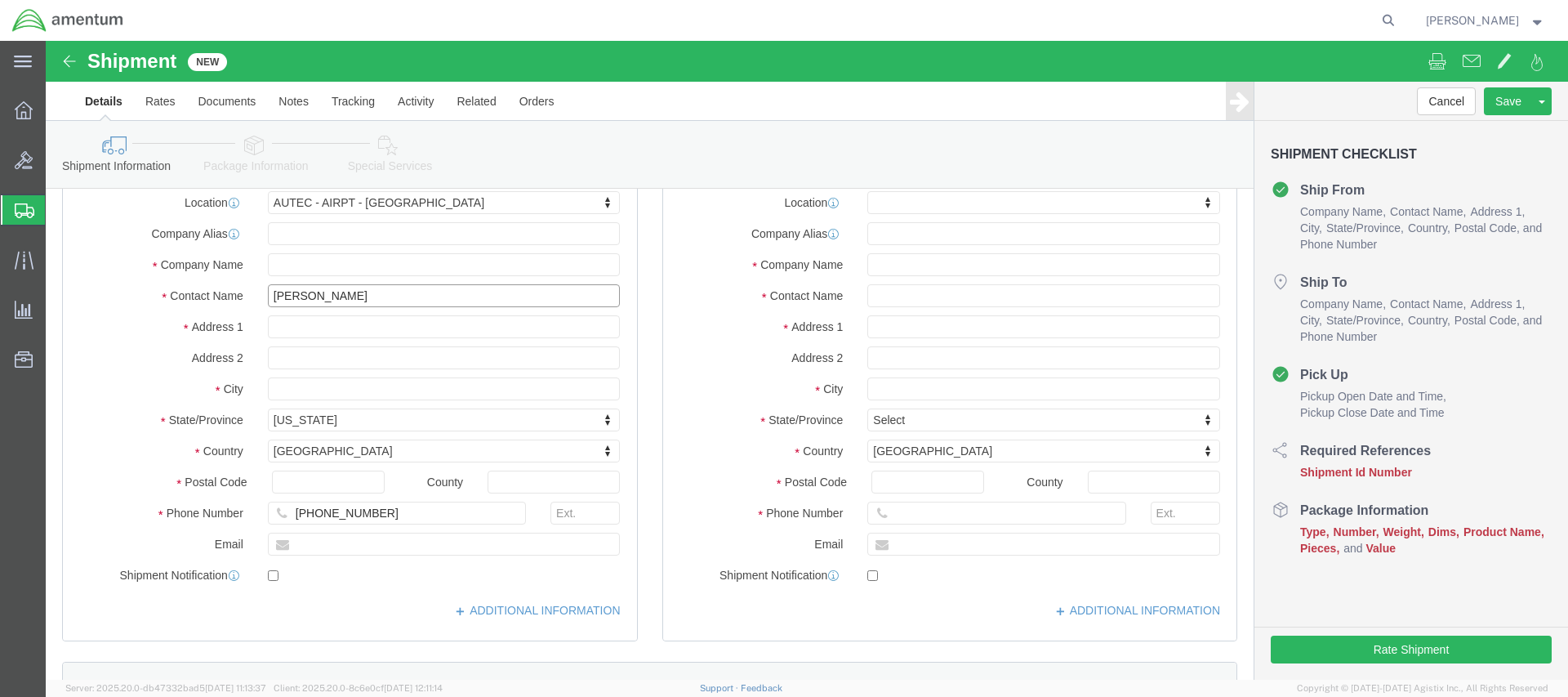
click input "text"
type input "[PERSON_NAME]"
click input "text"
paste input "[PERSON_NAME][EMAIL_ADDRESS][PERSON_NAME][DOMAIN_NAME]"
type input "[PERSON_NAME][EMAIL_ADDRESS][PERSON_NAME][DOMAIN_NAME]"
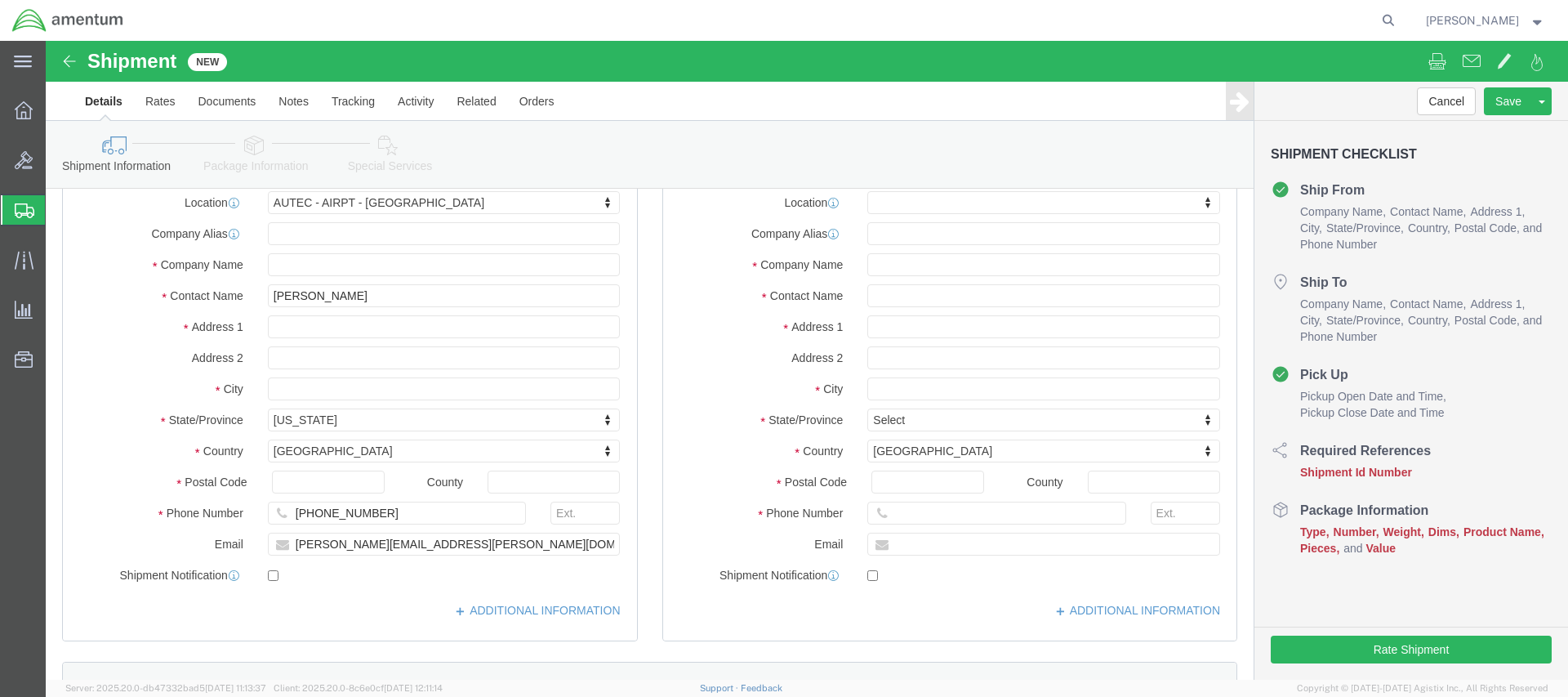
click label
click input "checkbox"
checkbox input "true"
click link "ADDITIONAL INFORMATION"
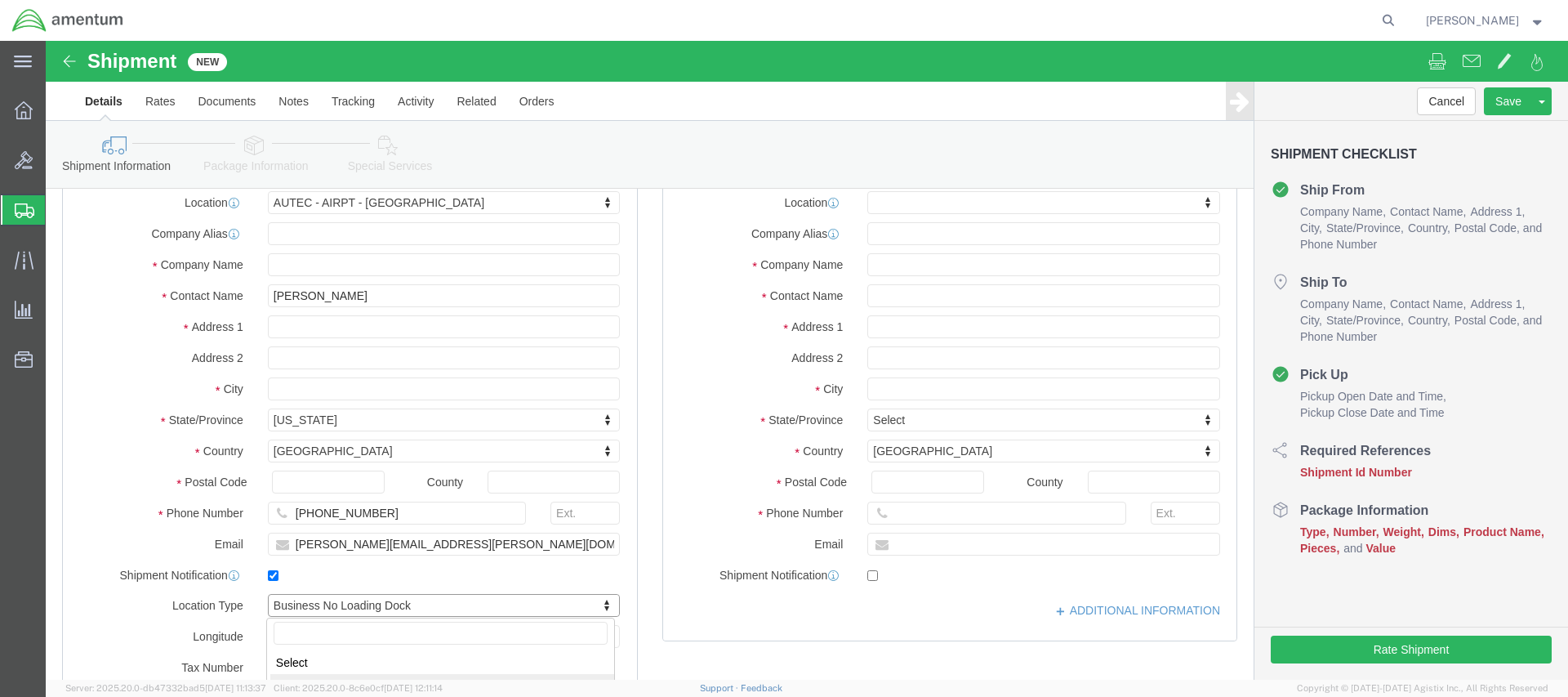
click body "Shipment New Details Rates Documents Notes Tracking Activity Related Orders Can…"
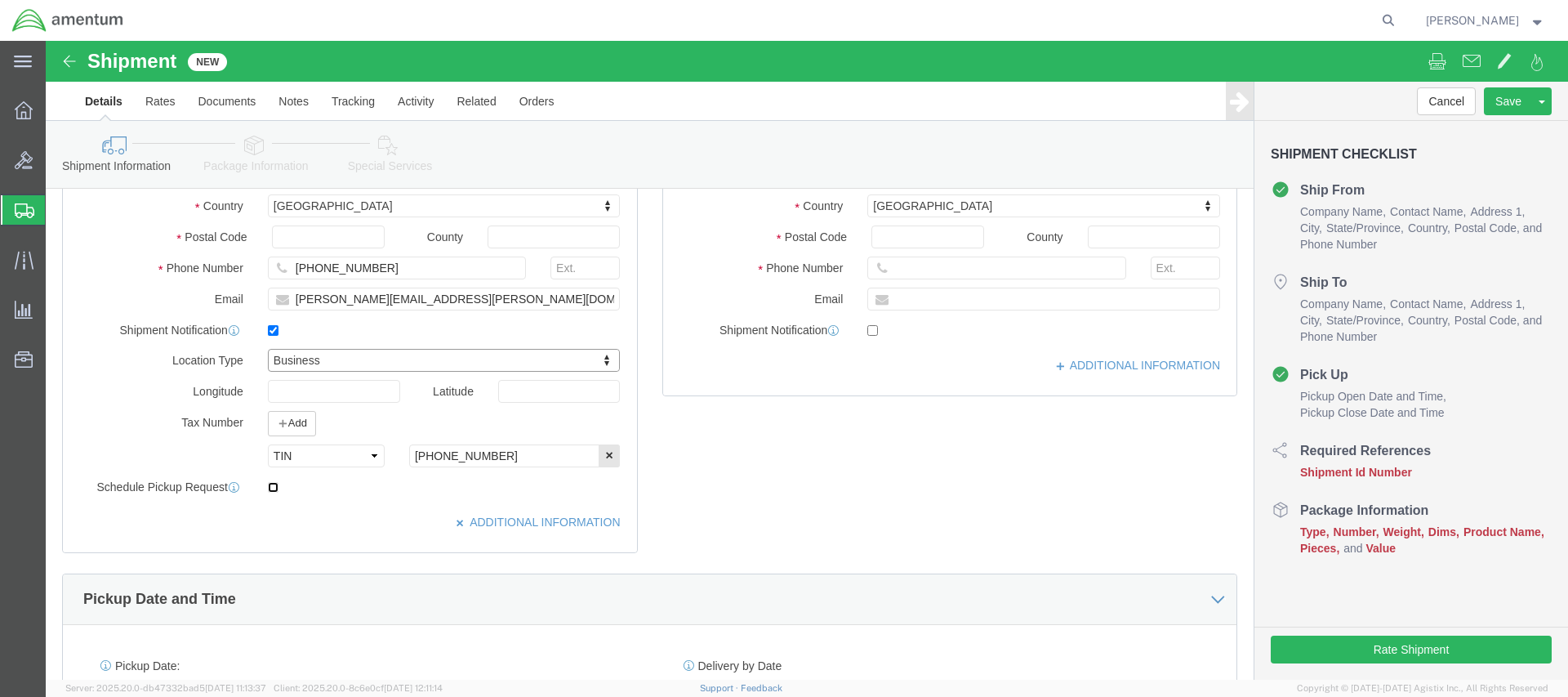
click input "checkbox"
checkbox input "true"
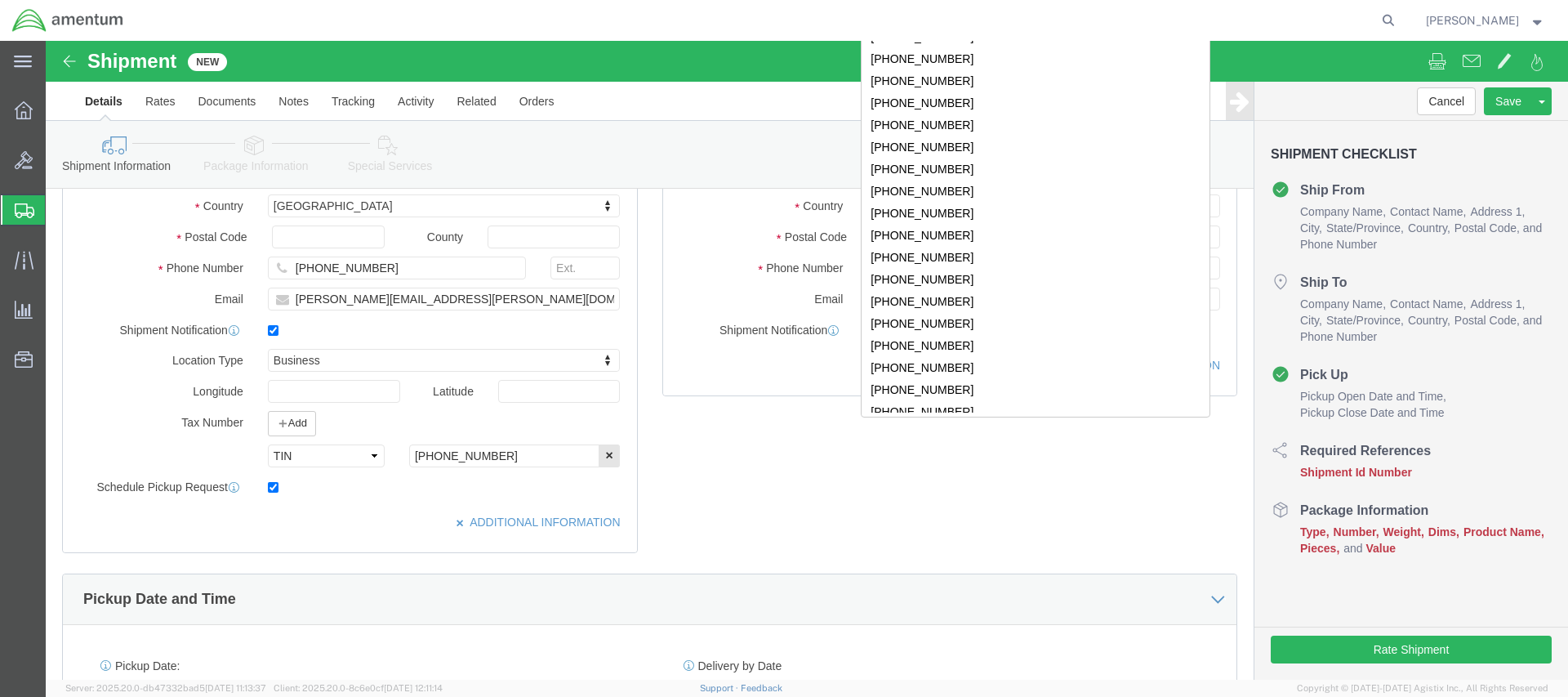
scroll to position [0, 0]
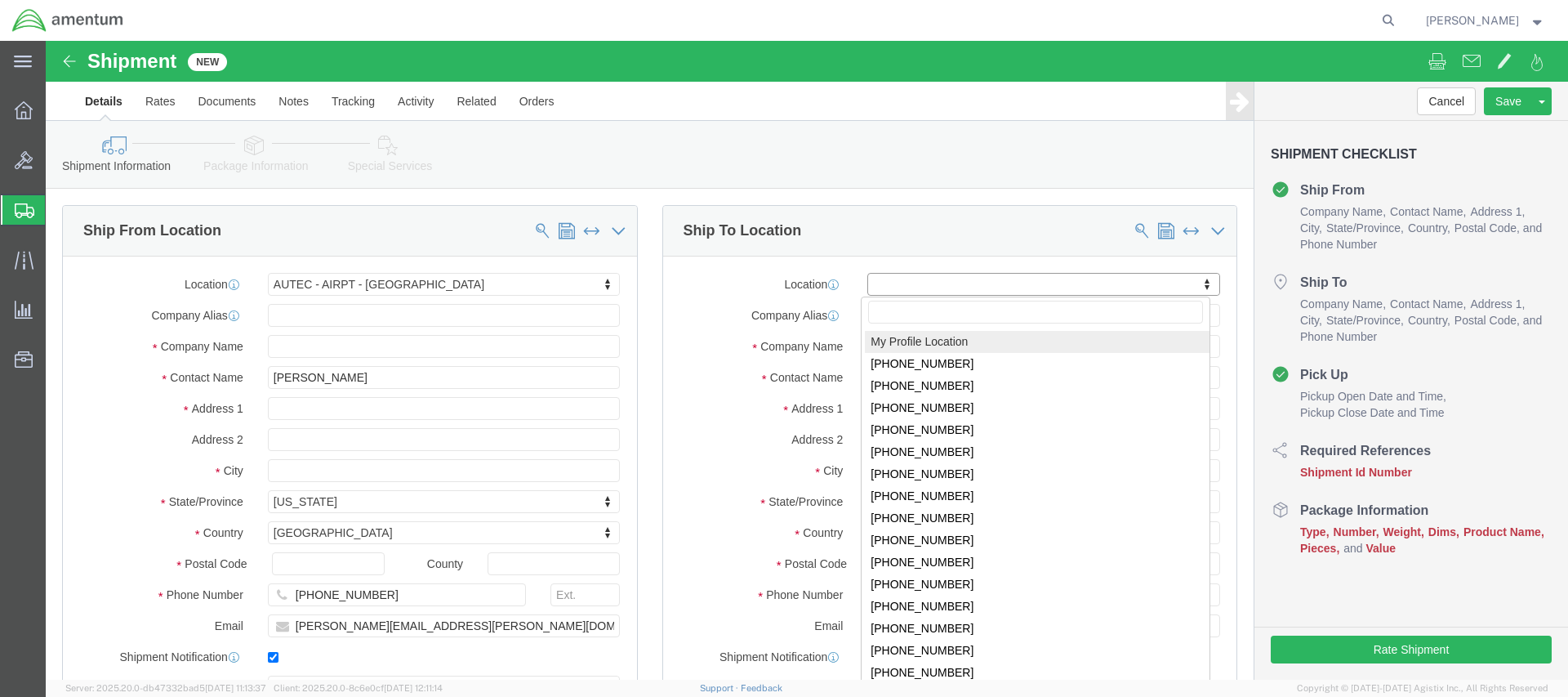
click body "Shipment New Details Rates Documents Notes Tracking Activity Related Orders Can…"
click input "text"
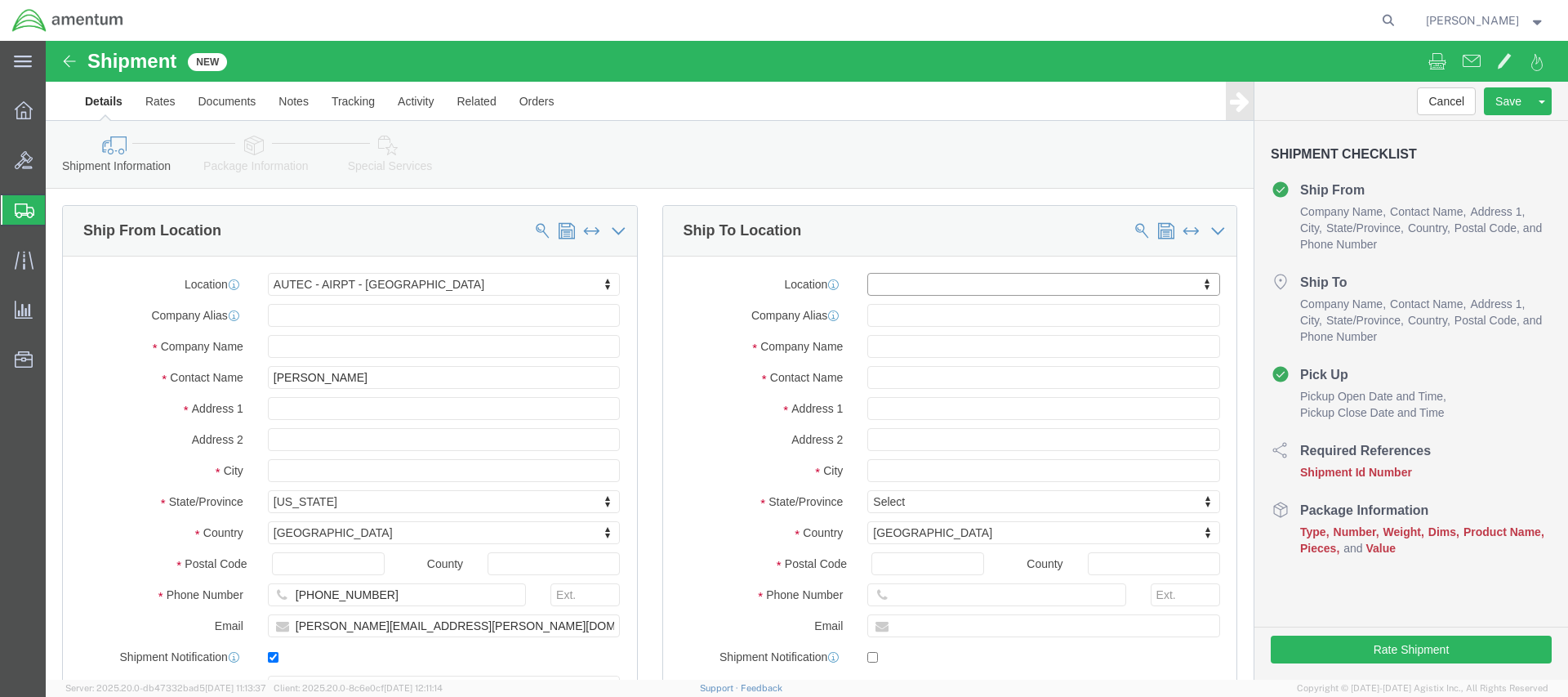
click body "Shipment New Details Rates Documents Notes Tracking Activity Related Orders Can…"
click input "text"
click input "Pacific"
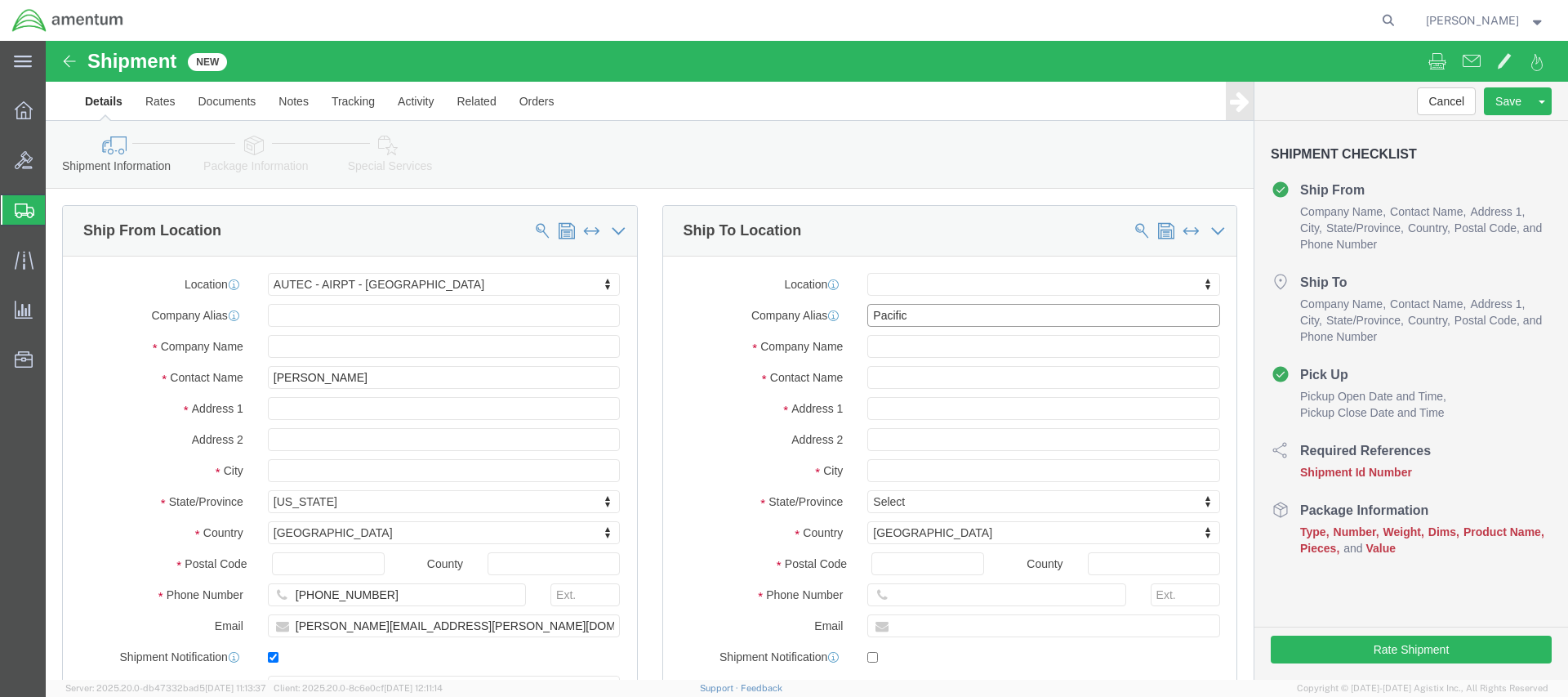
paste input "PACIFIC SOUTHWEST INSTRUMENTS"
type input "PPACIFIC SOUTHWEST INSTRUMENTSacific"
click input "text"
paste input "PACIFIC SOUTHWEST INSTRUMENTS"
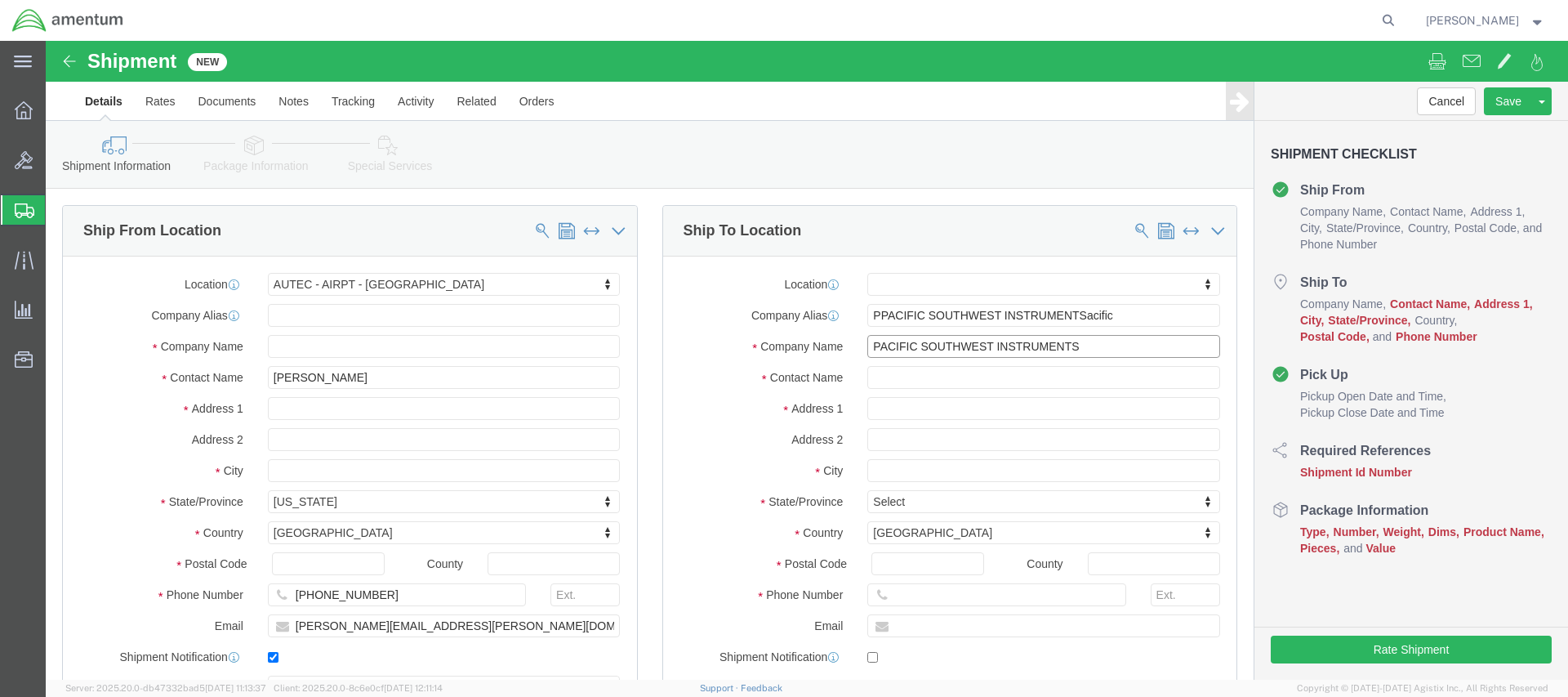
type input "PACIFIC SOUTHWEST INSTRUMENTS"
click input "PPACIFIC SOUTHWEST INSTRUMENTSacific"
click input "PACIFIC SOUTHWEST INSTRUMENTSacific"
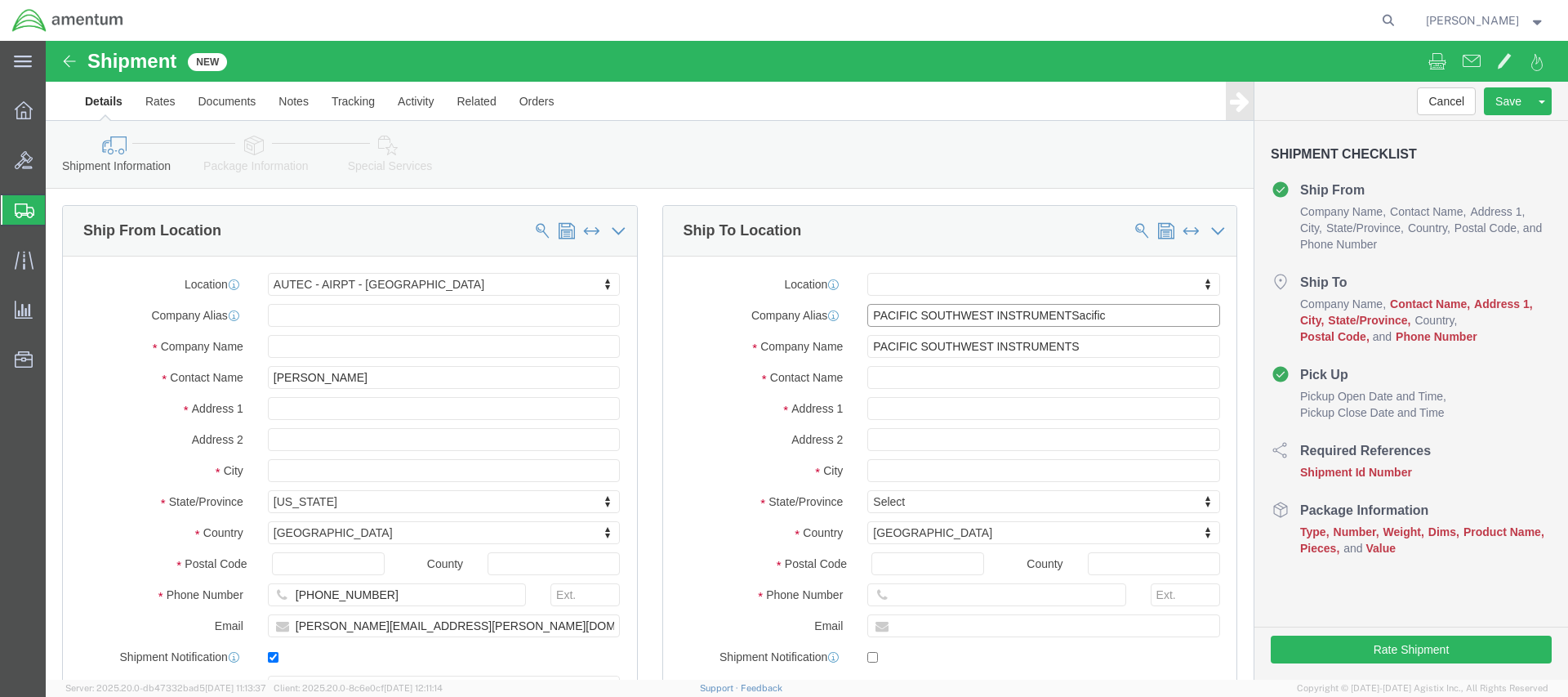
click input "PACIFIC SOUTHWEST INSTRUMENTSacific"
click input "PACIFIC SOUTHWEST INSTRUMENTS"
type input "PACIFIC SOUTHWEST INSTRUMENTS"
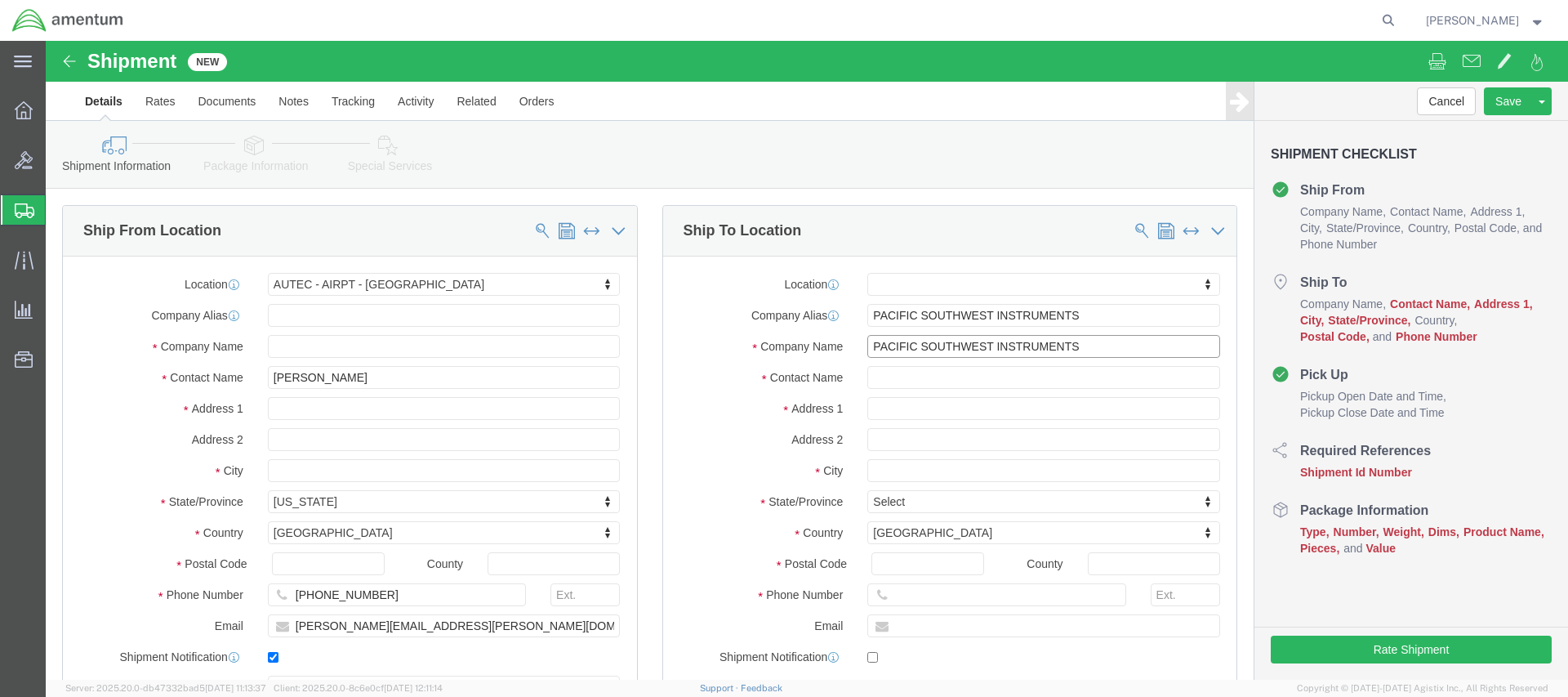
click input "PACIFIC SOUTHWEST INSTRUMENTS"
click input "text"
paste input "[STREET_ADDRESS]"
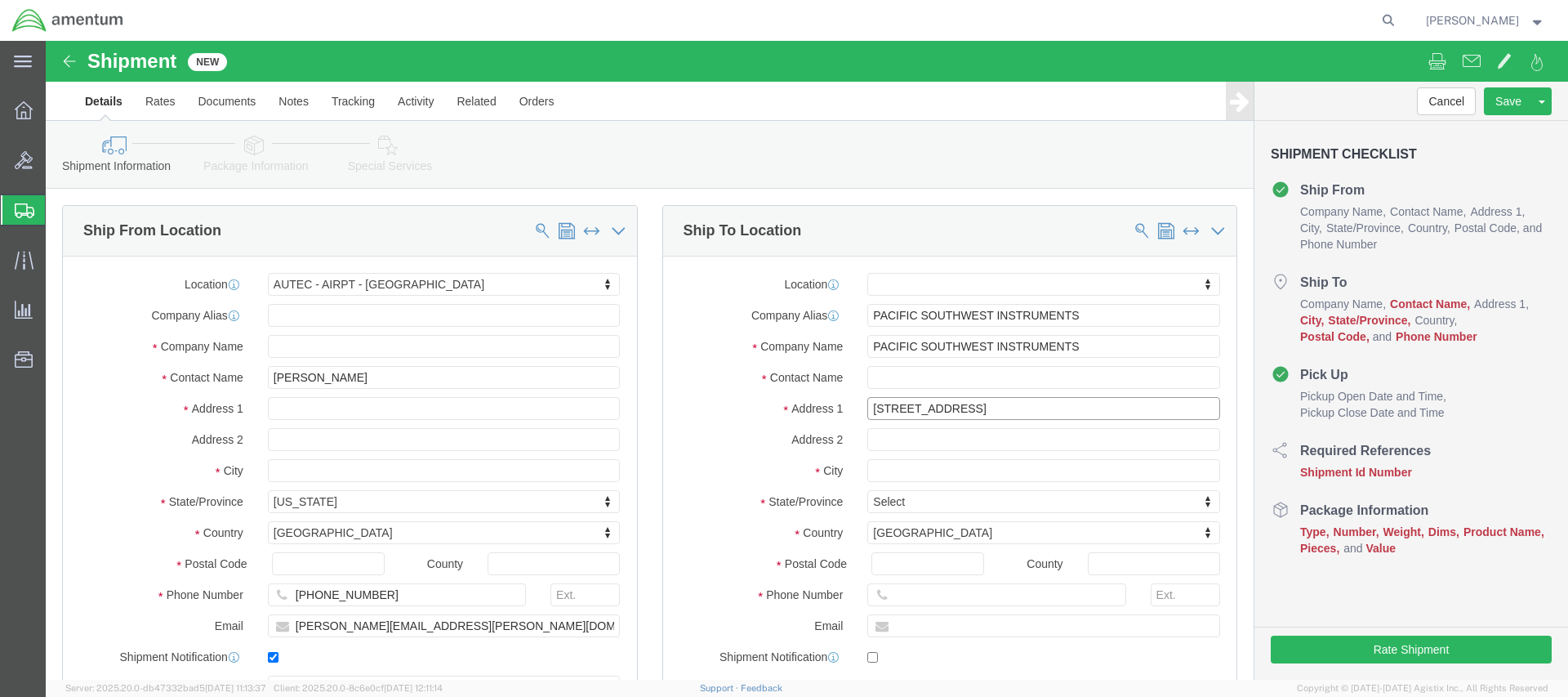
type input "[STREET_ADDRESS]"
click input "[PERSON_NAME]"
click input "text"
paste input "[PERSON_NAME]"
type input "[PERSON_NAME]"
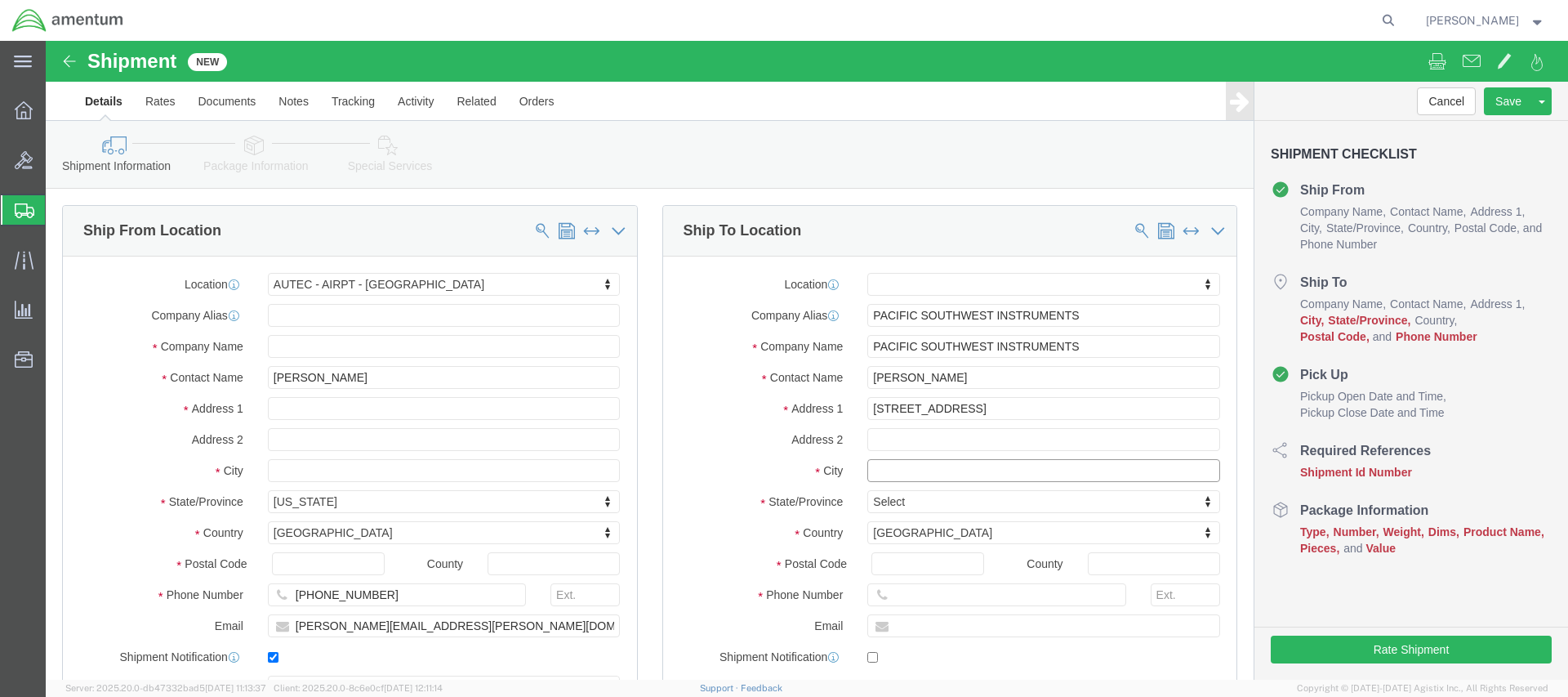
click input "text"
paste input "CORONA,"
type input "CORONA"
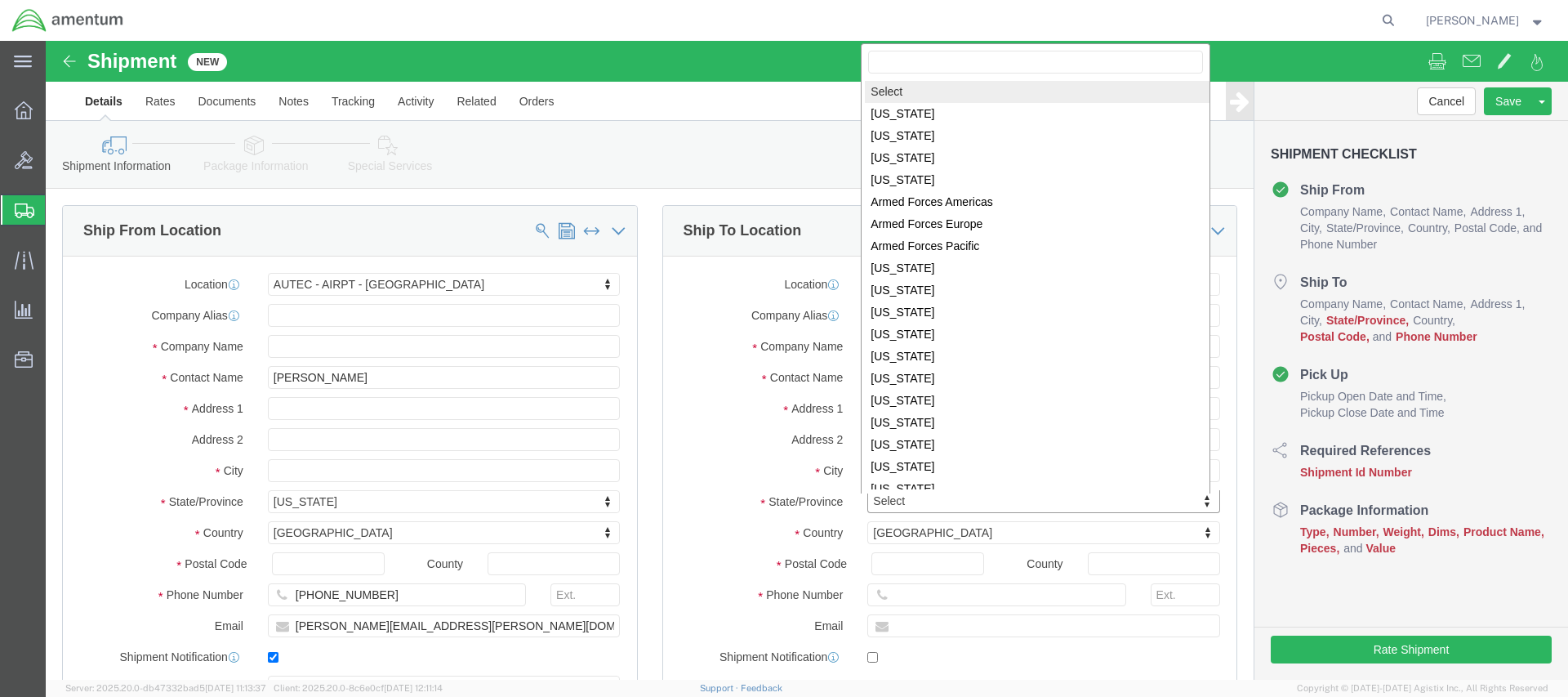
click body "Shipment New Details Rates Documents Notes Tracking Activity Related Orders Can…"
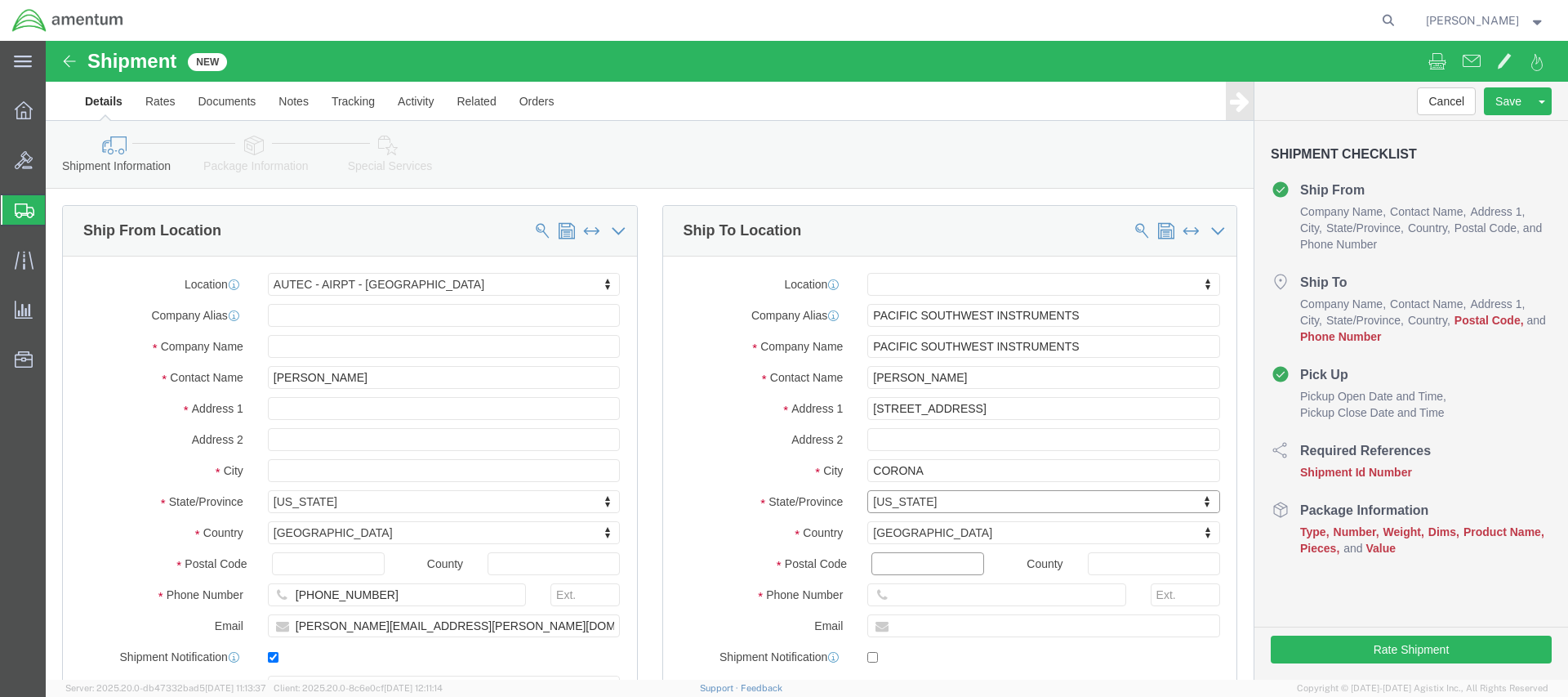
click input "Postal Code"
paste input "92878-501 I"
type input "92878-5011"
click input "text"
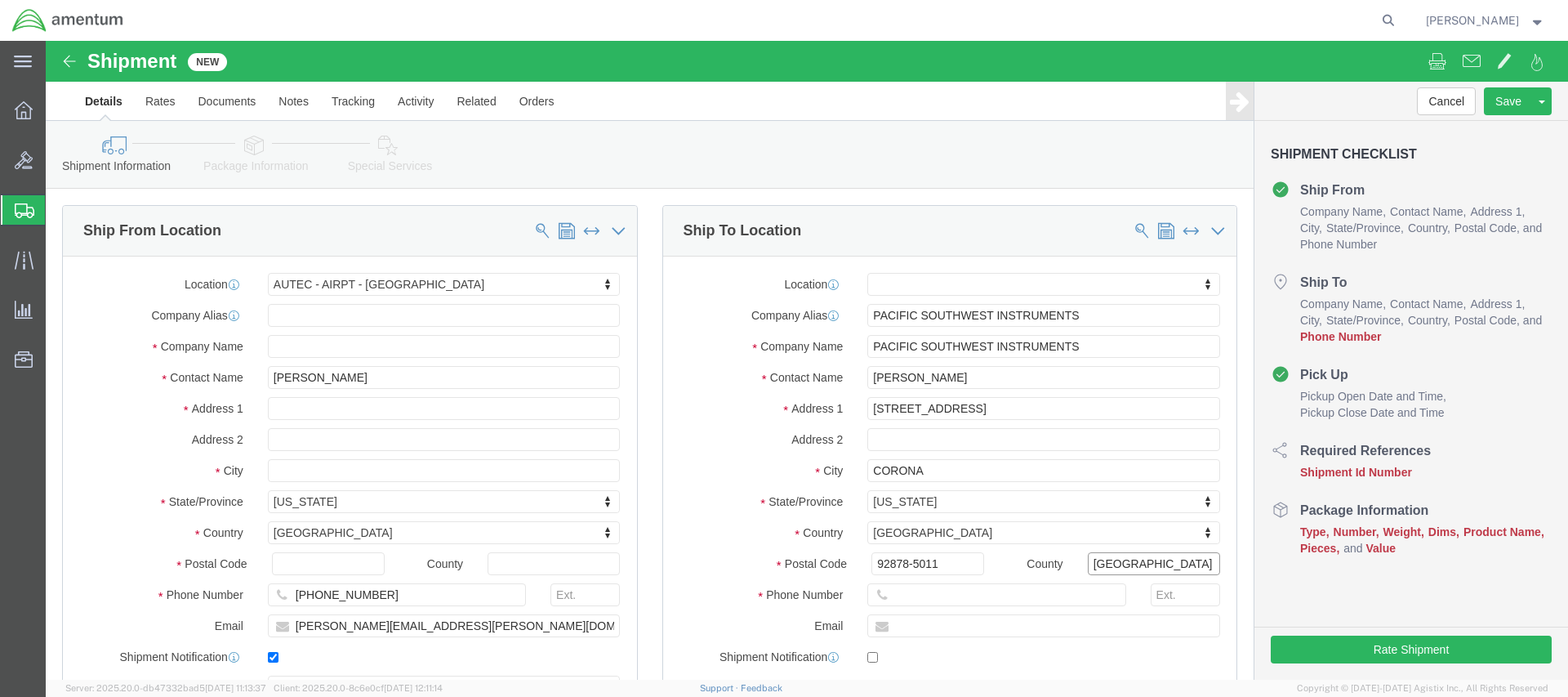
scroll to position [81, 0]
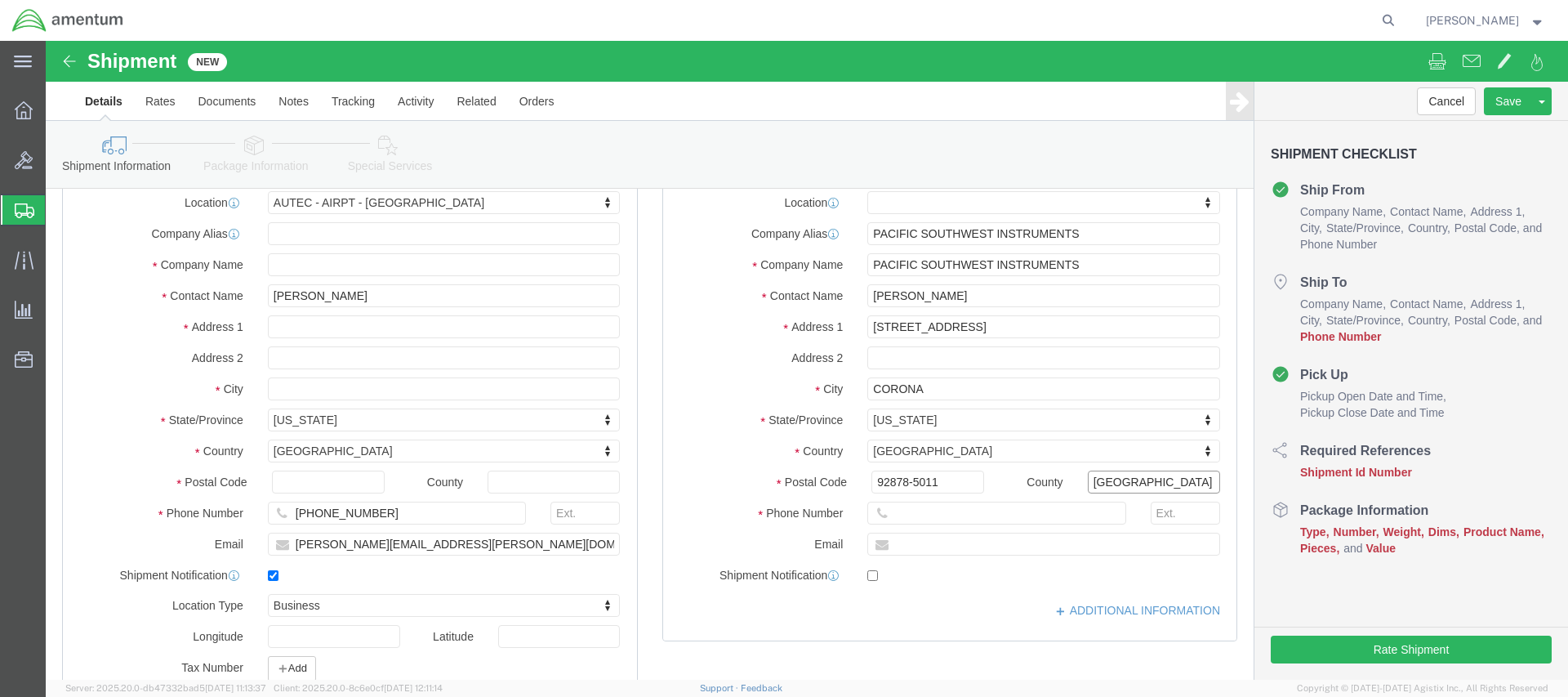
type input "[GEOGRAPHIC_DATA]"
click input "text"
paste input "804-261 - 11 72"
click input "804-261 - 1172"
type input "[PHONE_NUMBER]"
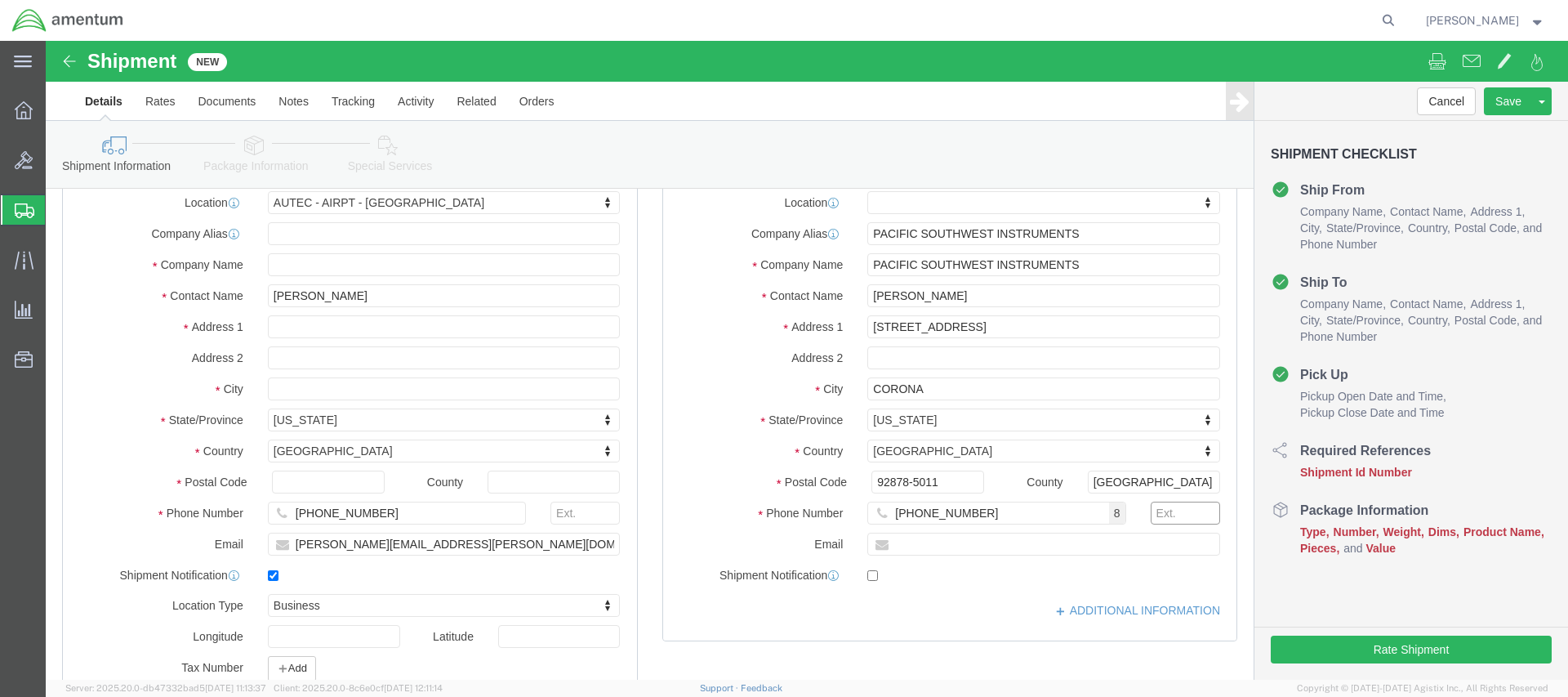
click input "text"
type input "211"
click input "text"
paste input "<[DOMAIN_NAME][PERSON_NAME]@us.n»-y.rni"
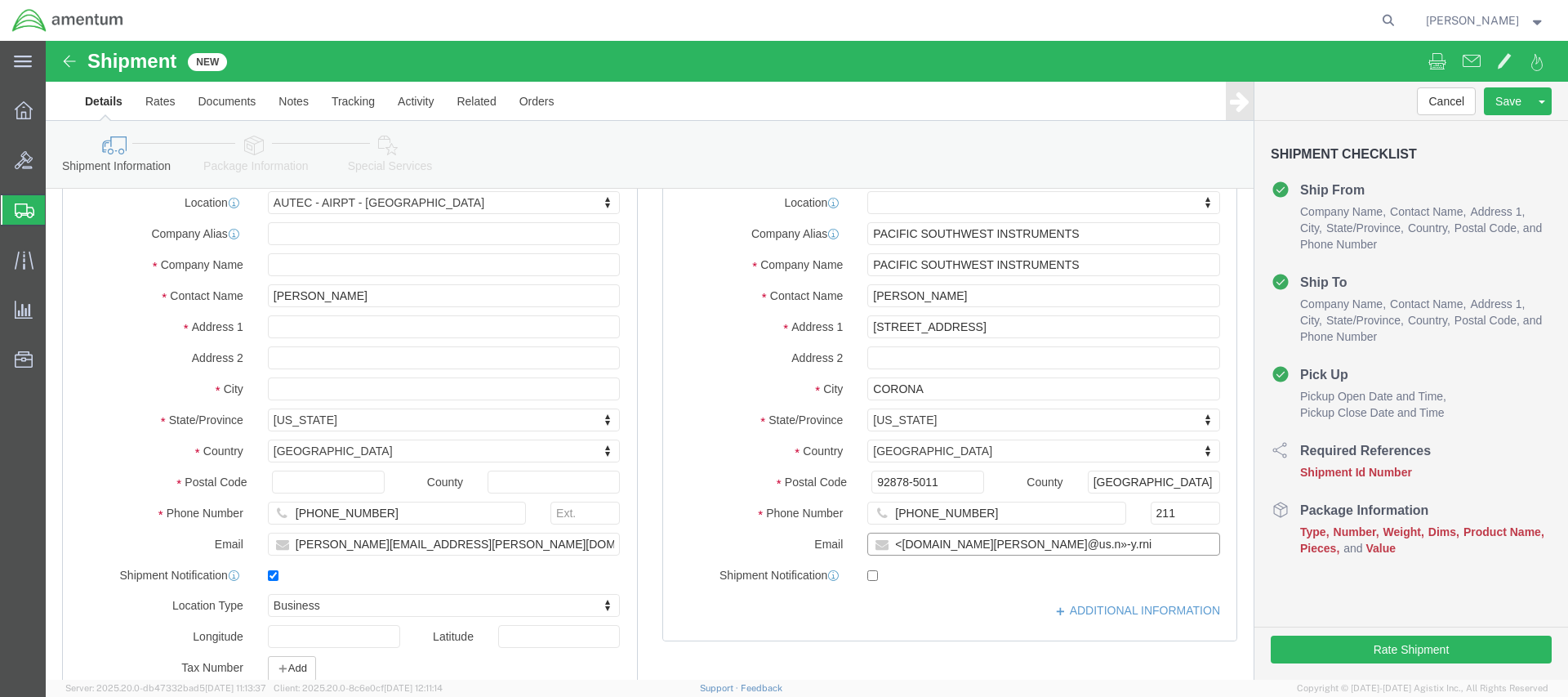
click input "<[DOMAIN_NAME][PERSON_NAME]@us.n»-y.rni"
click input "[DOMAIN_NAME][PERSON_NAME]@us.n»-y.rni"
click input "connic.[PERSON_NAME].ctr@us.navy.rni"
type input "connic.[PERSON_NAME].ctr@us.navy.rnil"
click input "checkbox"
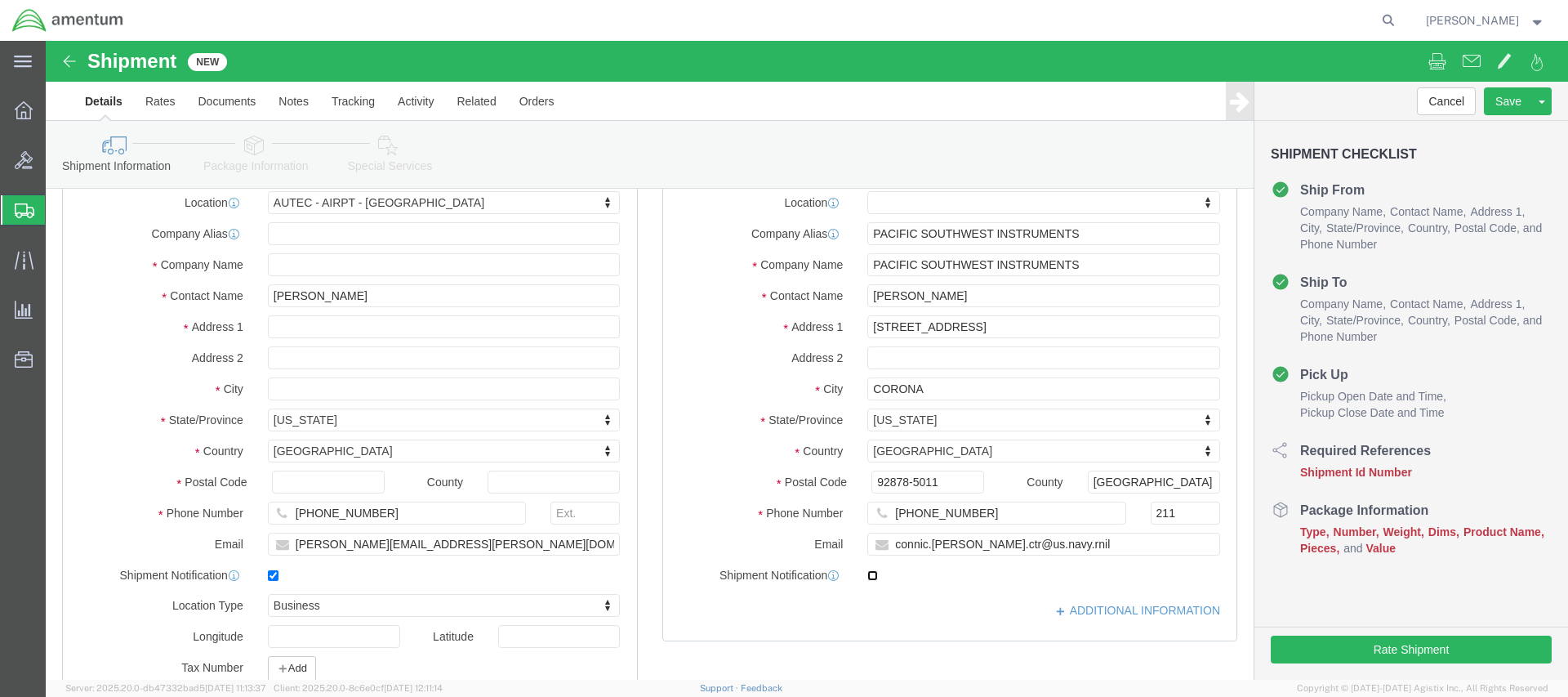
click input "checkbox"
checkbox input "true"
click div "[DATE] 12:00 PM"
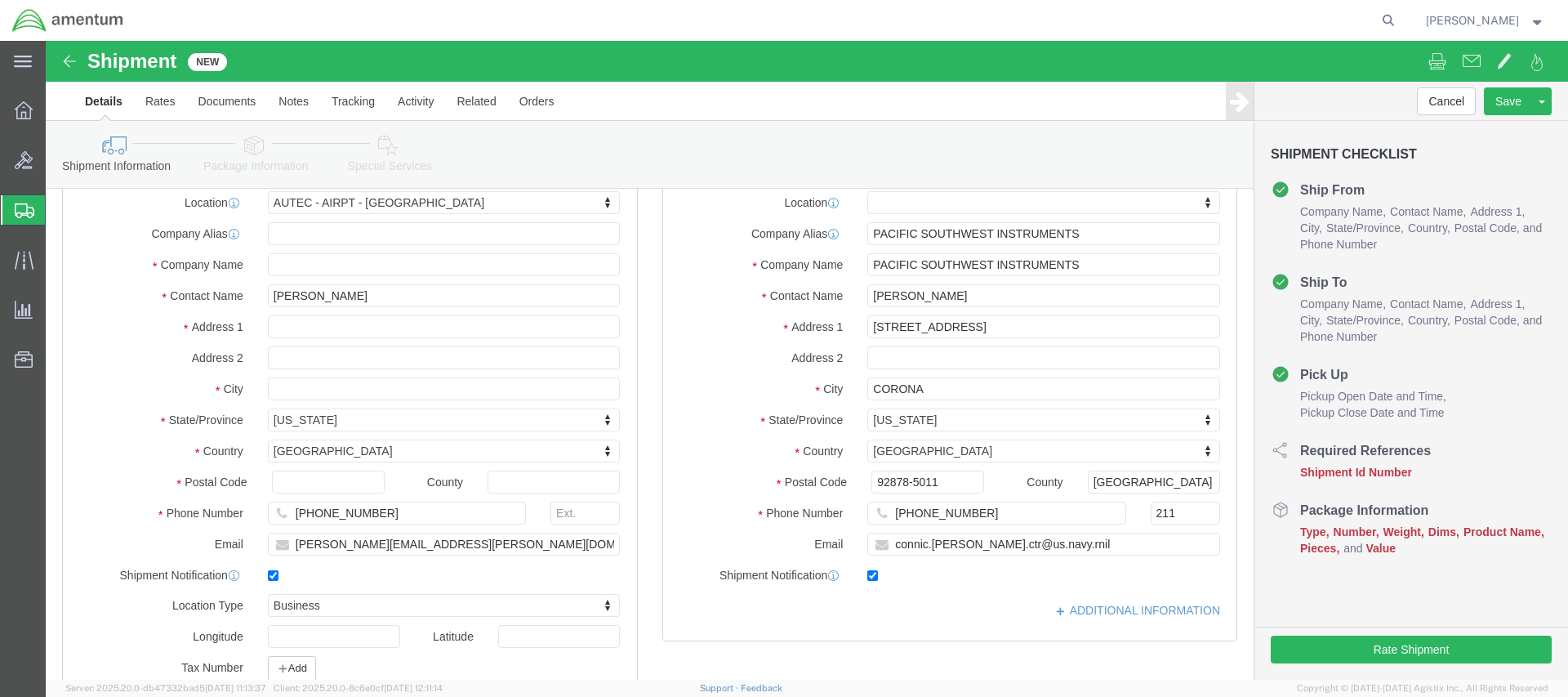
click input "12:00 PM"
type input "4:00 PM"
click div "Delivery Start Date Delivery Start Time Deliver Open Date and Time Deliver Clos…"
click div
click div "Pickup Date: Pickup Start Date Pickup Start Time Pickup Open Date and Time [DAT…"
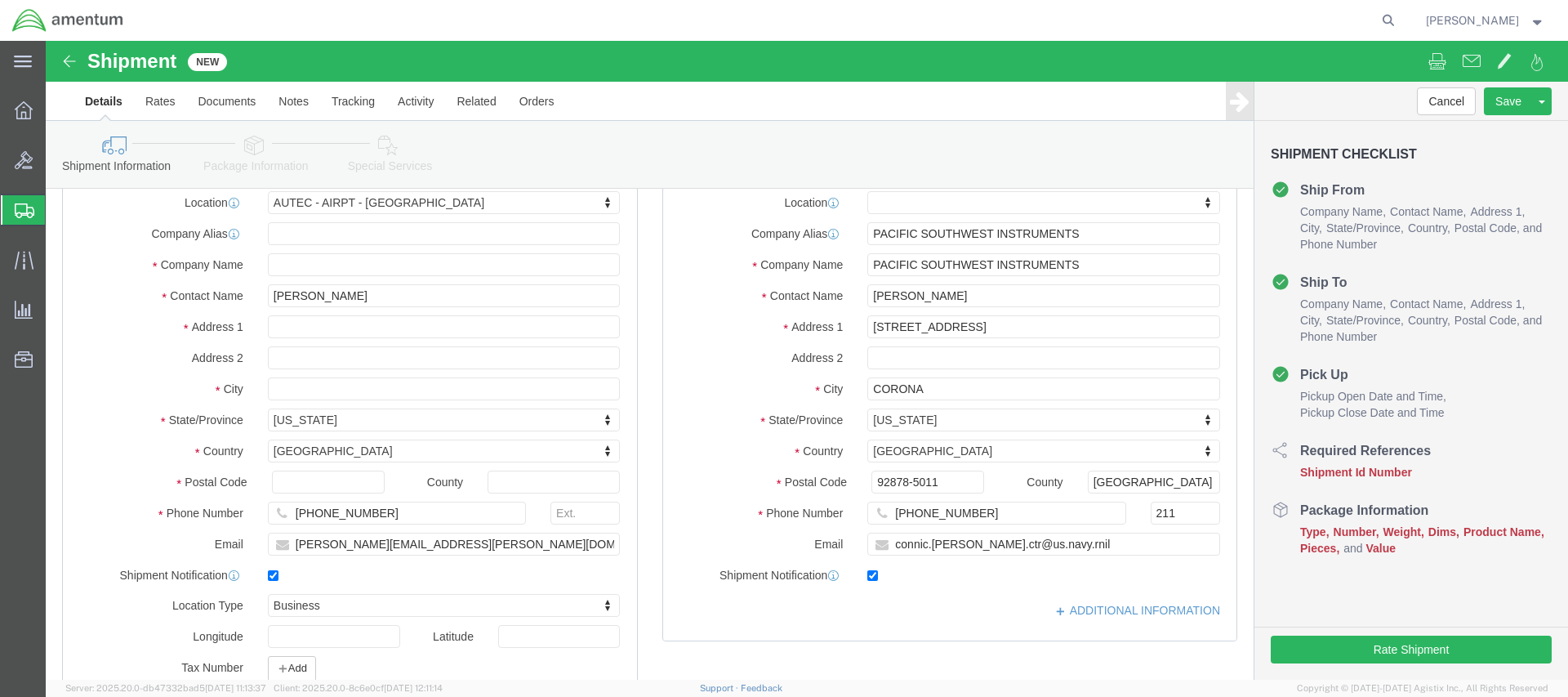
click button "Add reference"
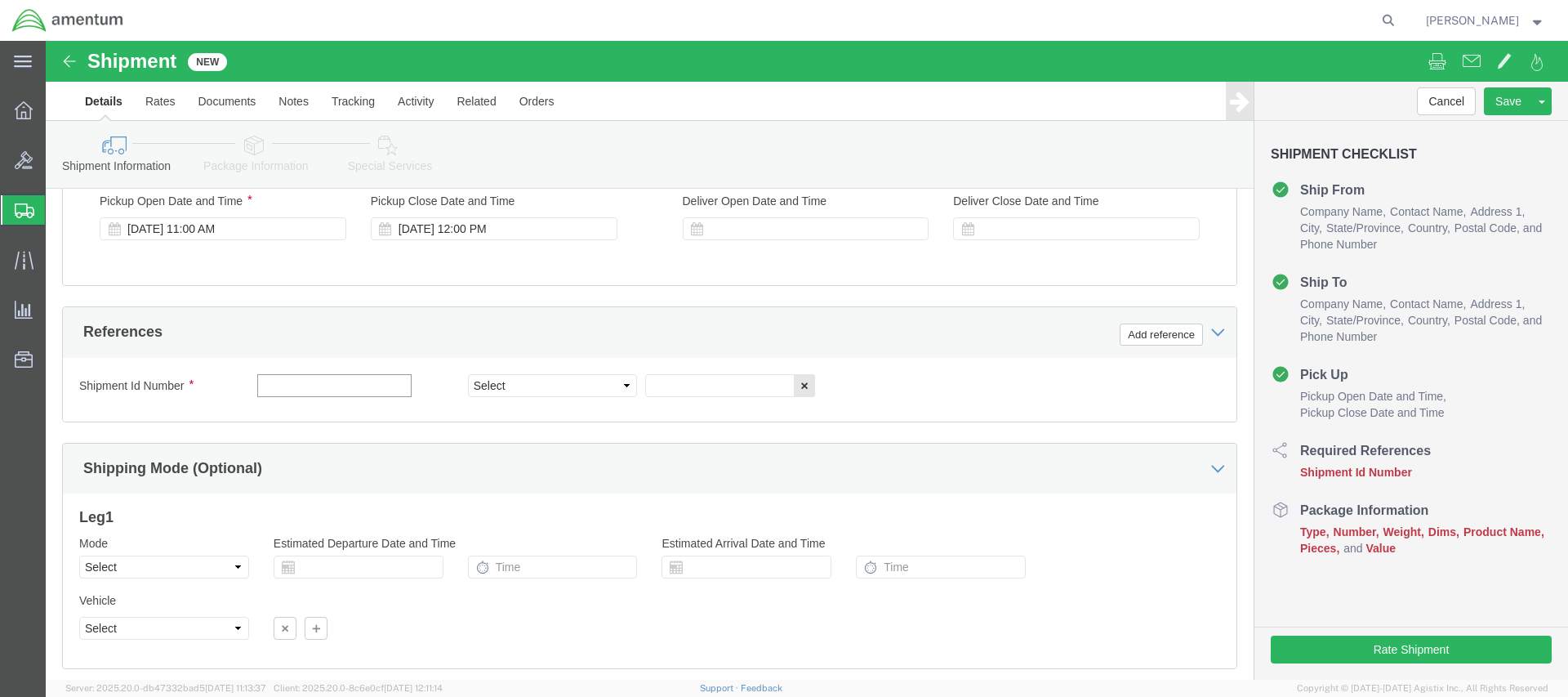
click input "text"
paste input "N6382 I 5276 00111' XXX"
click input "N6382 I 5276 00111' XXX"
click input "N638215276001HPXXX"
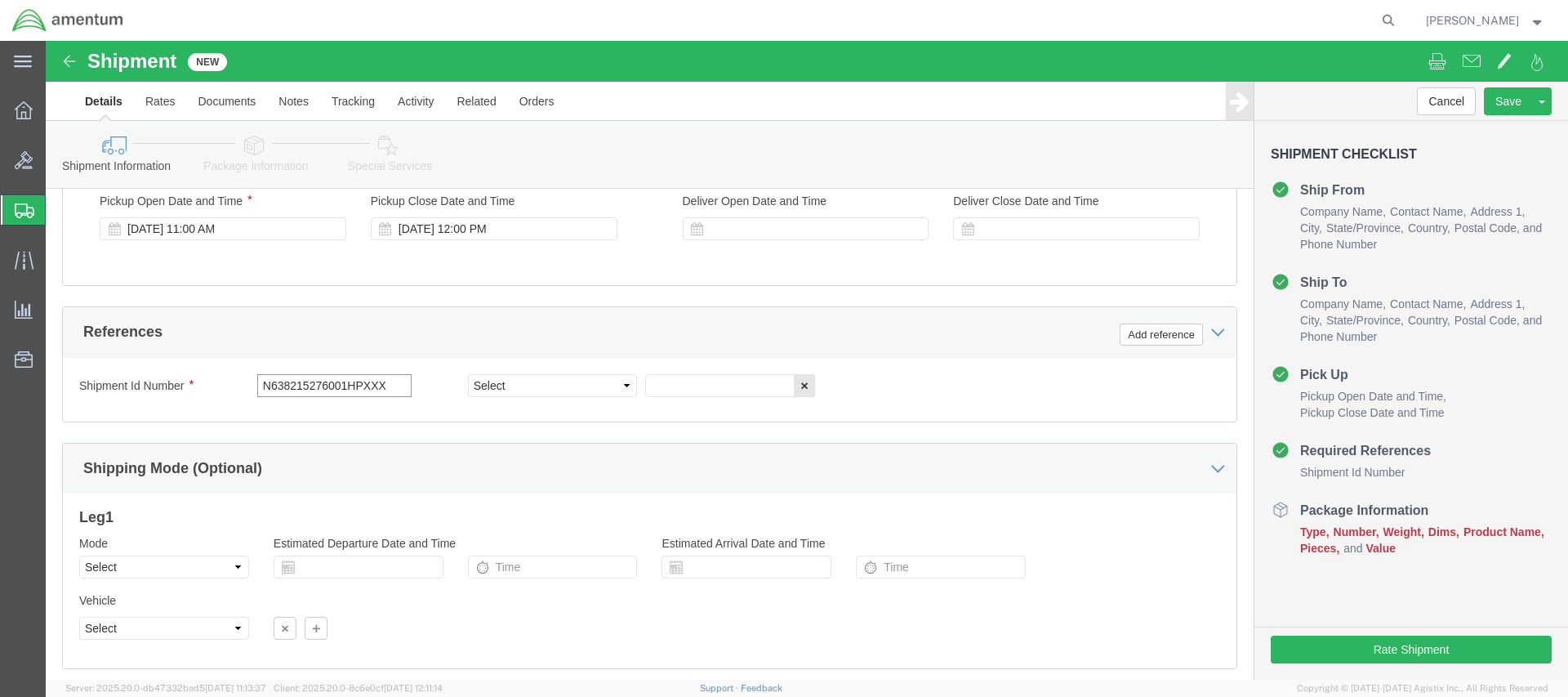
click input "N638215276001HPXXX"
type input "N638215276001HPXXX"
select select "PURCHORD"
click input "text"
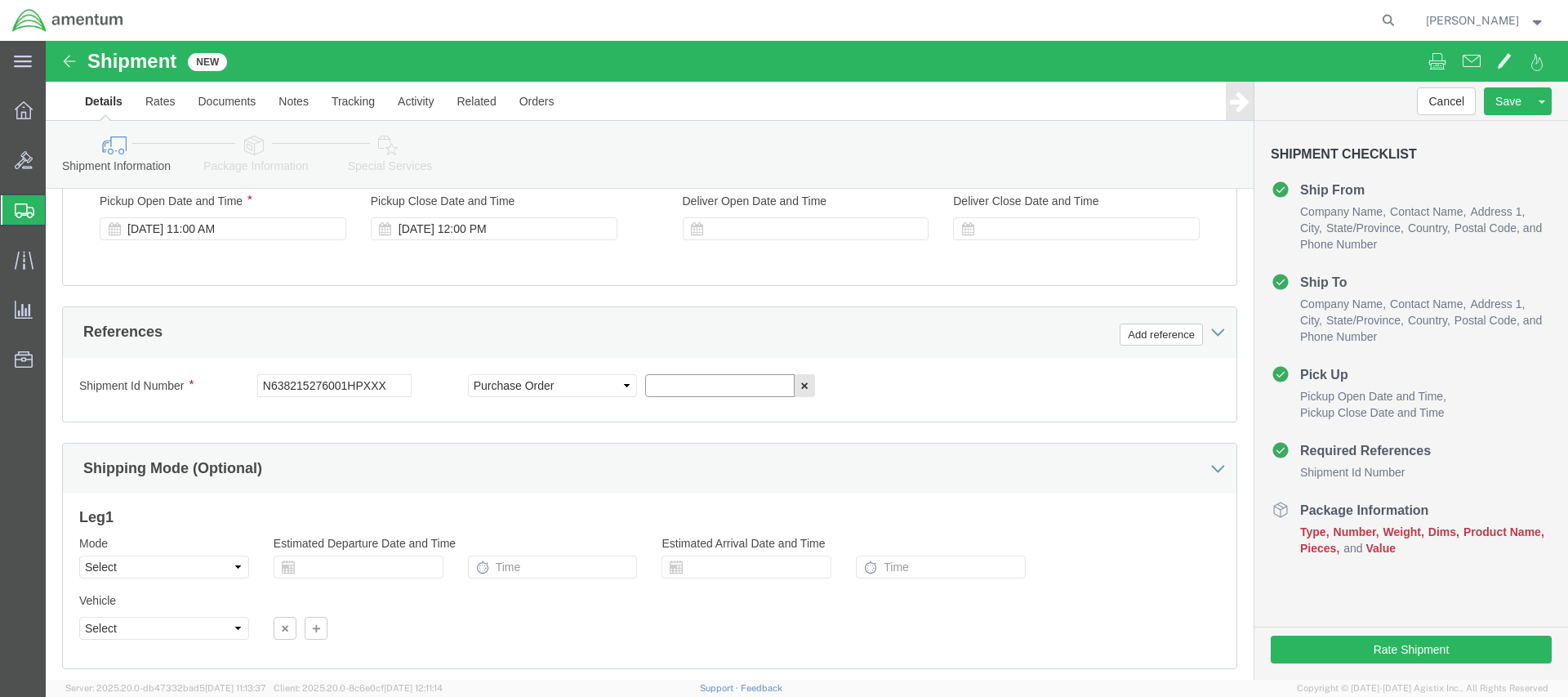
paste input "AUTOOI"
type input "AUT001104"
click button "Add reference"
select select "PROJNUM"
click input "text"
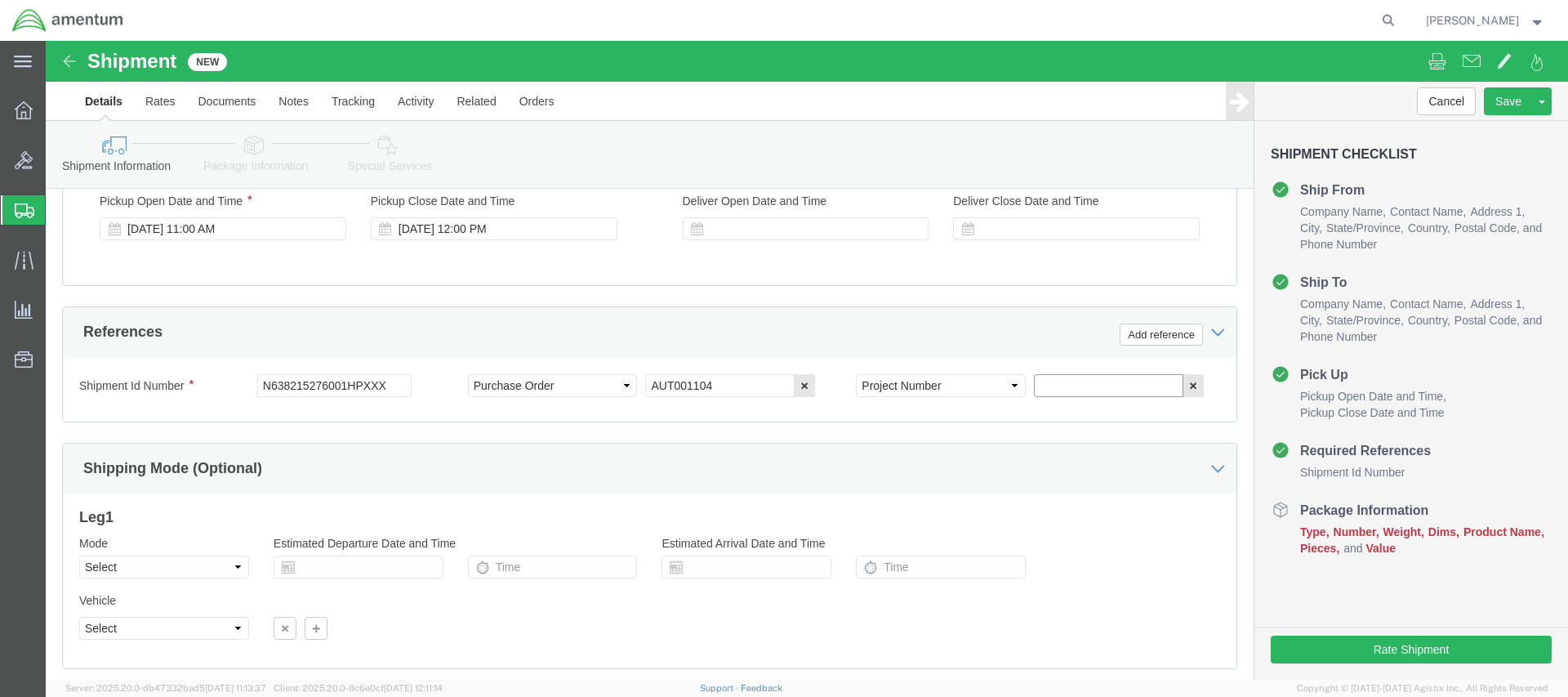
paste input "4732.C0.03RA.163104004732"
type input "4732.C0.03RA.163104004732"
click button "Add reference"
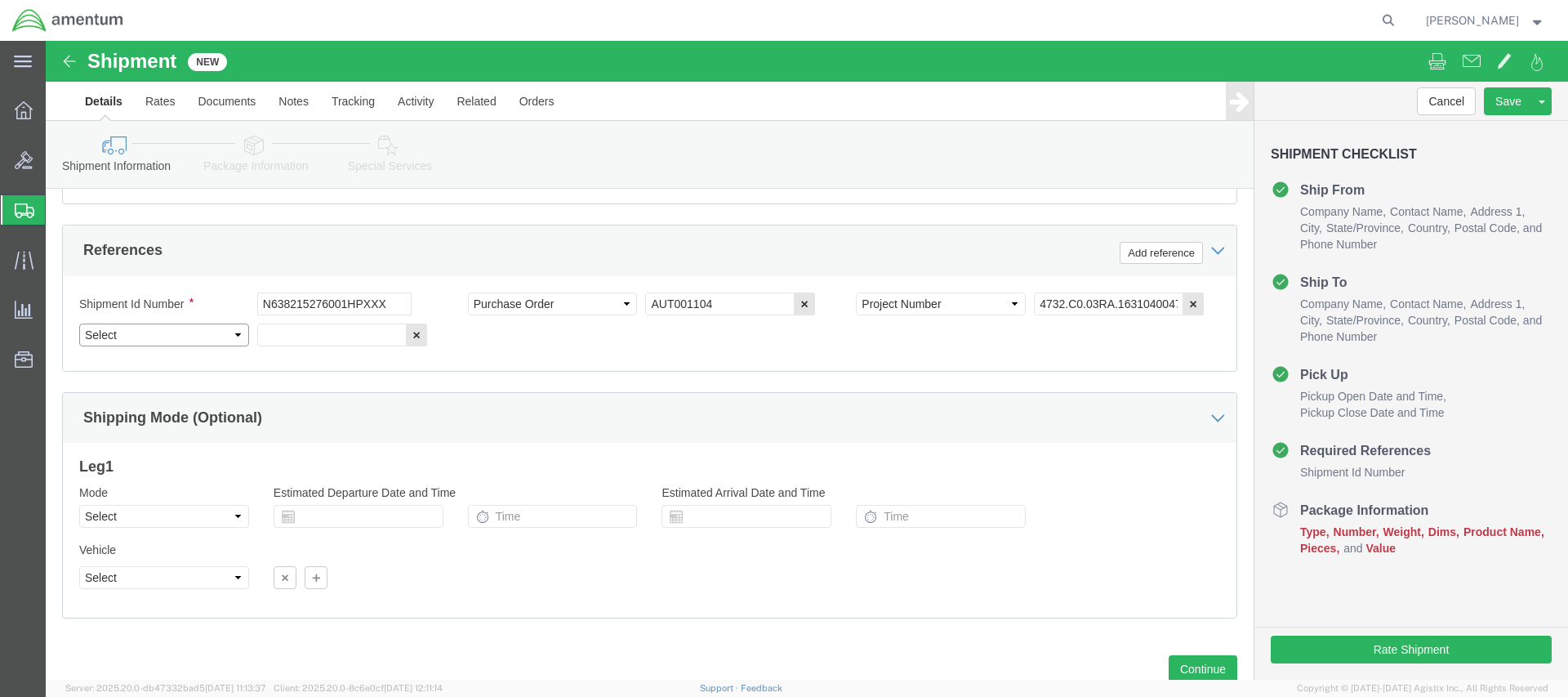
scroll to position [0, 0]
click div "Shipment Id Number N638215276001HPXXX Select Account Type Activity ID Airline A…"
select select "PROJ"
click input "text"
type input "AUTEC"
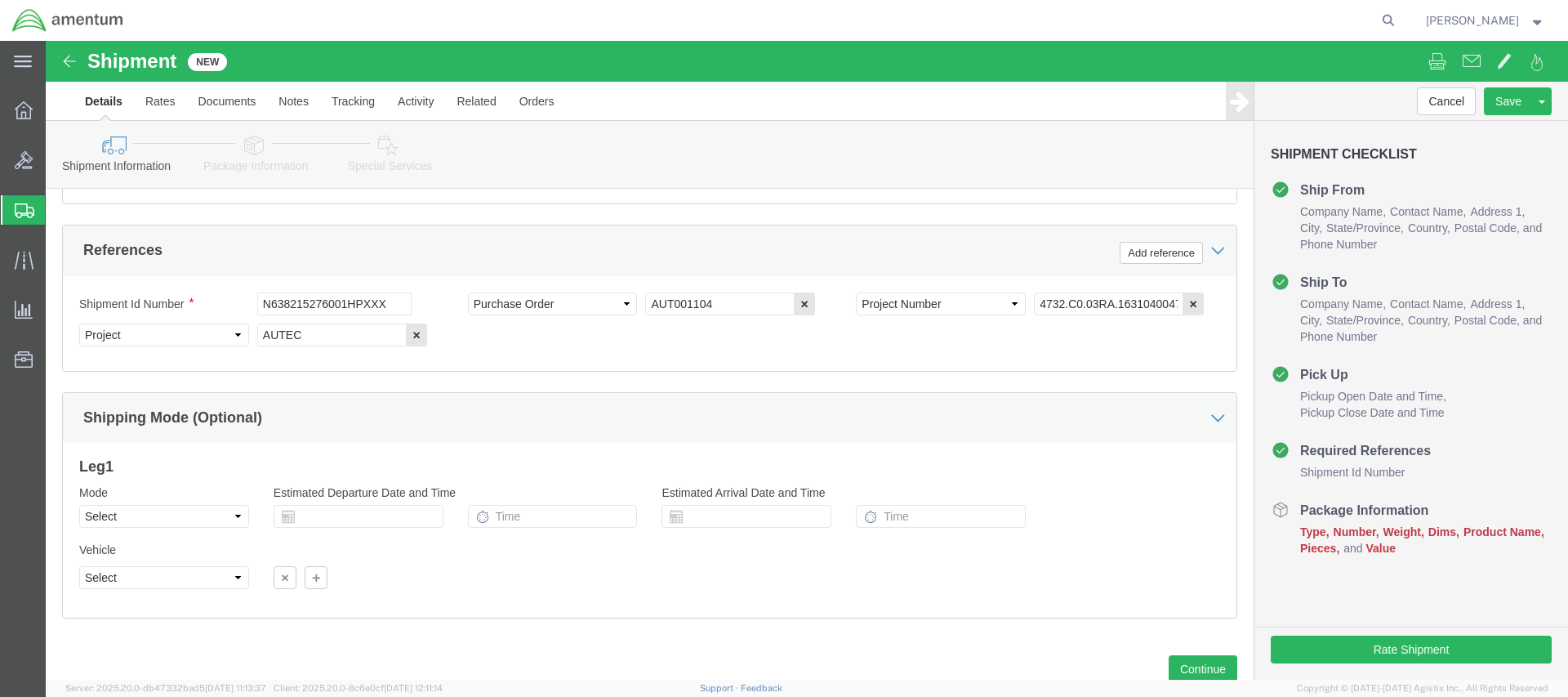
click div "Shipment Id Number N638215276001HPXXX Select Account Type Activity ID Airline A…"
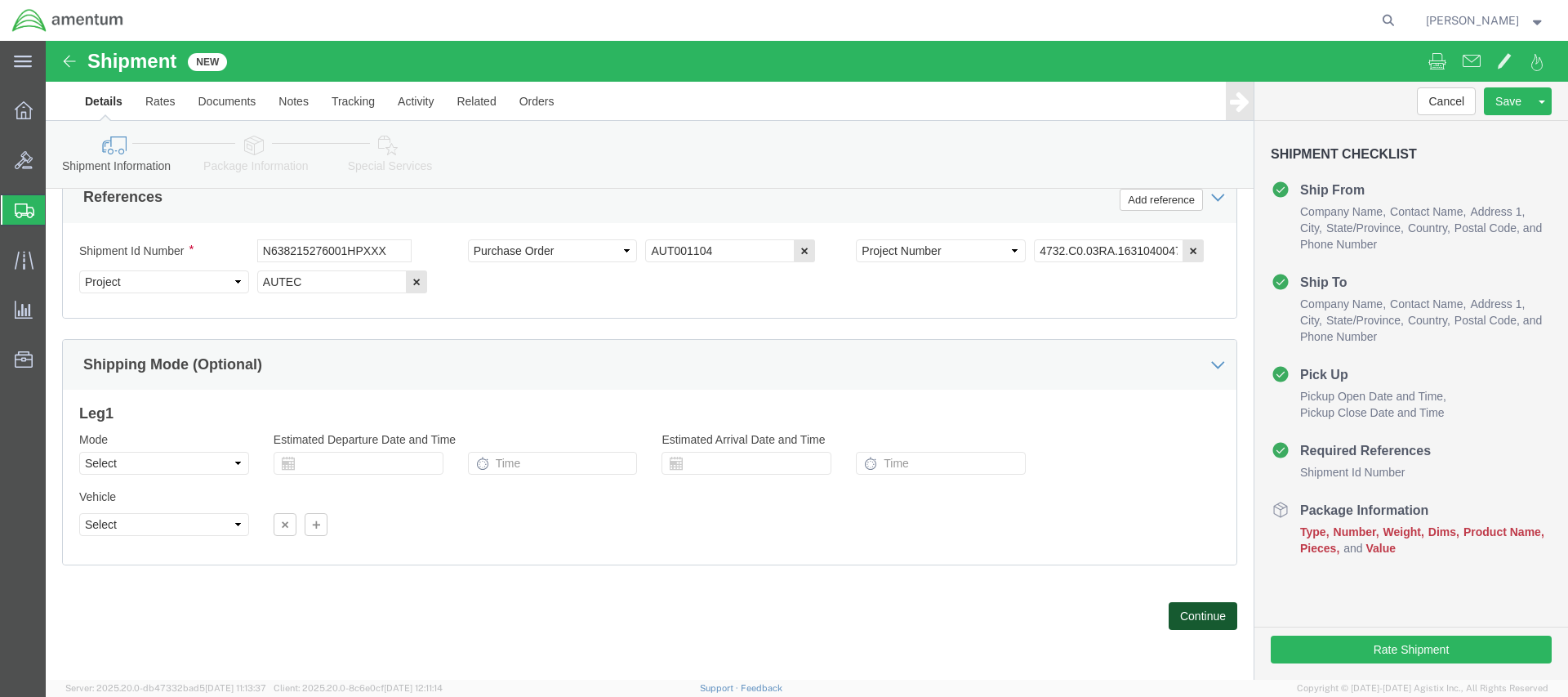
click button "Continue"
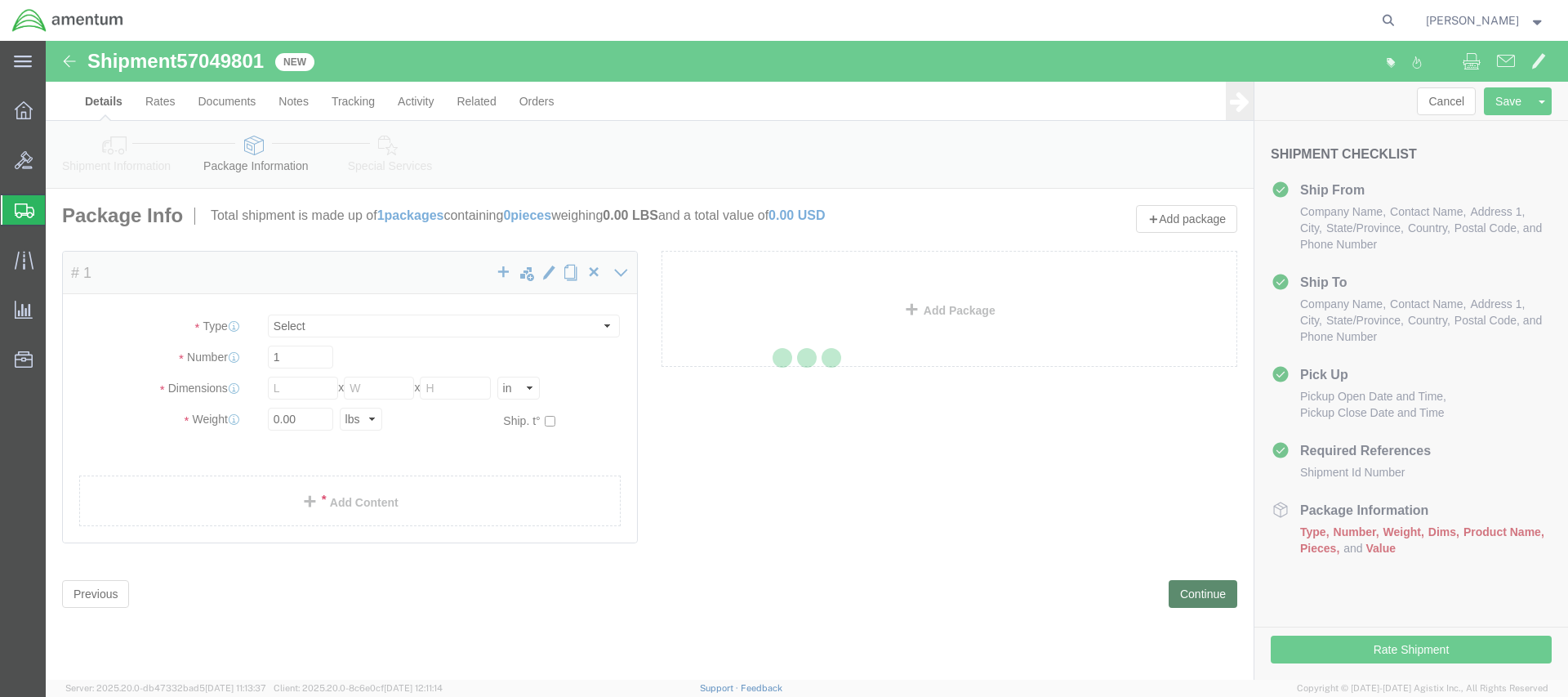
select select "CBOX"
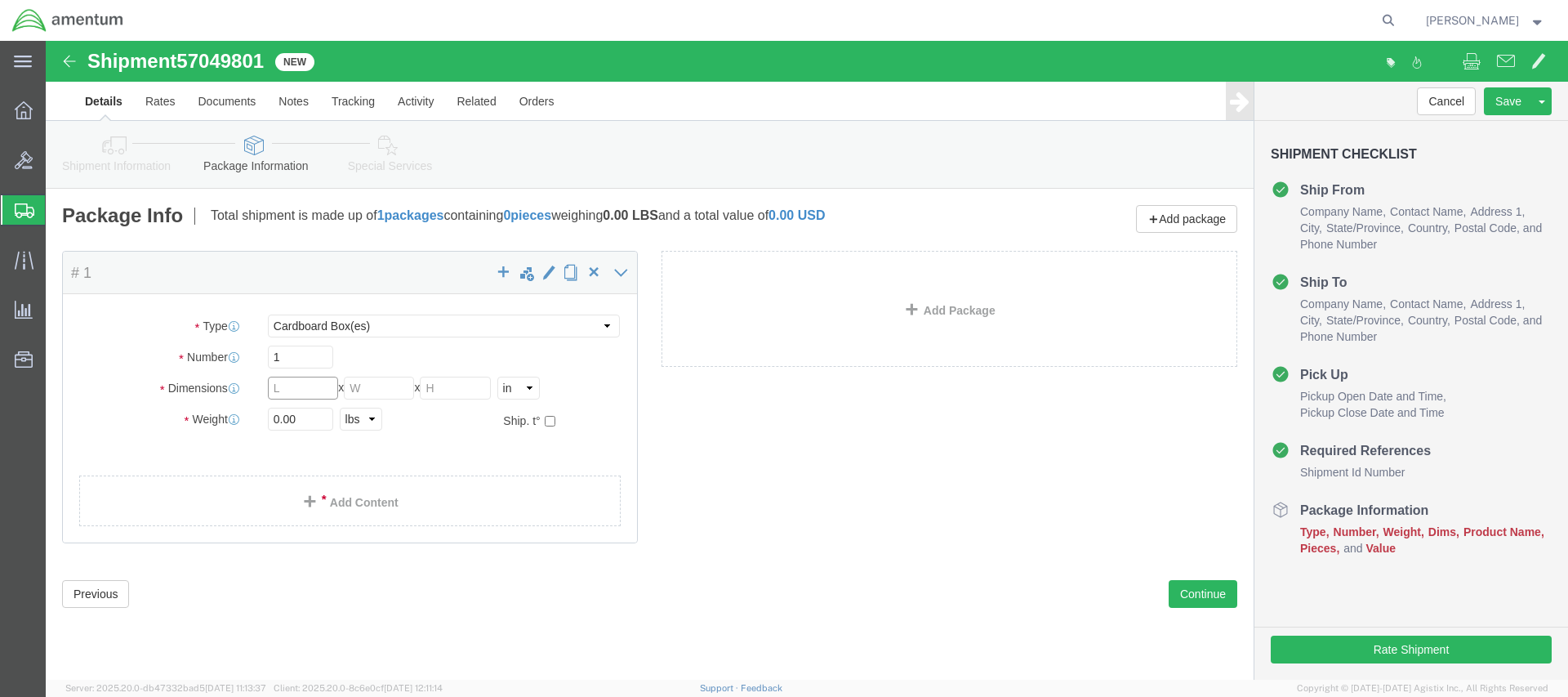
click input "text"
drag, startPoint x: 257, startPoint y: 346, endPoint x: 207, endPoint y: 346, distance: 50.0
click div "Dimensions Length x Width x Height Select cm ft in"
click input "text"
type input "8"
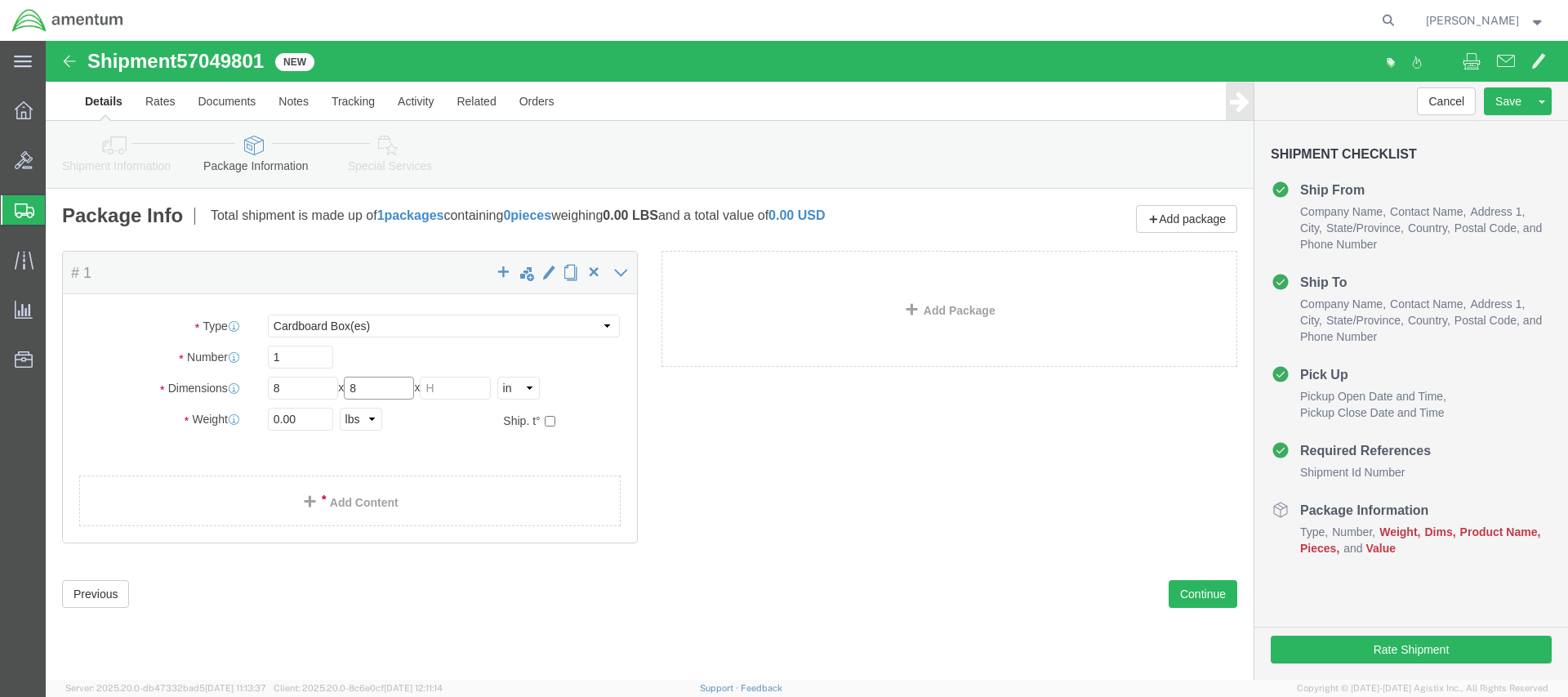
type input "8"
click input "0.00"
drag, startPoint x: 219, startPoint y: 379, endPoint x: 199, endPoint y: 377, distance: 20.1
click div "Weight 0.00 Select kgs lbs Ship. t°"
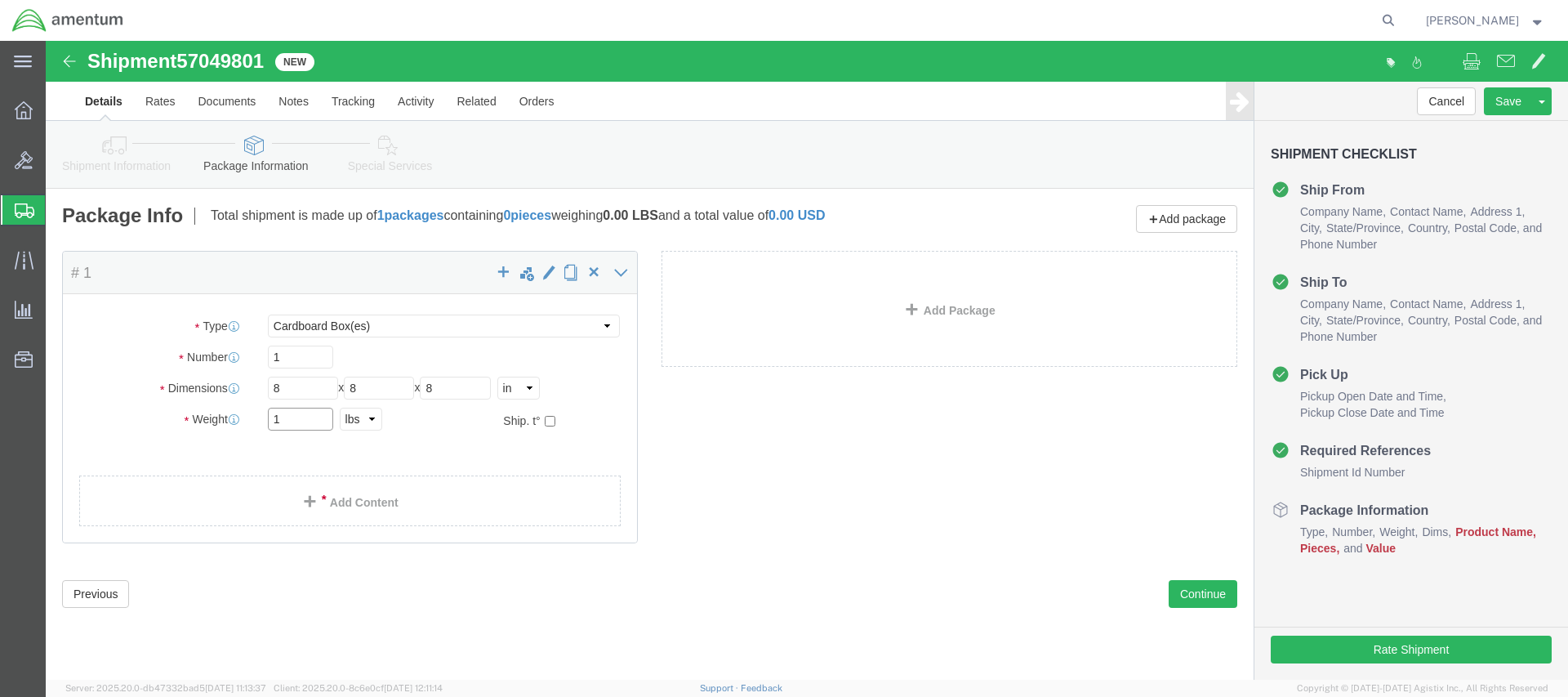
type input "1"
click ul
click link "Add Content"
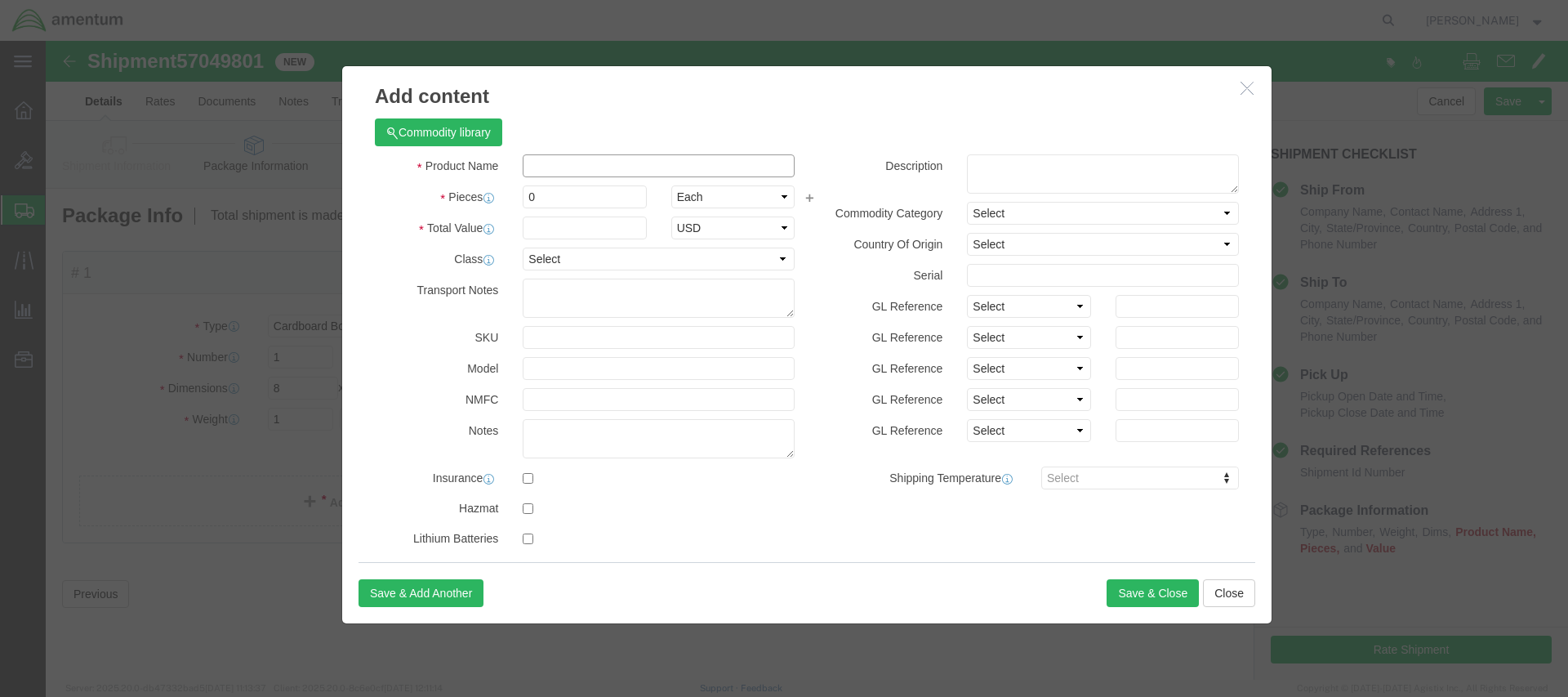
click input "text"
paste input "PRESSURE SWITCH, PIN: 21 IC228-4, SIN: 407136"
drag, startPoint x: 589, startPoint y: 127, endPoint x: 776, endPoint y: 127, distance: 187.0
click div "Product Name PRESSURE SWITCH, PIN: 21 IC228-4, SIN: 407136 Pieces 0 Select Bag …"
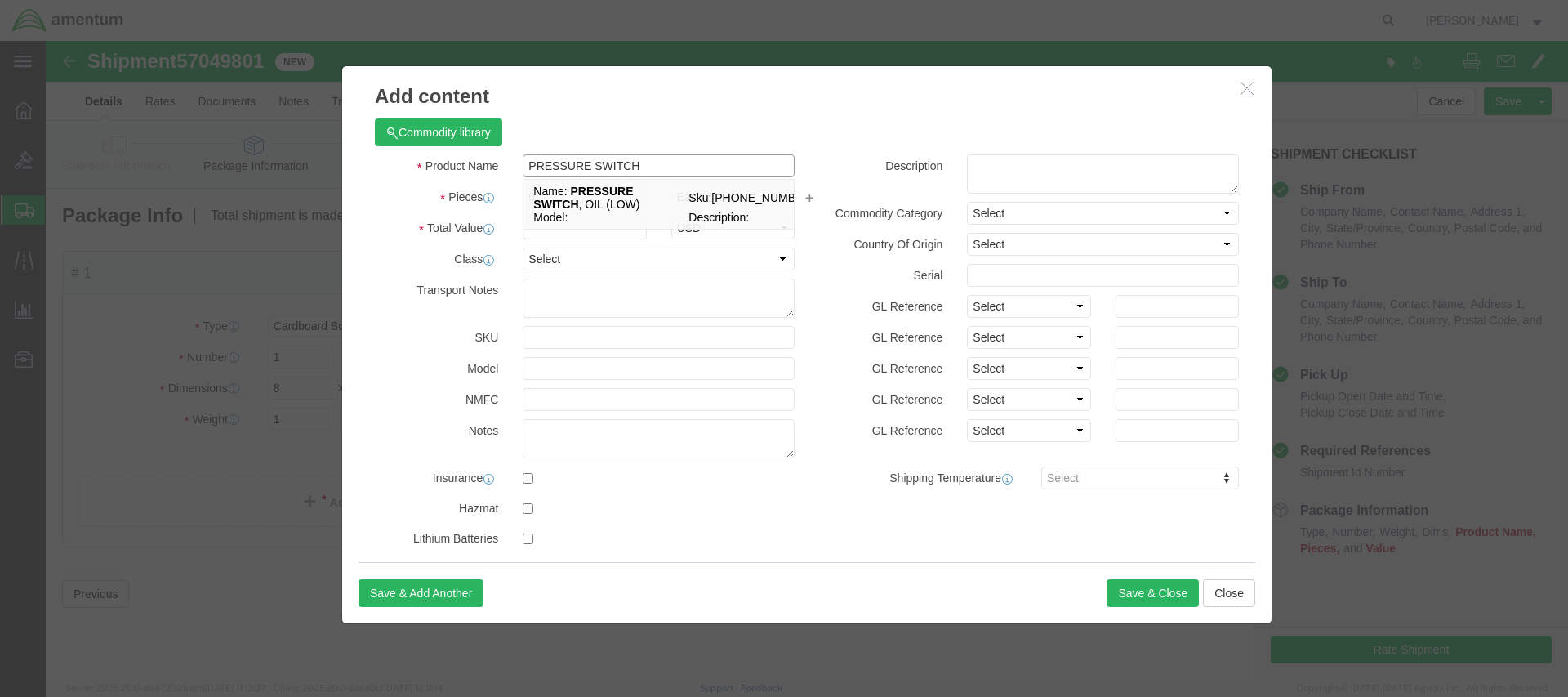
type input "PRESSURE SWITCH"
click textarea
paste textarea "PIN: 21 IC228-4, SIN: 407136"
click textarea "PIN: 21 IC228-4, SIN: 407136"
click textarea "PIN: 211C228-4, SIN: 407136"
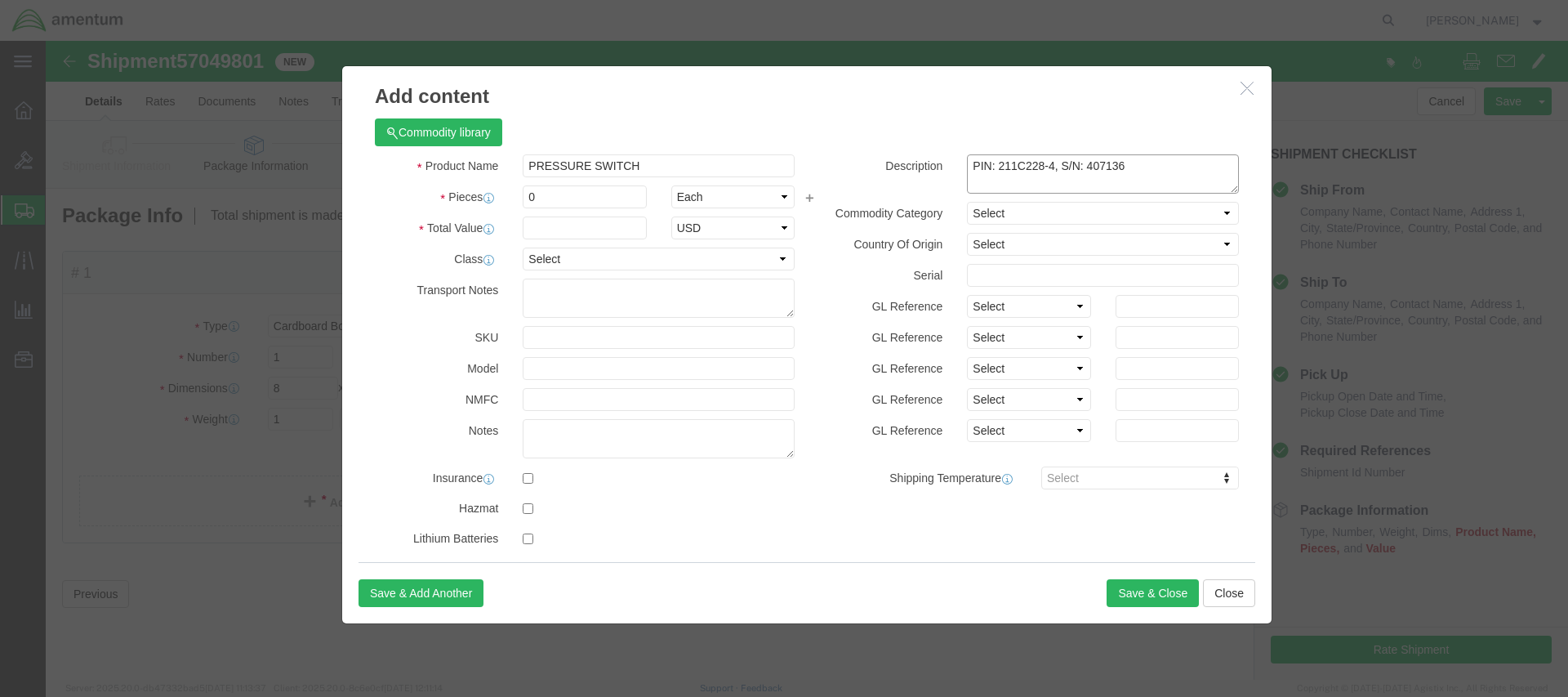
click textarea "PIN: 211C228-4, S/N: 407136"
type textarea "P/N: 211C228-4, S/N: 407136"
drag, startPoint x: 516, startPoint y: 155, endPoint x: 427, endPoint y: 155, distance: 89.0
click div "Pieces Number of pieces inside all the packages 0 Select Bag Barrels 100Board F…"
type input "1"
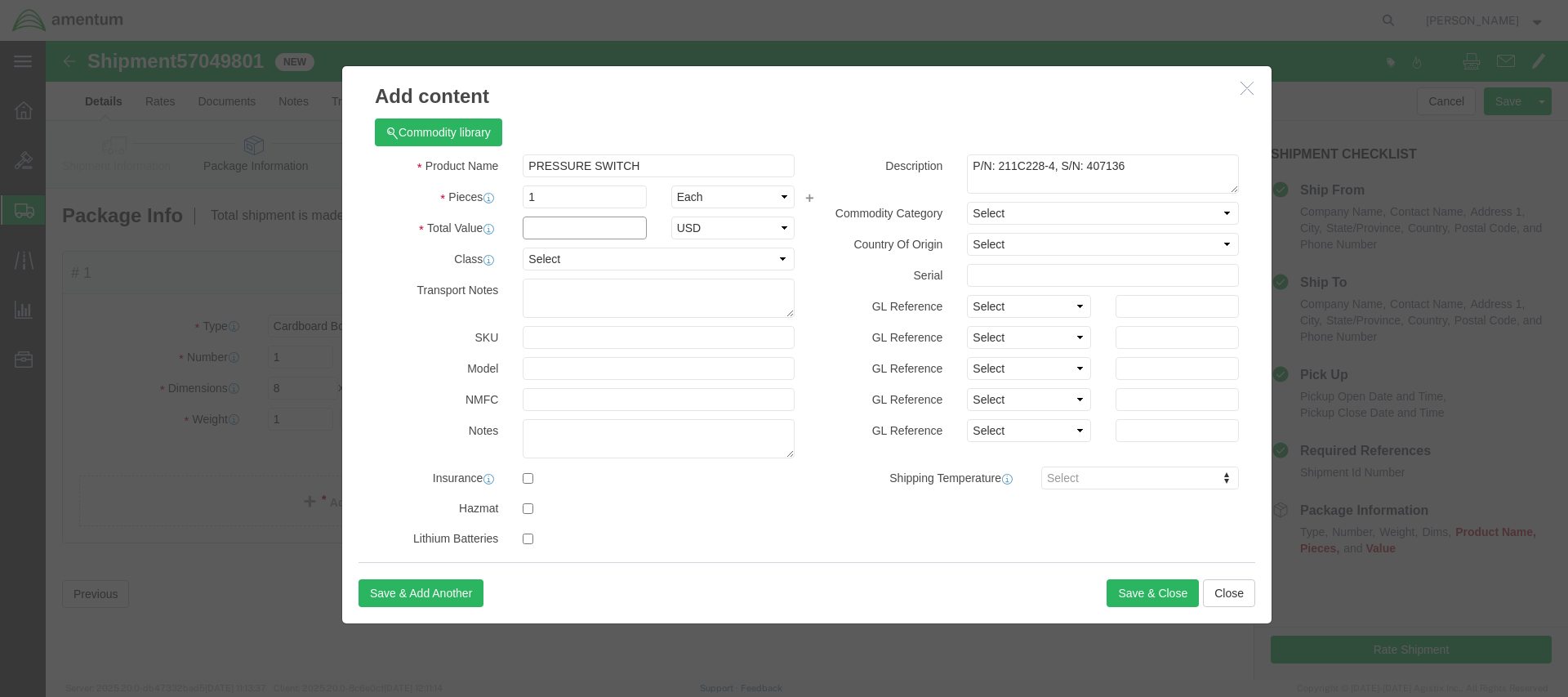
click input "text"
type input "500"
click textarea
select select "US"
click div "Description P/N: 211C228-4, S/N: 407136"
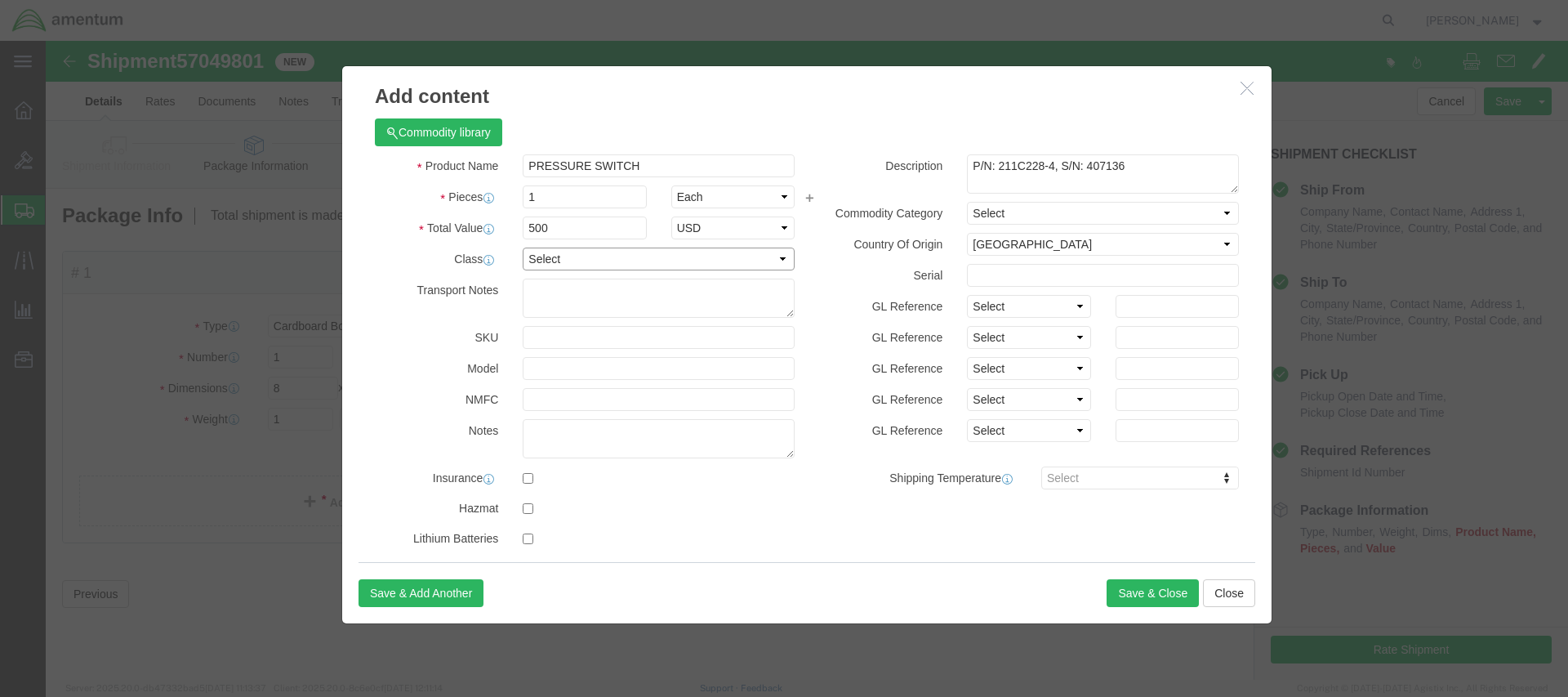
select select "250"
click button "Save & Close"
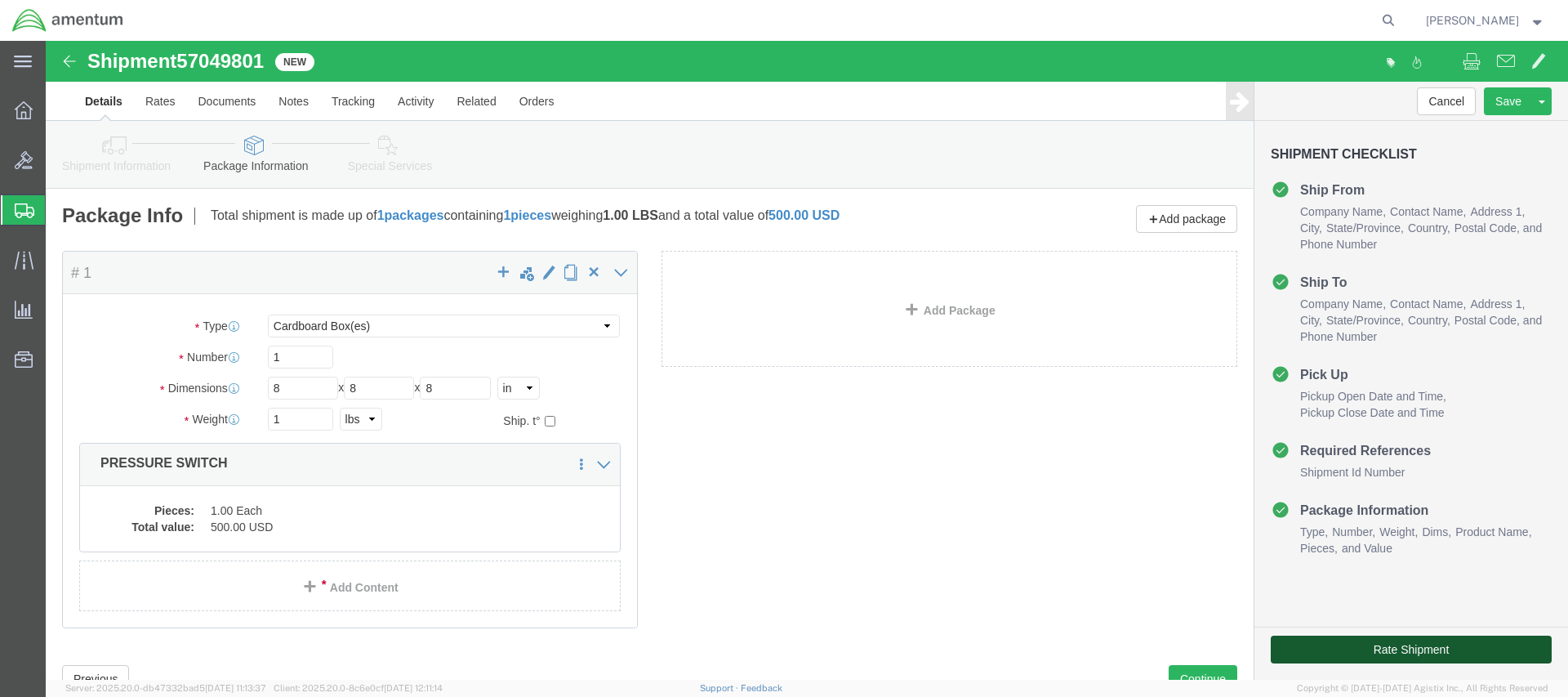
click button "Rate Shipment"
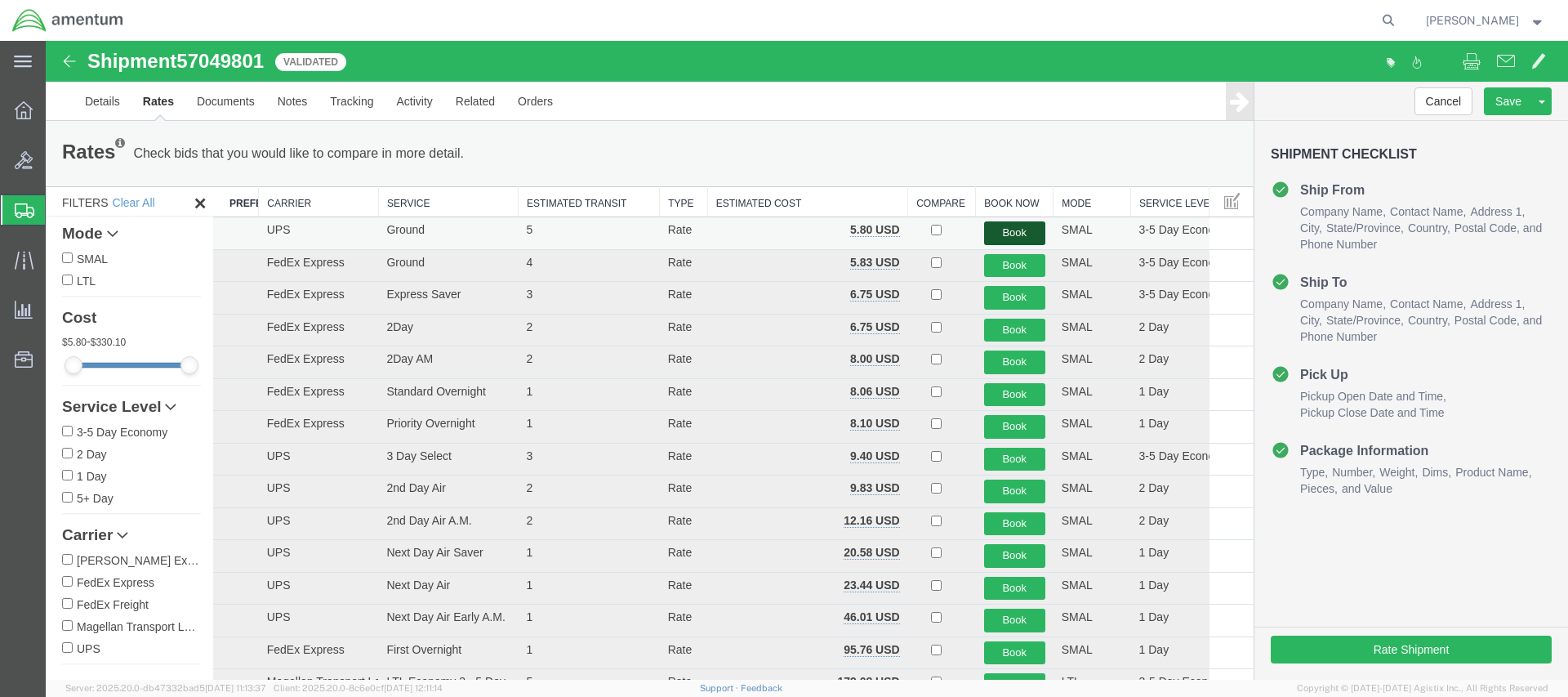
click at [1008, 228] on button "Book" at bounding box center [1014, 233] width 61 height 24
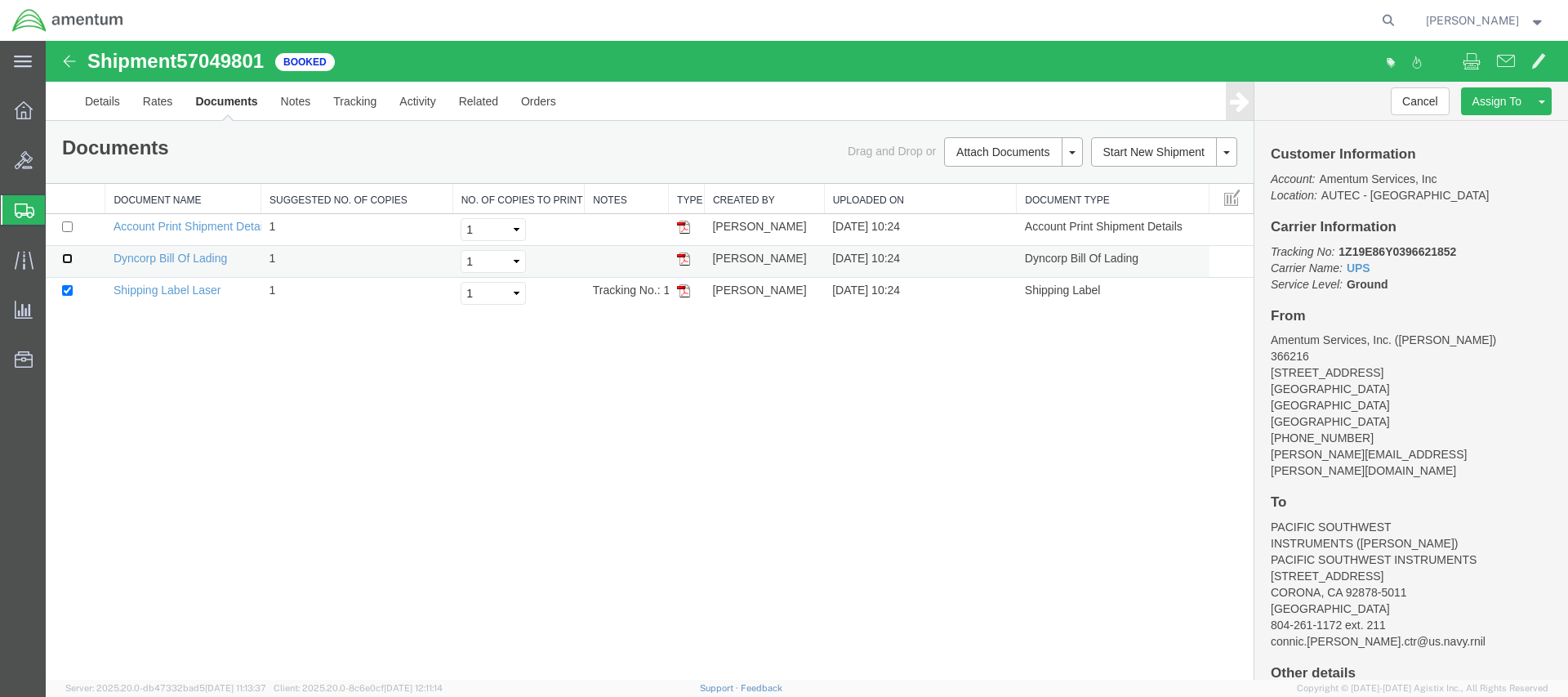
click at [65, 261] on input "checkbox" at bounding box center [67, 258] width 11 height 11
checkbox input "true"
click at [1007, 207] on link "Email Documents" at bounding box center [1011, 205] width 142 height 25
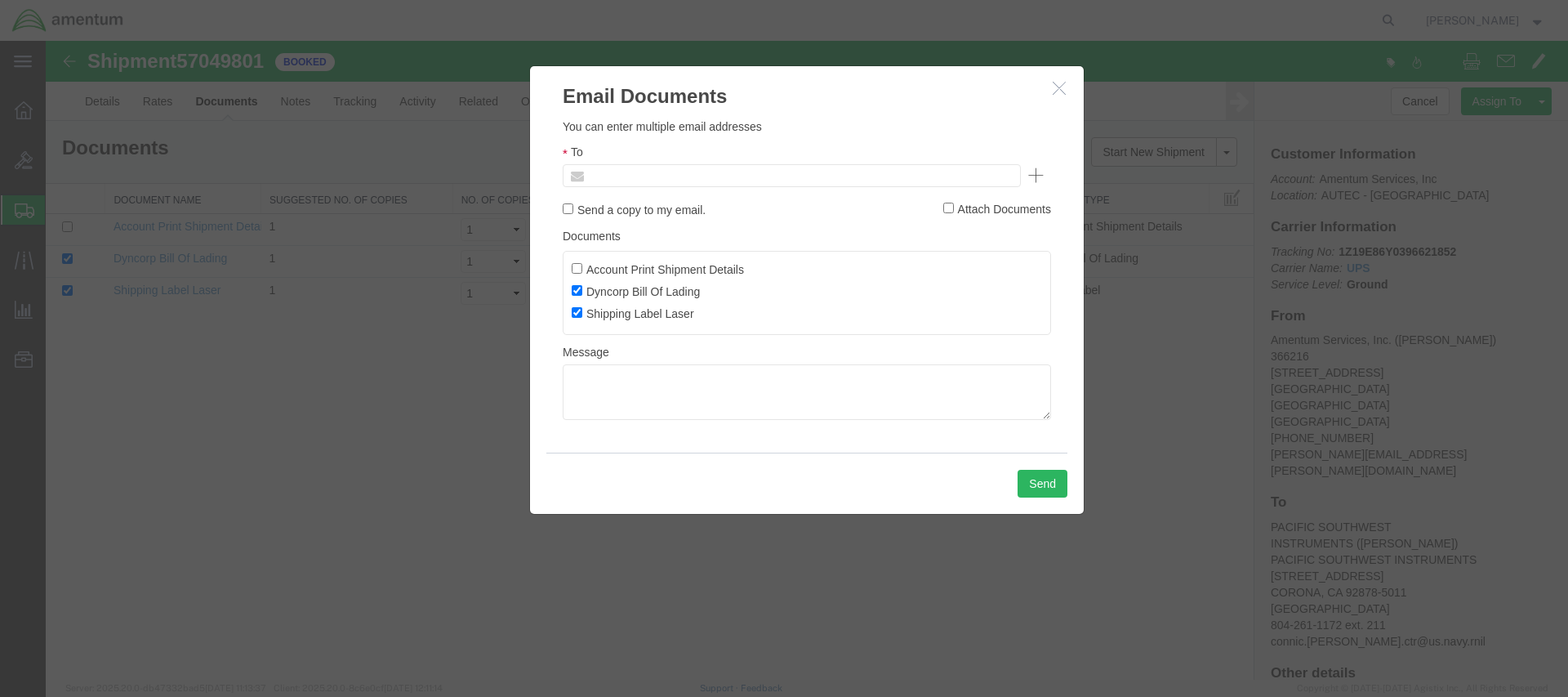
click at [628, 175] on input "text" at bounding box center [682, 176] width 191 height 21
click at [746, 178] on body "Shipment 57049801 3 of 3 Booked Details Rates Documents Notes Tracking Activity…" at bounding box center [807, 333] width 1523 height 583
paste input "[PERSON_NAME][EMAIL_ADDRESS][PERSON_NAME][DOMAIN_NAME]"
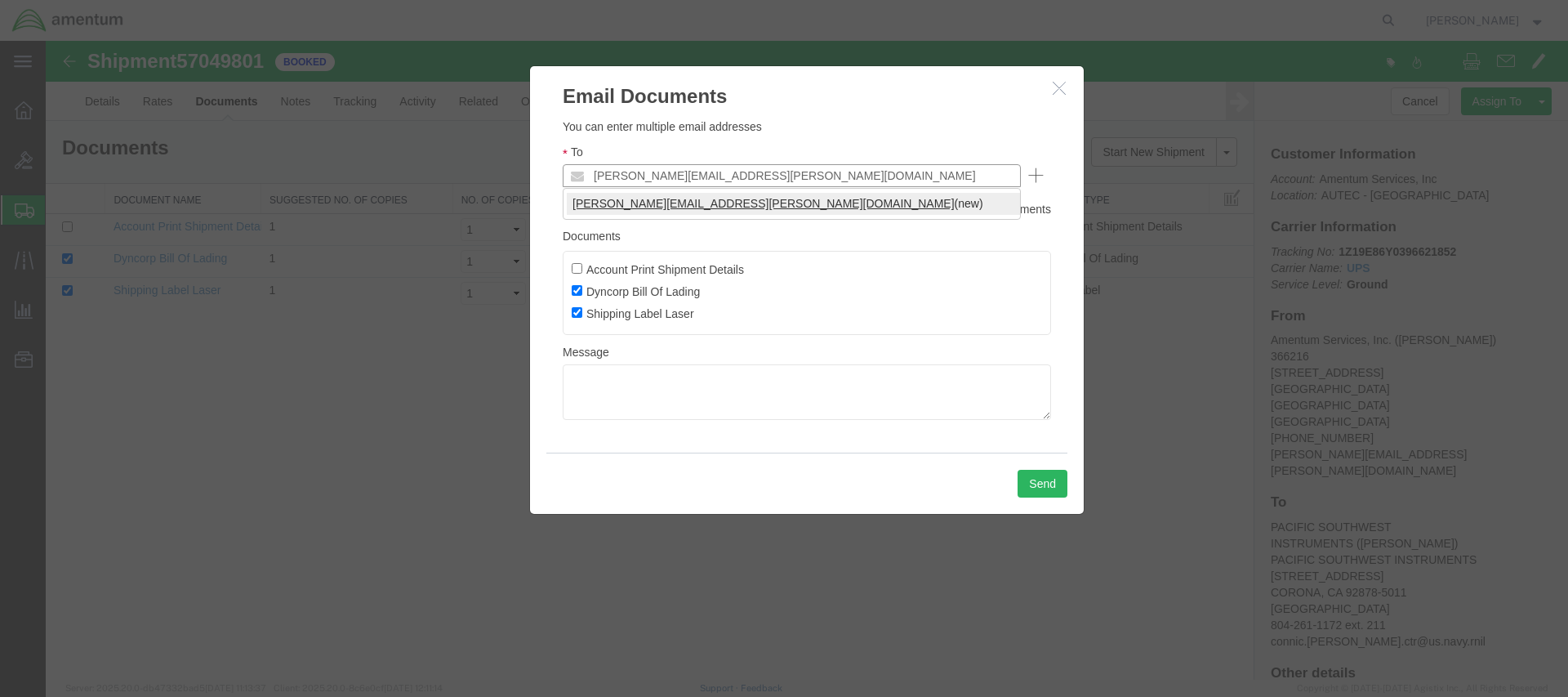
type input "[PERSON_NAME][EMAIL_ADDRESS][PERSON_NAME][DOMAIN_NAME]"
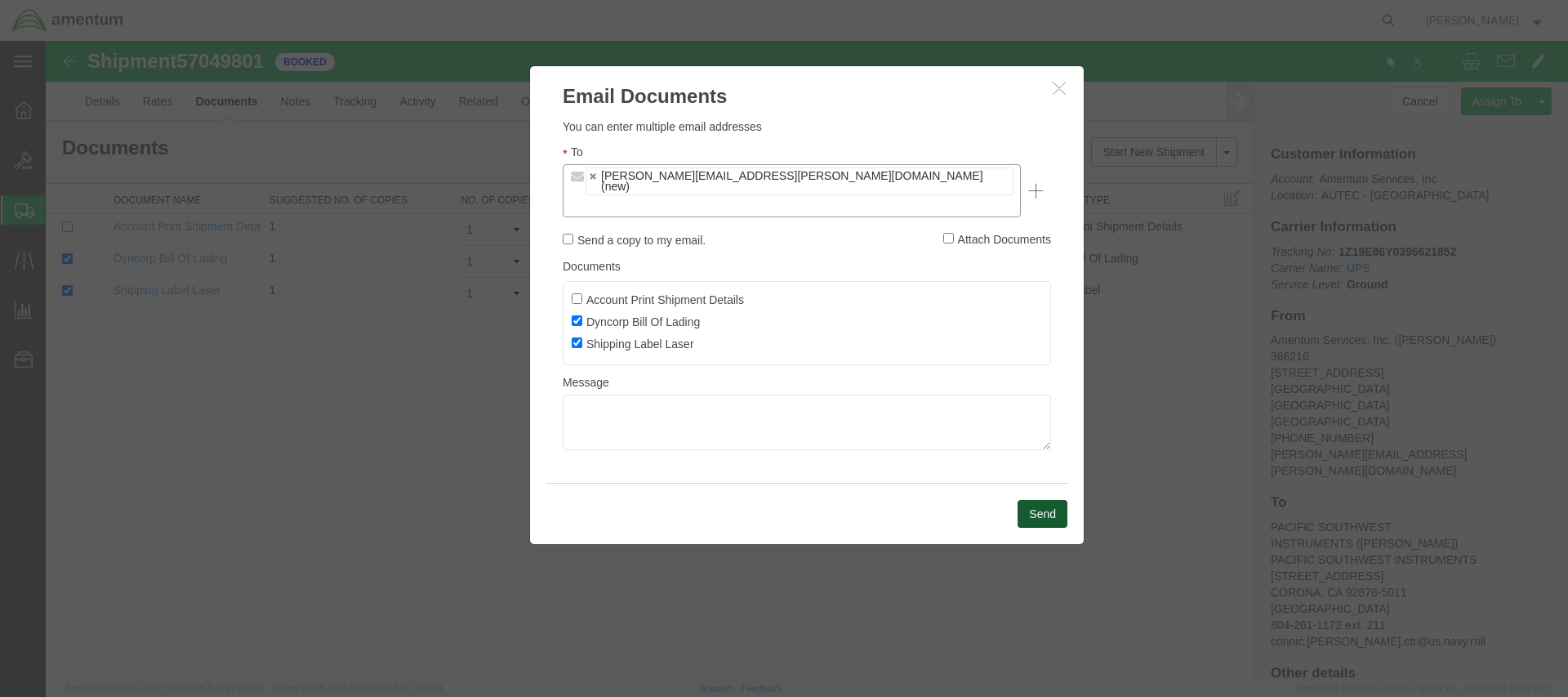
click at [1033, 500] on button "Send" at bounding box center [1043, 513] width 50 height 28
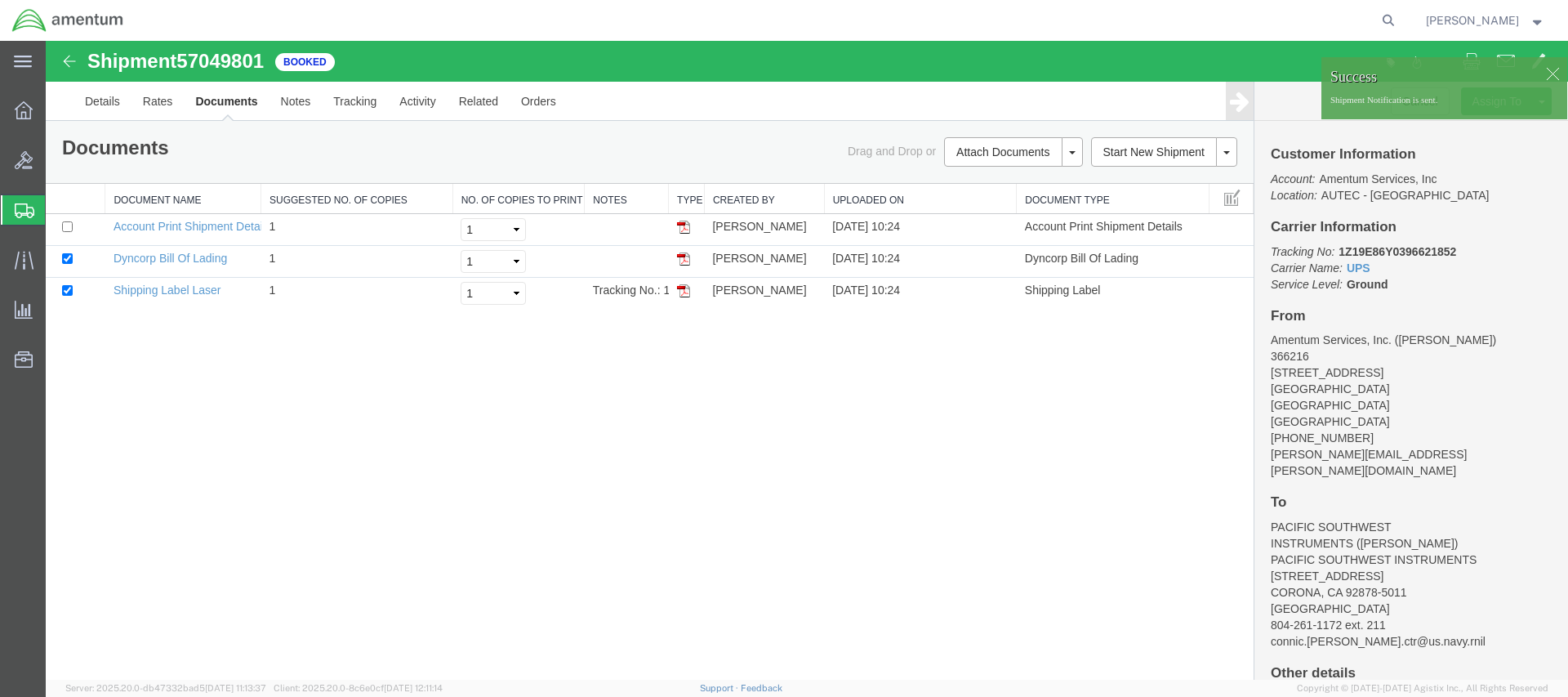
drag, startPoint x: 700, startPoint y: 435, endPoint x: 697, endPoint y: 445, distance: 10.4
click at [697, 445] on div "Shipment 57049801 3 of 3 Booked Details Rates Documents Notes Tracking Activity…" at bounding box center [807, 360] width 1523 height 639
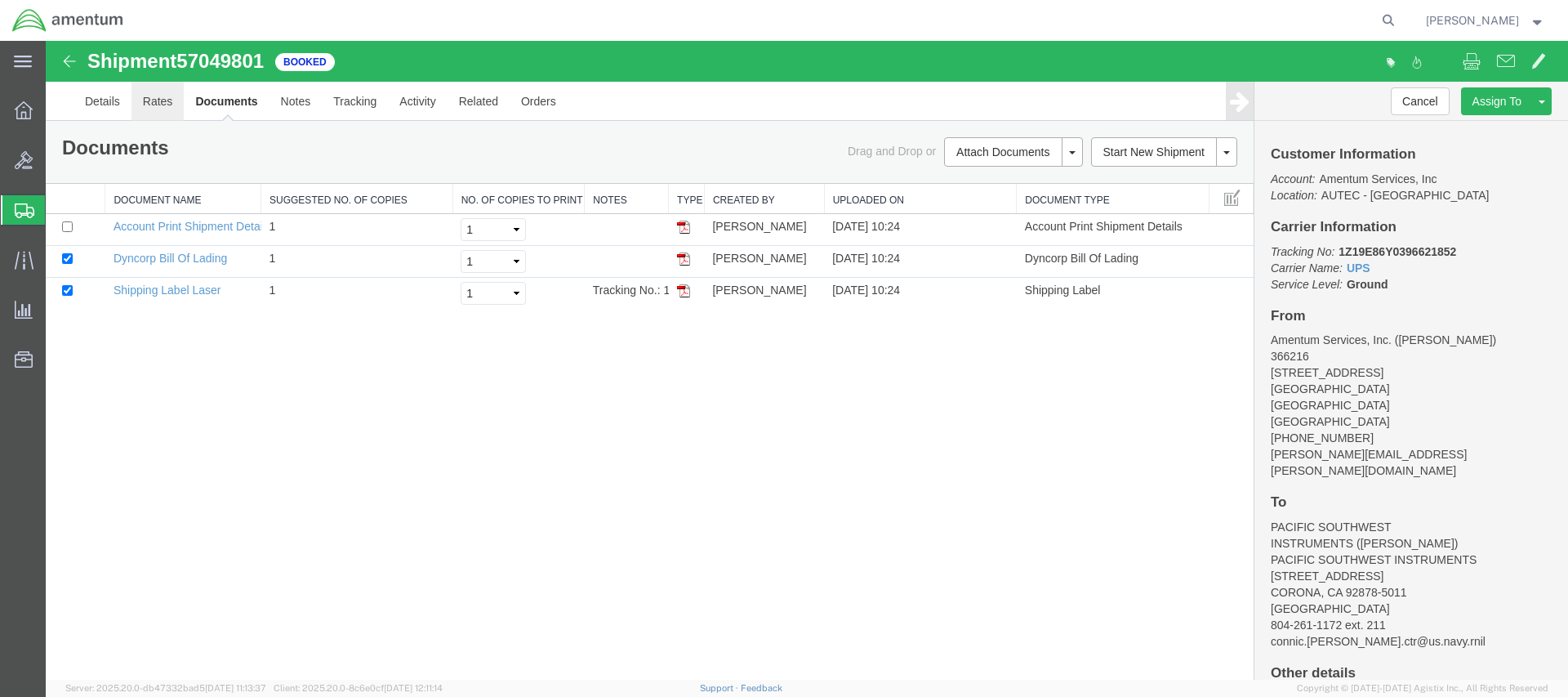
click at [147, 101] on link "Rates" at bounding box center [159, 100] width 54 height 39
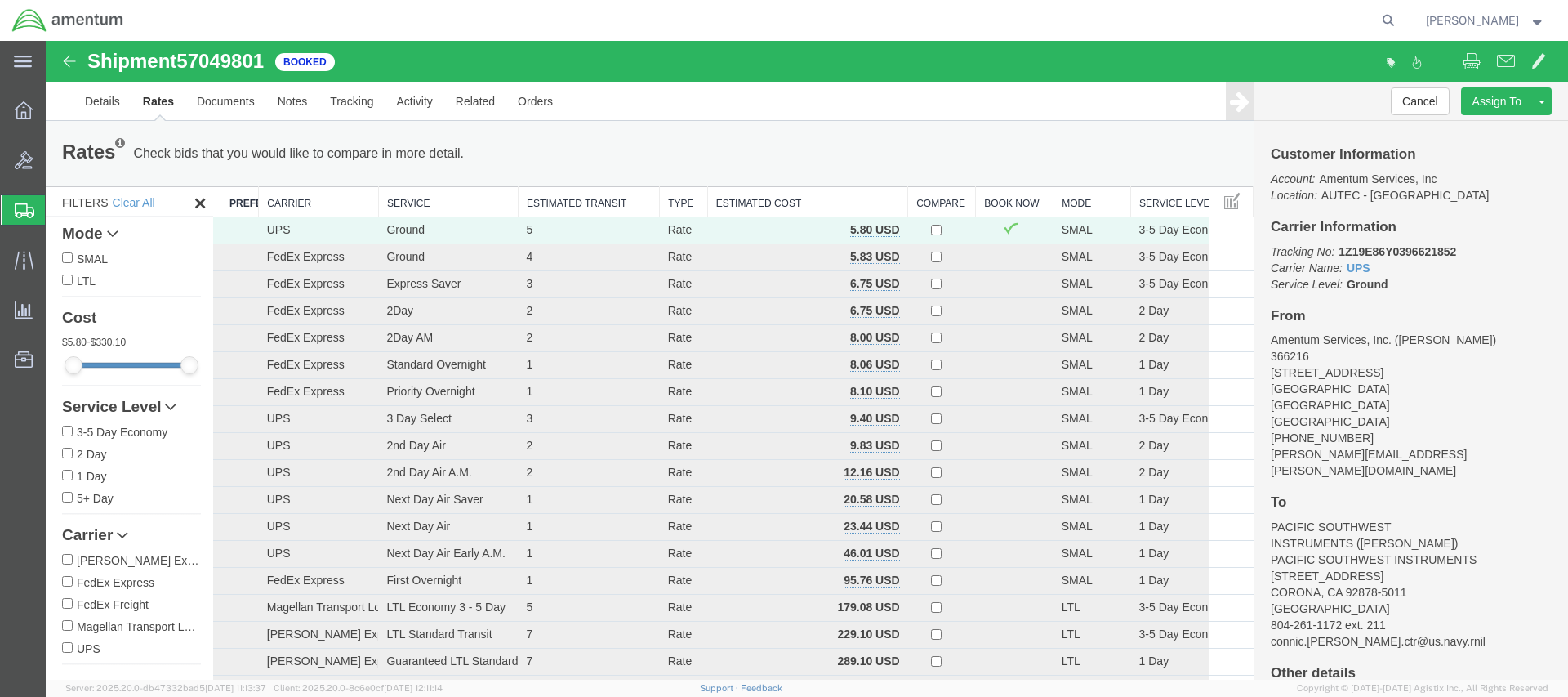
click at [1467, 367] on address "Amentum Services, Inc. ([PERSON_NAME]) 366216 [STREET_ADDRESS] [PHONE_NUMBER] […" at bounding box center [1411, 405] width 281 height 147
click at [61, 56] on img at bounding box center [69, 61] width 20 height 20
